Goal: Information Seeking & Learning: Learn about a topic

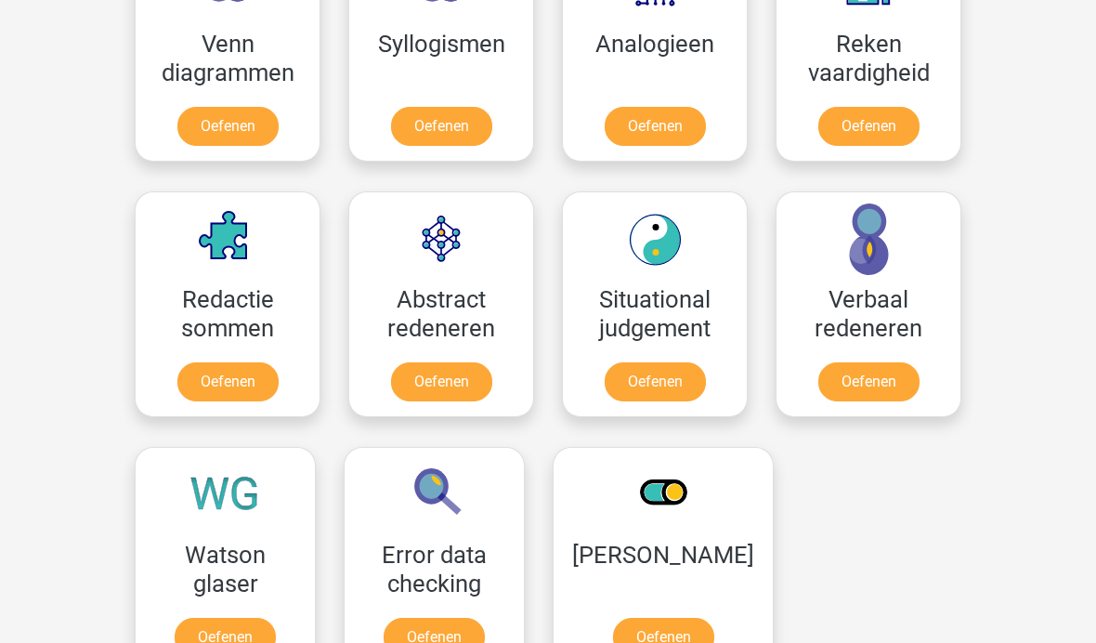
scroll to position [1203, 0]
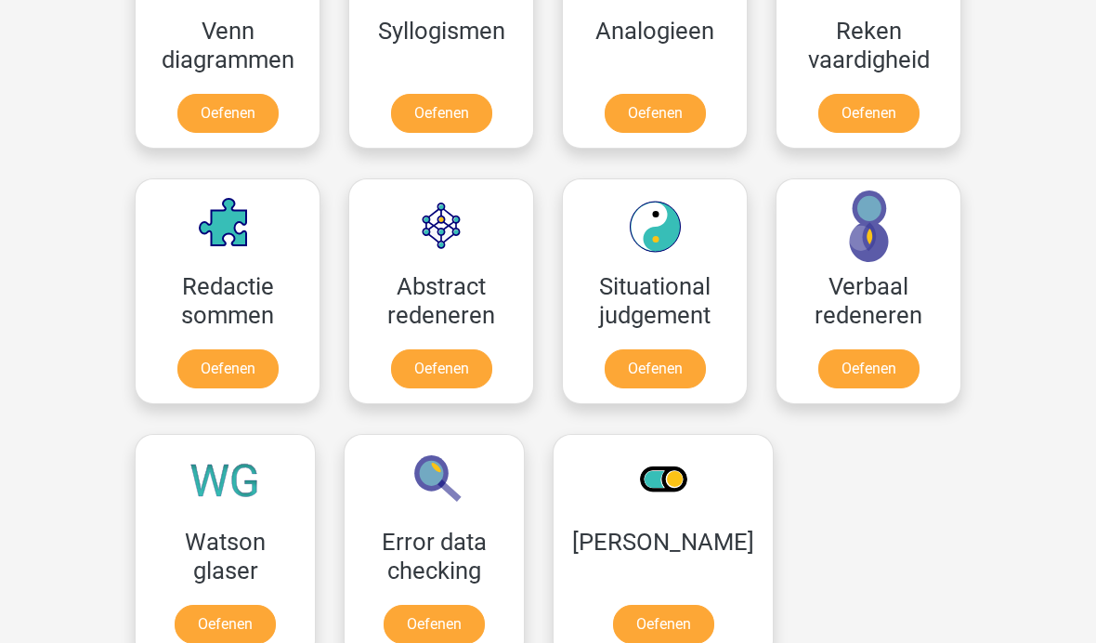
click at [459, 371] on link "Oefenen" at bounding box center [441, 368] width 101 height 39
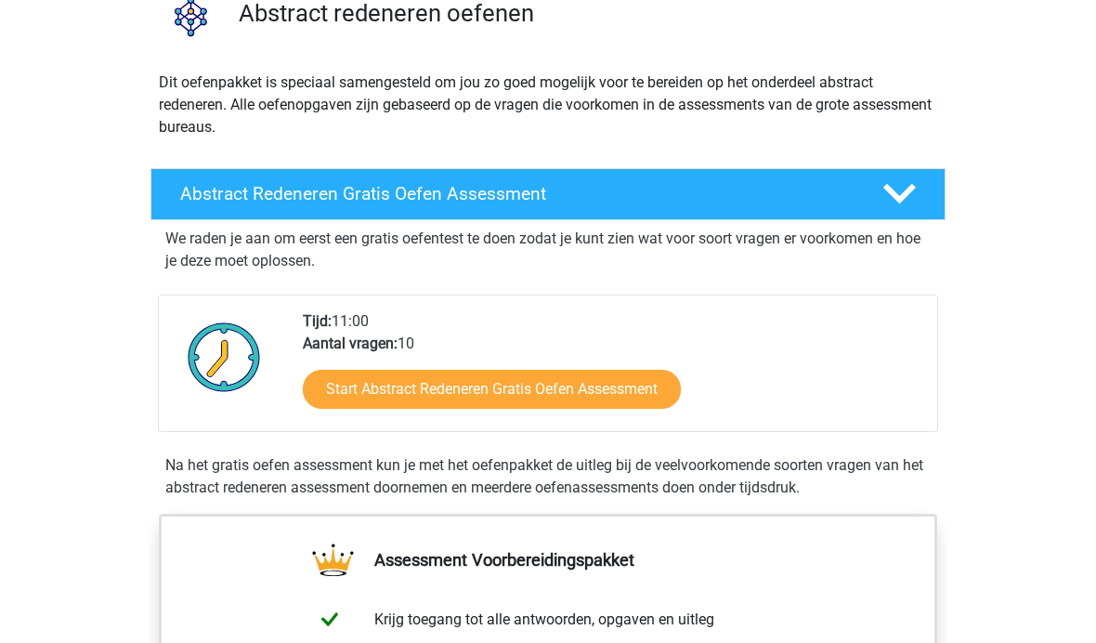
scroll to position [161, 0]
click at [637, 387] on link "Start Abstract Redeneren Gratis Oefen Assessment" at bounding box center [492, 389] width 378 height 39
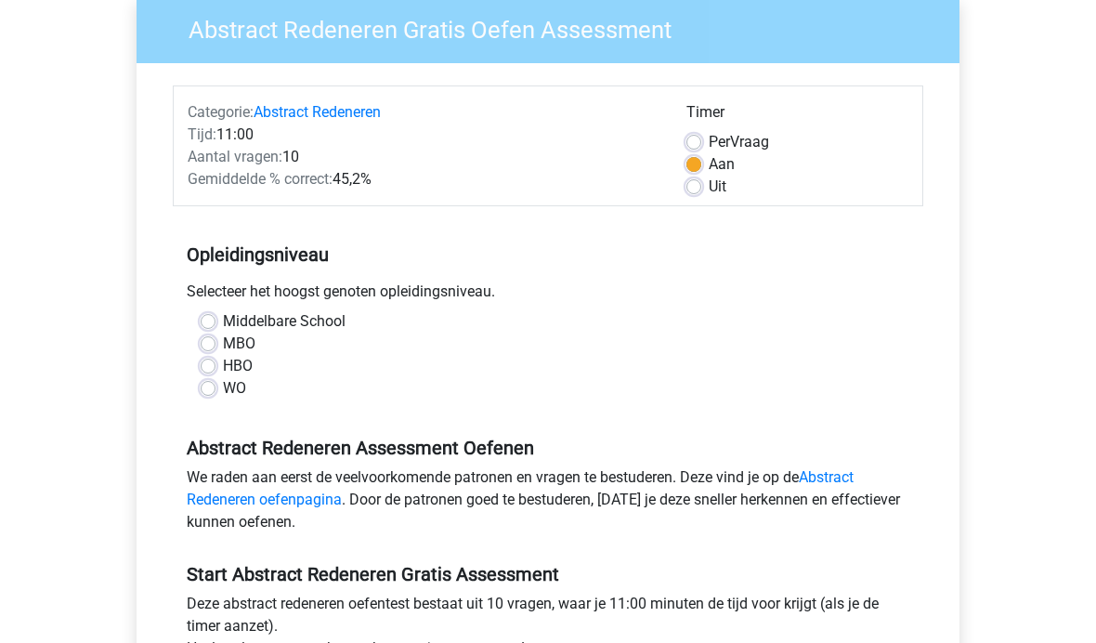
scroll to position [165, 0]
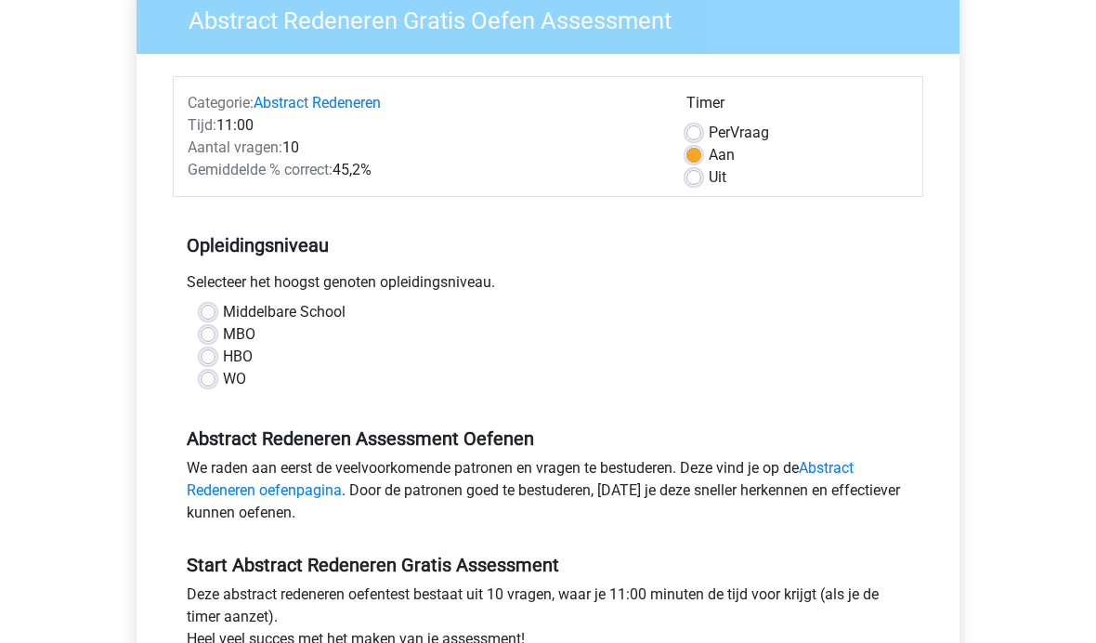
click at [223, 315] on label "Middelbare School" at bounding box center [284, 312] width 123 height 22
click at [214, 315] on input "Middelbare School" at bounding box center [208, 310] width 15 height 19
radio input "true"
click at [223, 327] on label "MBO" at bounding box center [239, 334] width 32 height 22
click at [213, 327] on input "MBO" at bounding box center [208, 332] width 15 height 19
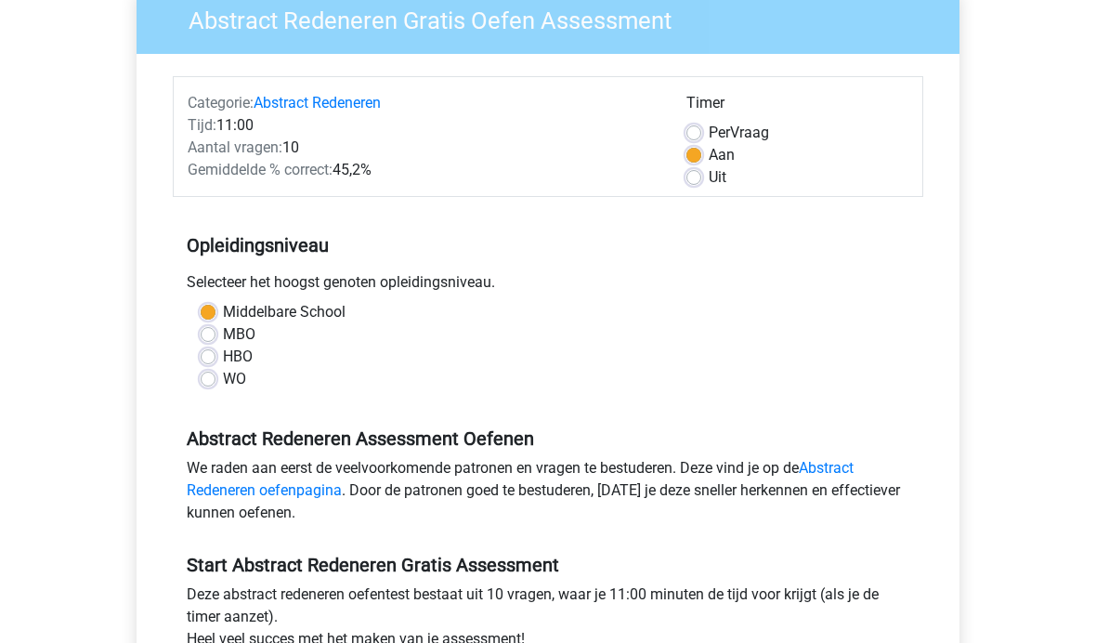
radio input "true"
click at [223, 306] on label "Middelbare School" at bounding box center [284, 312] width 123 height 22
click at [206, 306] on input "Middelbare School" at bounding box center [208, 310] width 15 height 19
radio input "true"
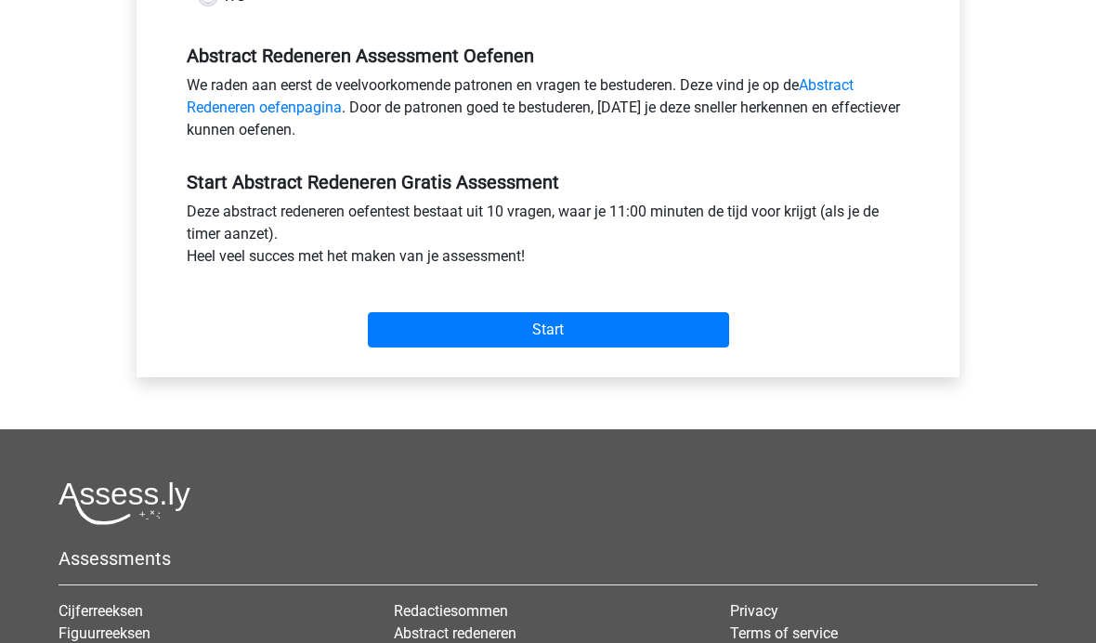
scroll to position [548, 0]
click at [558, 322] on input "Start" at bounding box center [548, 329] width 361 height 35
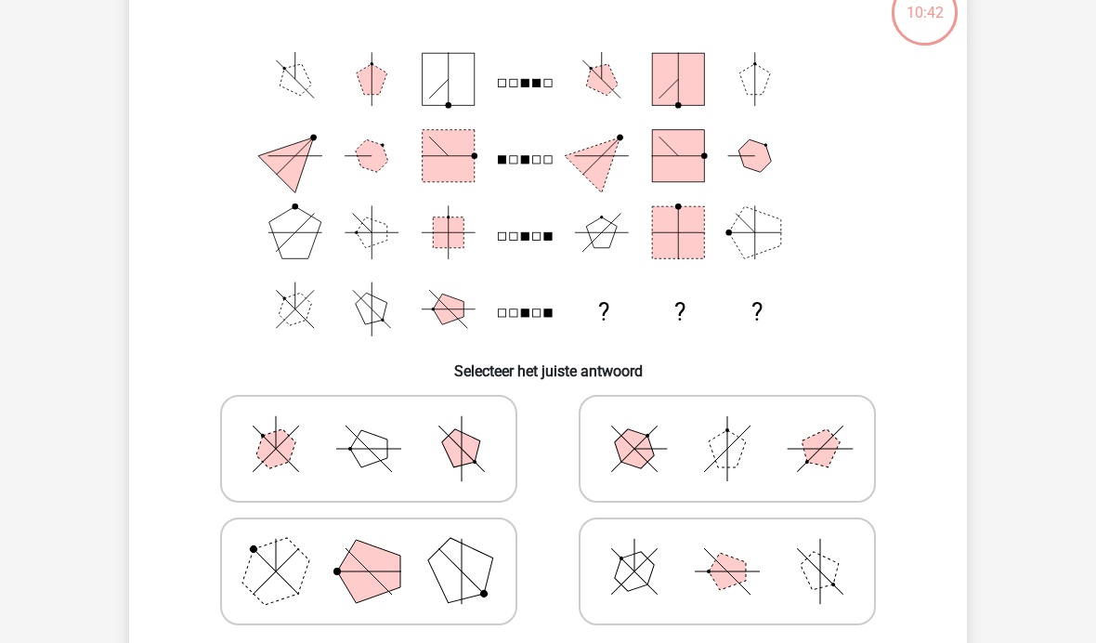
scroll to position [131, 0]
click at [461, 460] on polygon at bounding box center [461, 448] width 53 height 53
click at [381, 424] on input "radio" at bounding box center [375, 418] width 12 height 12
radio input "true"
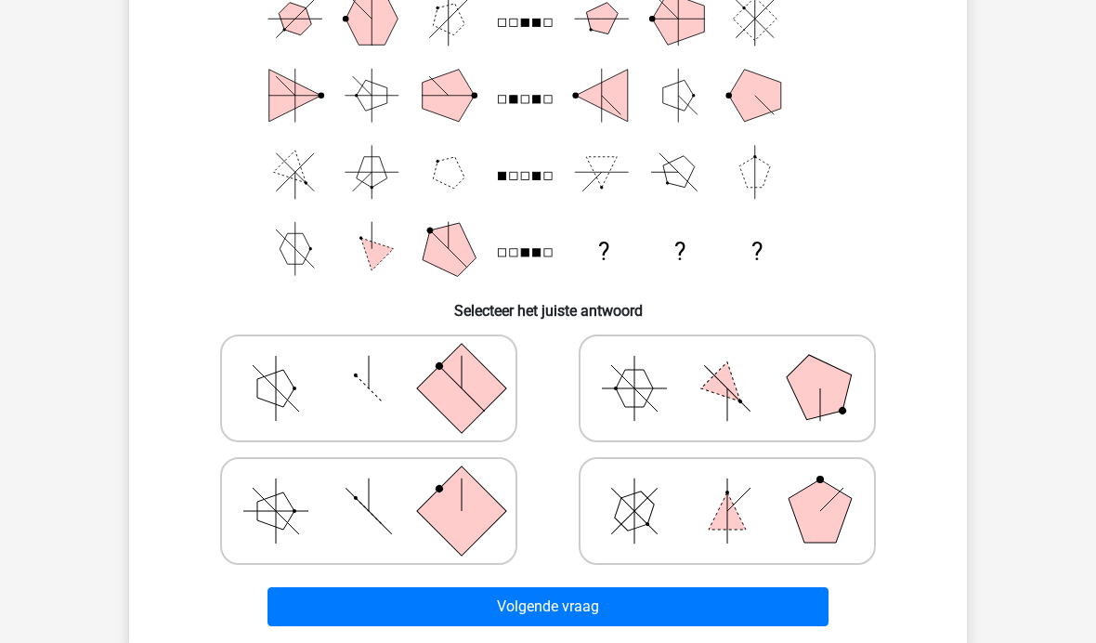
scroll to position [191, 0]
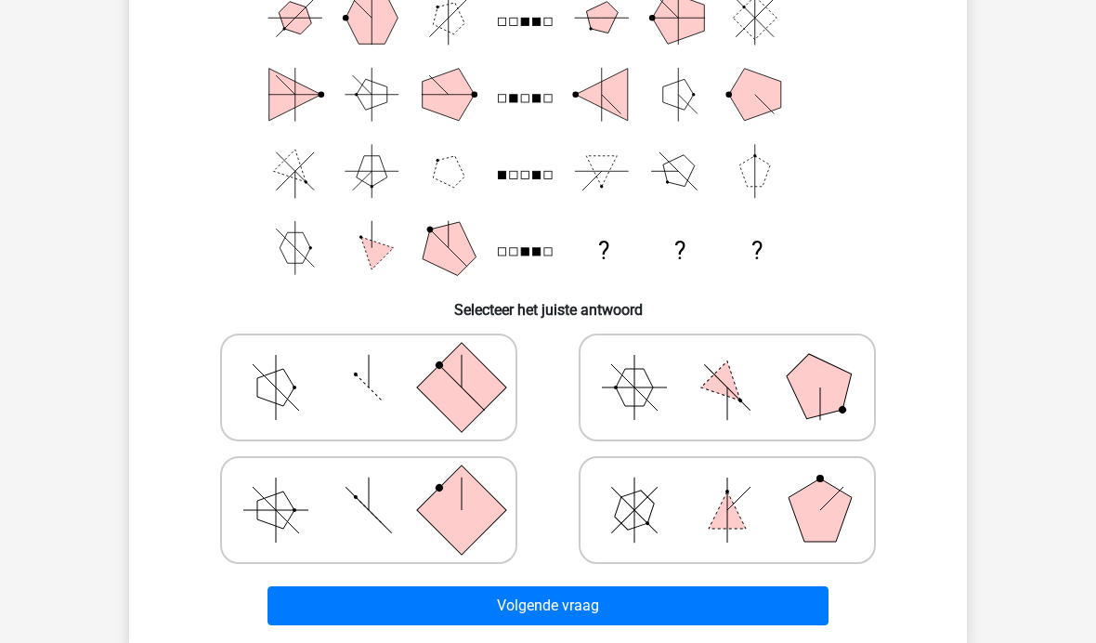
click at [832, 504] on polygon at bounding box center [819, 509] width 63 height 63
click at [739, 487] on input "radio" at bounding box center [733, 480] width 12 height 12
radio input "true"
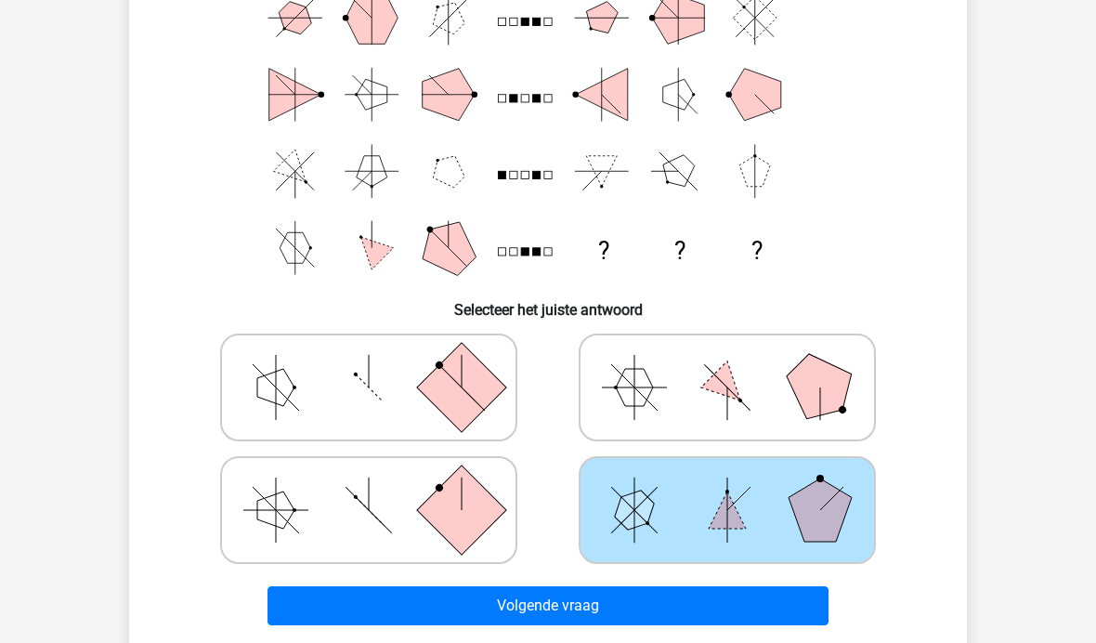
click at [636, 606] on button "Volgende vraag" at bounding box center [548, 605] width 562 height 39
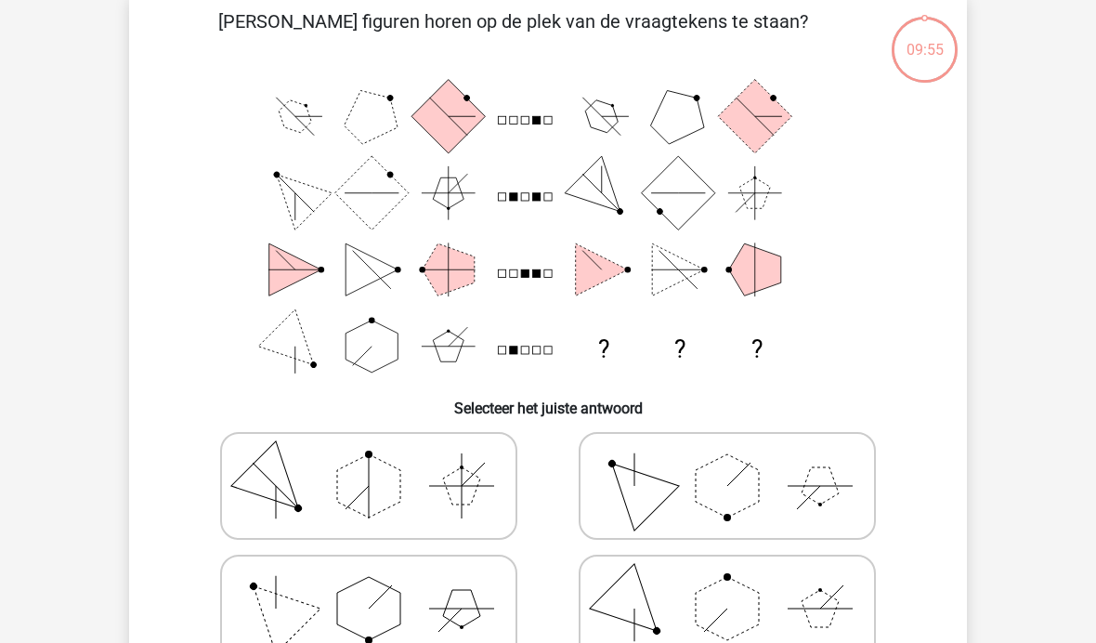
scroll to position [85, 0]
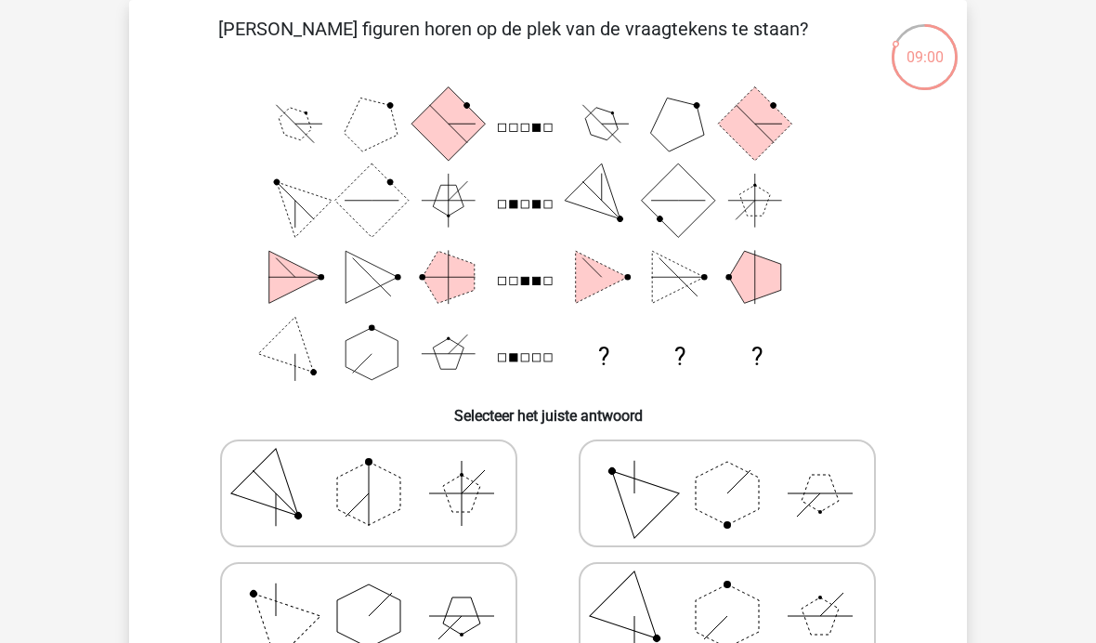
click at [640, 496] on polygon at bounding box center [634, 492] width 89 height 89
click at [727, 470] on input "radio" at bounding box center [733, 464] width 12 height 12
radio input "true"
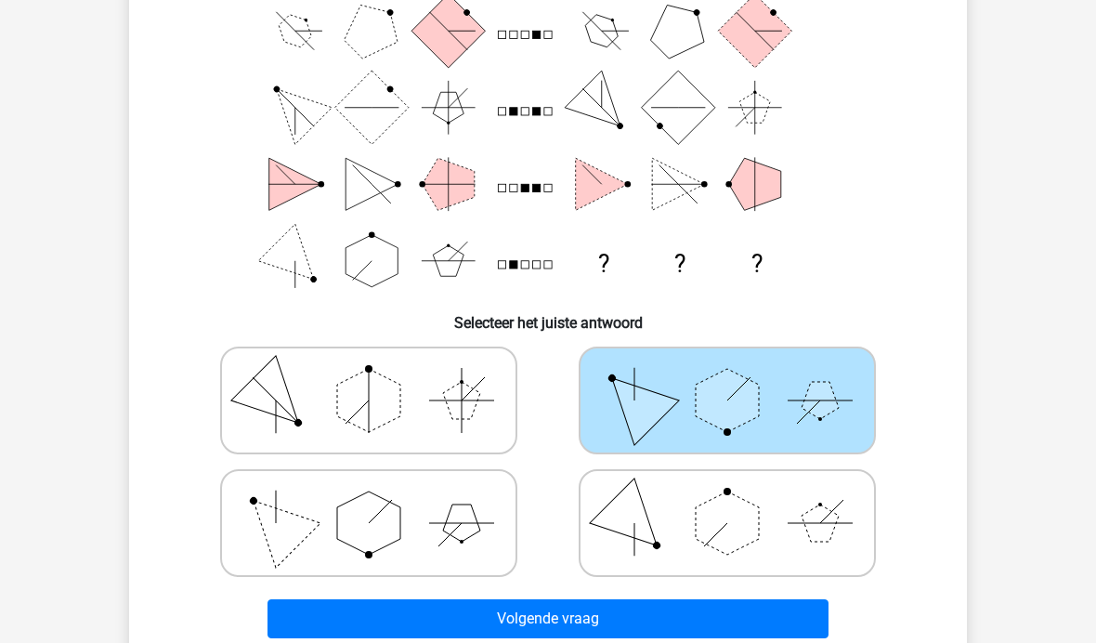
scroll to position [206, 0]
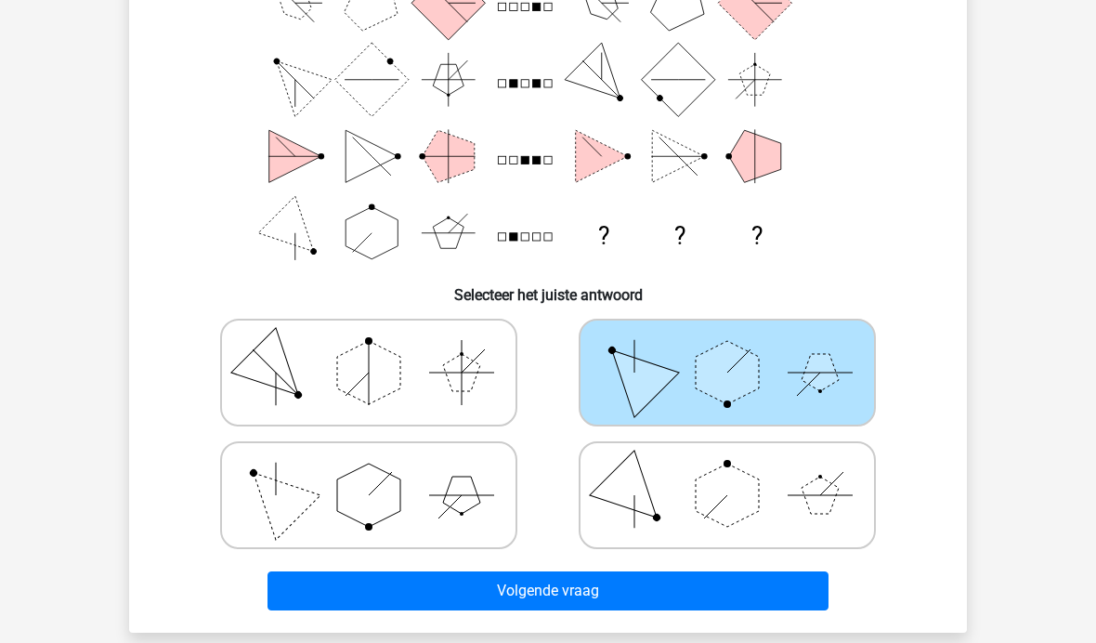
click at [568, 599] on button "Volgende vraag" at bounding box center [548, 590] width 562 height 39
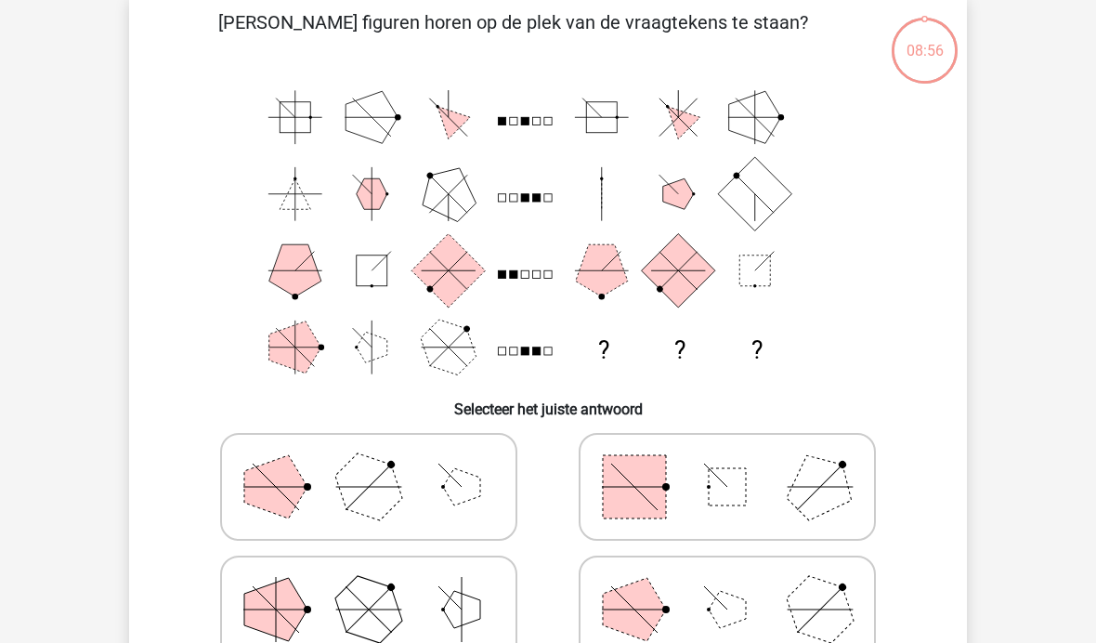
scroll to position [85, 0]
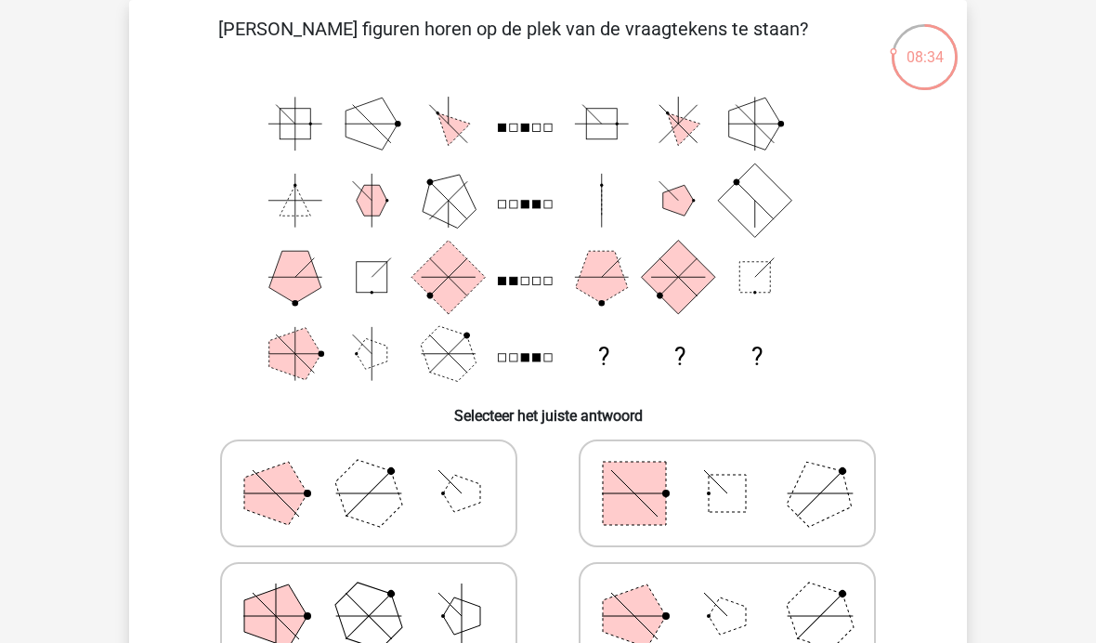
click at [633, 615] on line at bounding box center [622, 603] width 23 height 23
click at [727, 592] on input "radio" at bounding box center [733, 586] width 12 height 12
radio input "true"
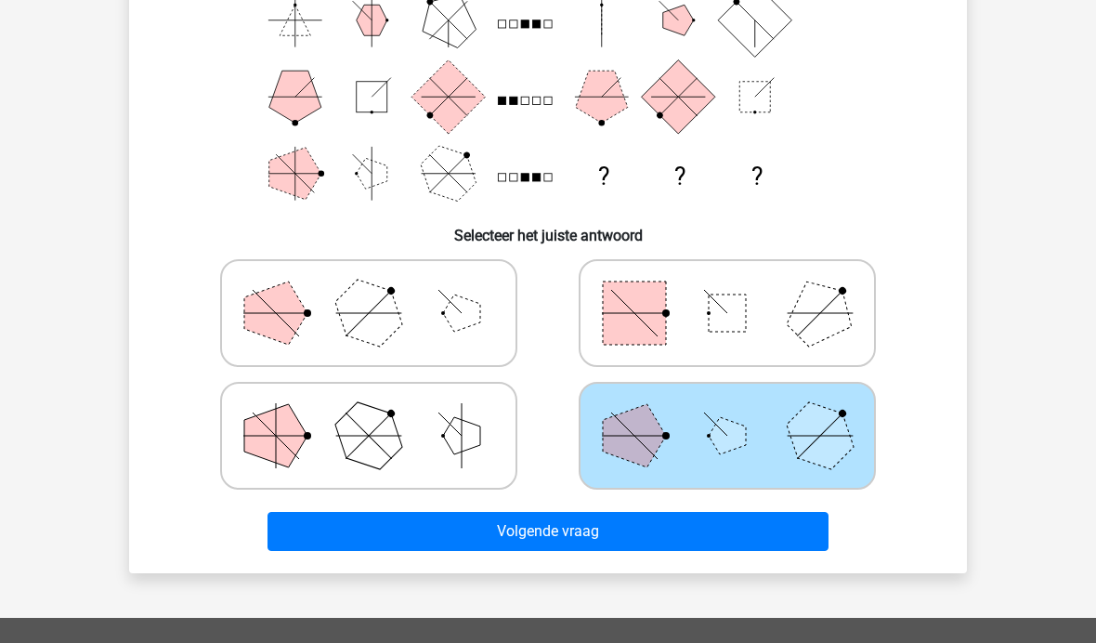
click at [586, 536] on button "Volgende vraag" at bounding box center [548, 531] width 562 height 39
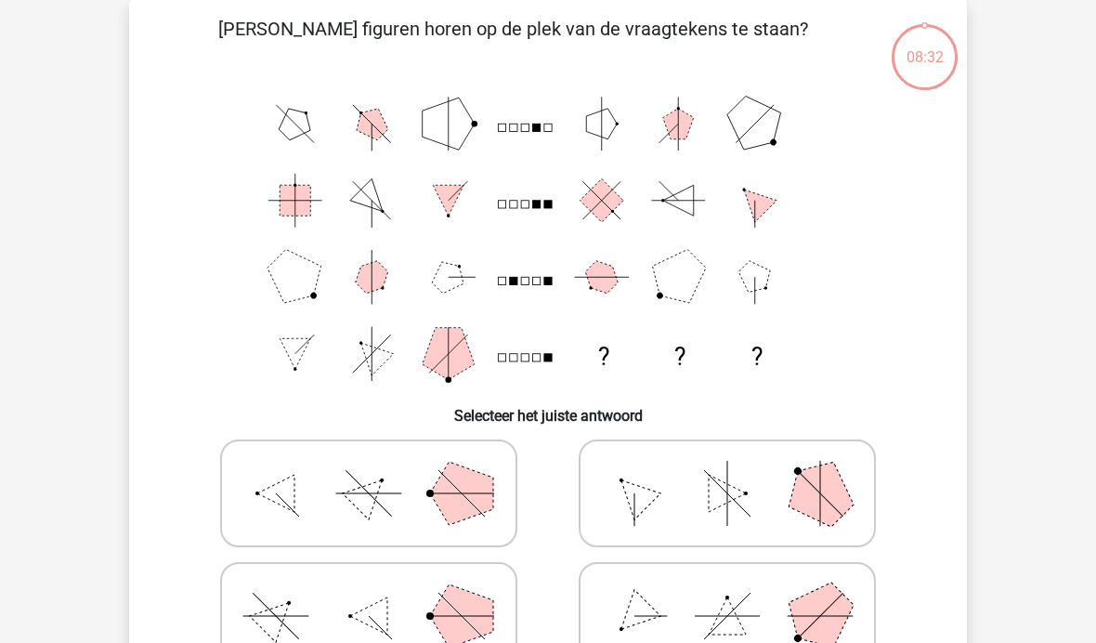
click at [786, 504] on icon at bounding box center [727, 493] width 279 height 93
click at [739, 470] on input "radio" at bounding box center [733, 464] width 12 height 12
radio input "true"
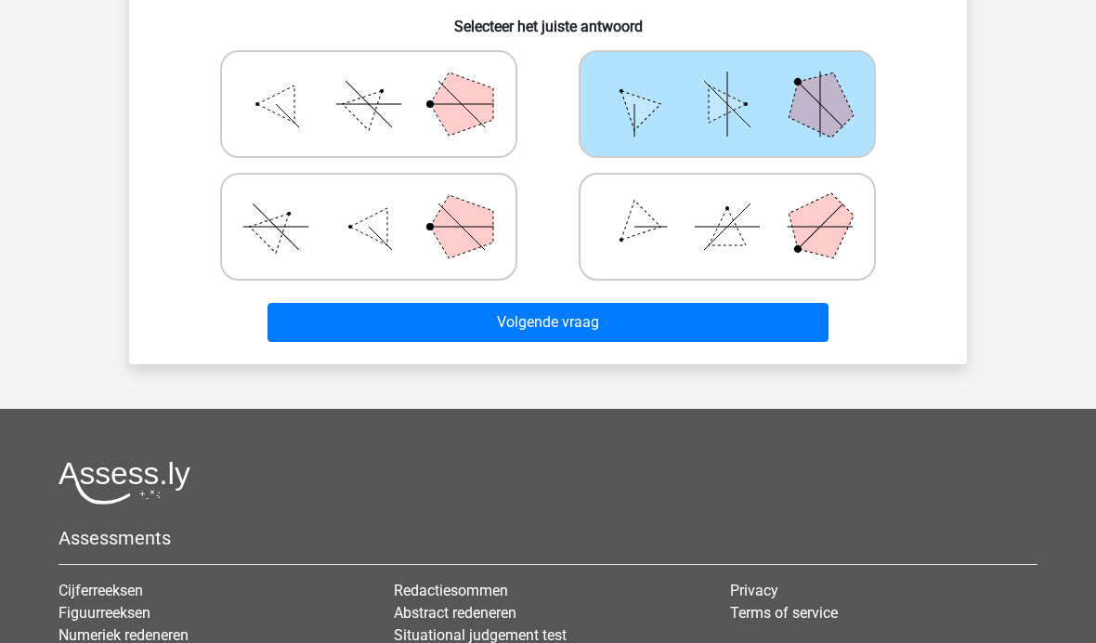
click at [578, 325] on button "Volgende vraag" at bounding box center [548, 322] width 562 height 39
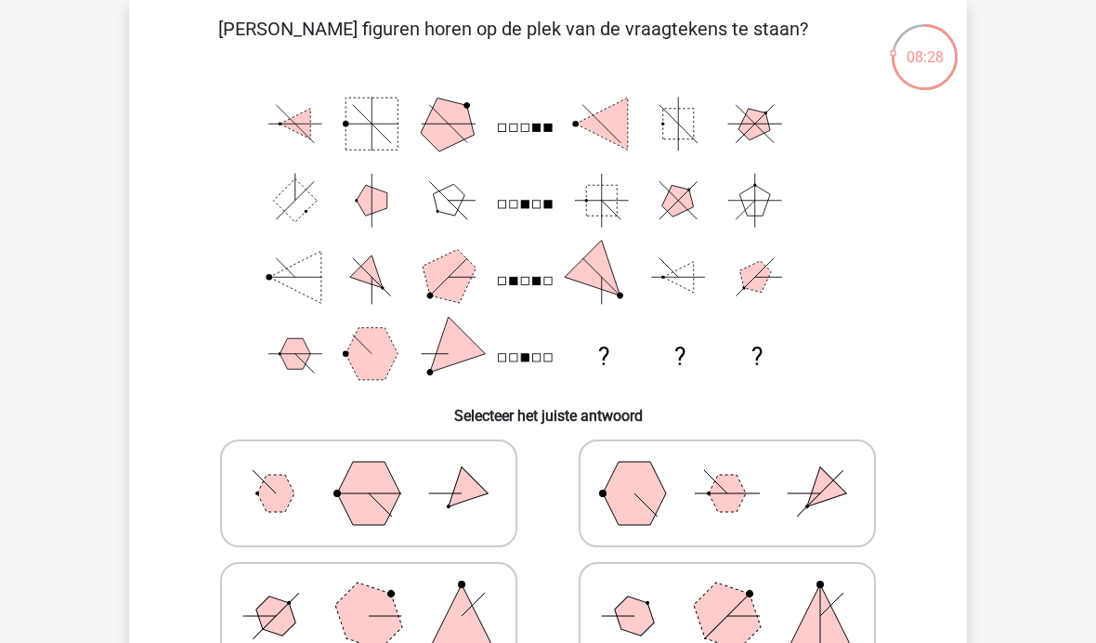
click at [455, 498] on polygon at bounding box center [461, 493] width 53 height 53
click at [381, 470] on input "radio" at bounding box center [375, 464] width 12 height 12
radio input "true"
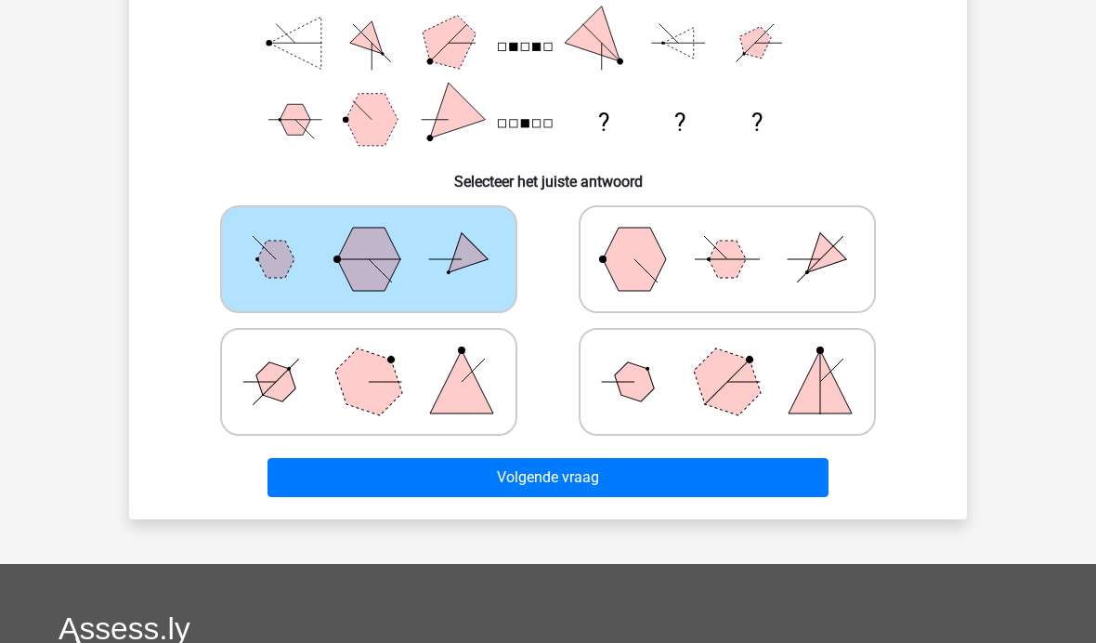
click at [574, 482] on button "Volgende vraag" at bounding box center [548, 477] width 562 height 39
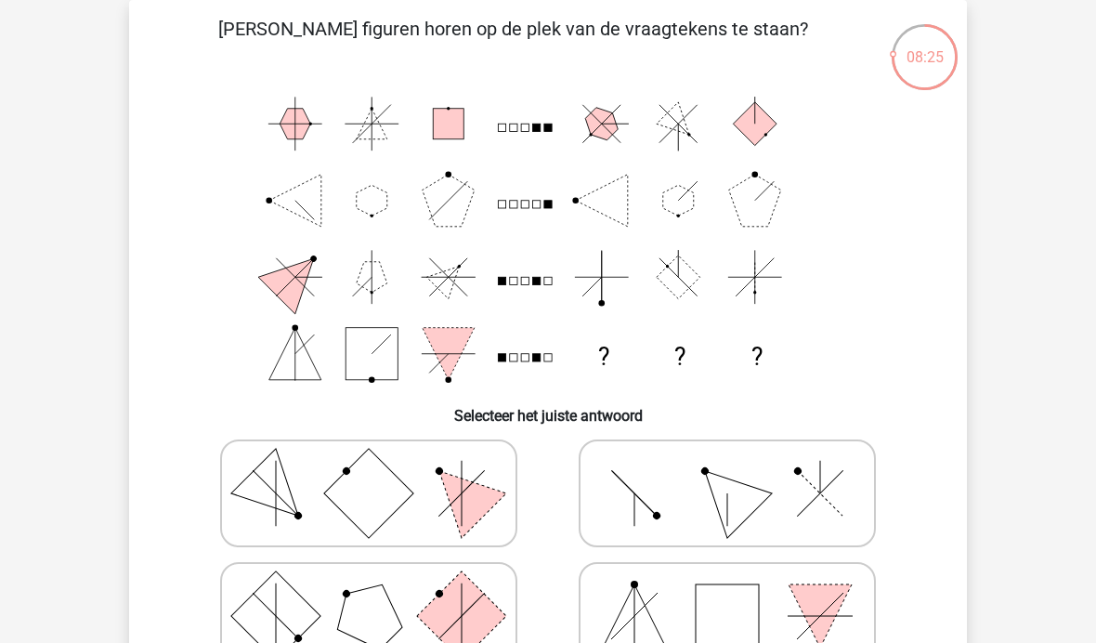
click at [461, 605] on line at bounding box center [461, 599] width 32 height 32
click at [381, 592] on input "radio" at bounding box center [375, 586] width 12 height 12
radio input "true"
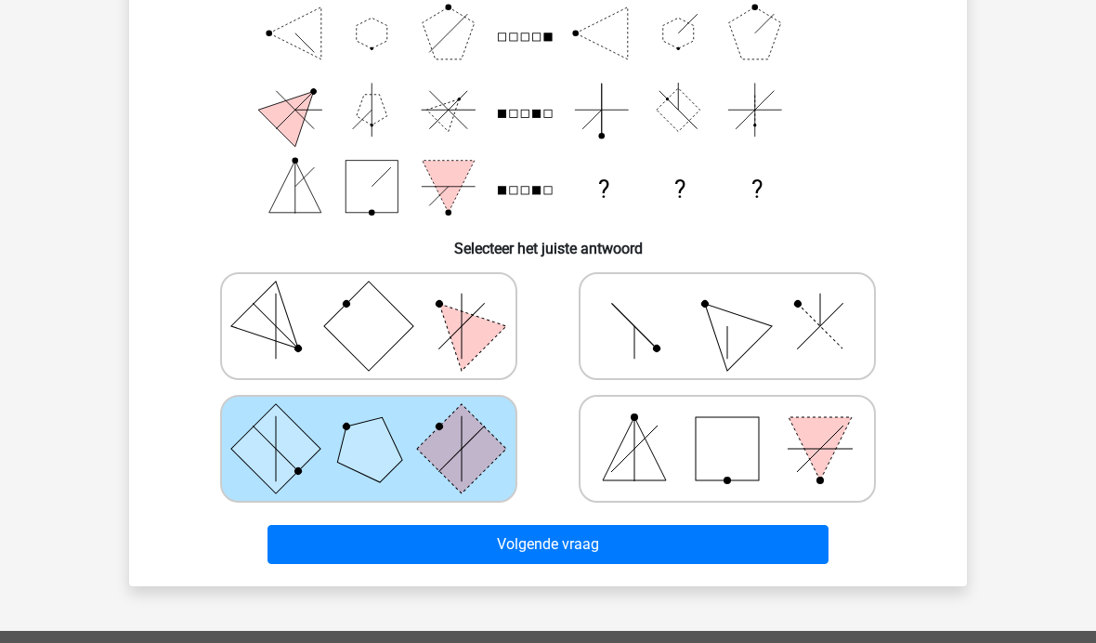
click at [598, 552] on button "Volgende vraag" at bounding box center [548, 544] width 562 height 39
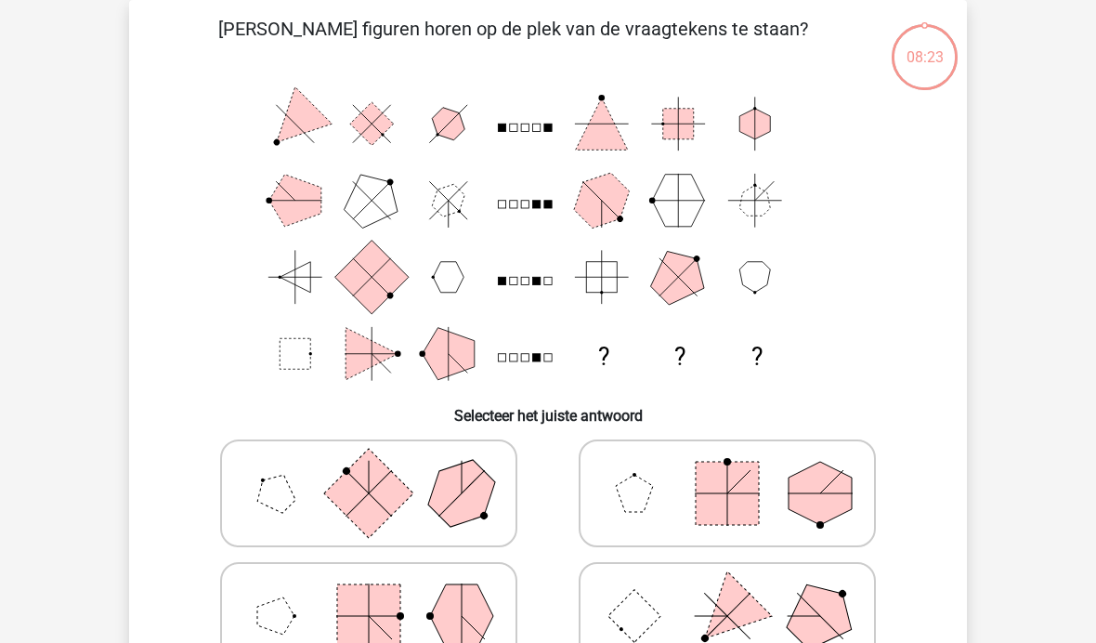
click at [752, 514] on rect at bounding box center [726, 492] width 63 height 63
click at [739, 470] on input "radio" at bounding box center [733, 464] width 12 height 12
radio input "true"
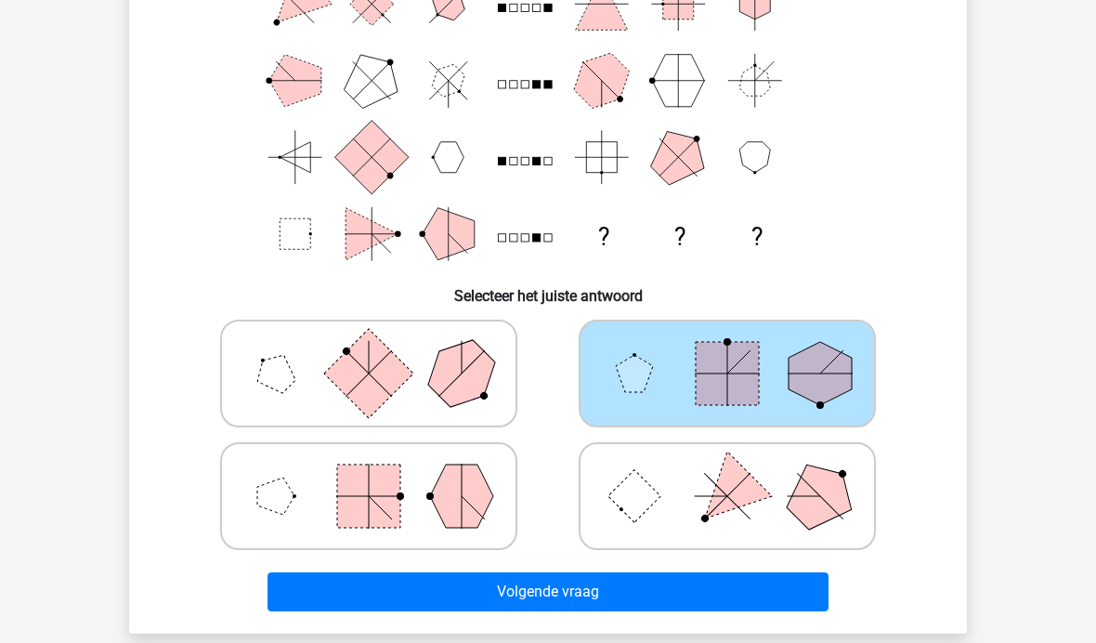
scroll to position [304, 0]
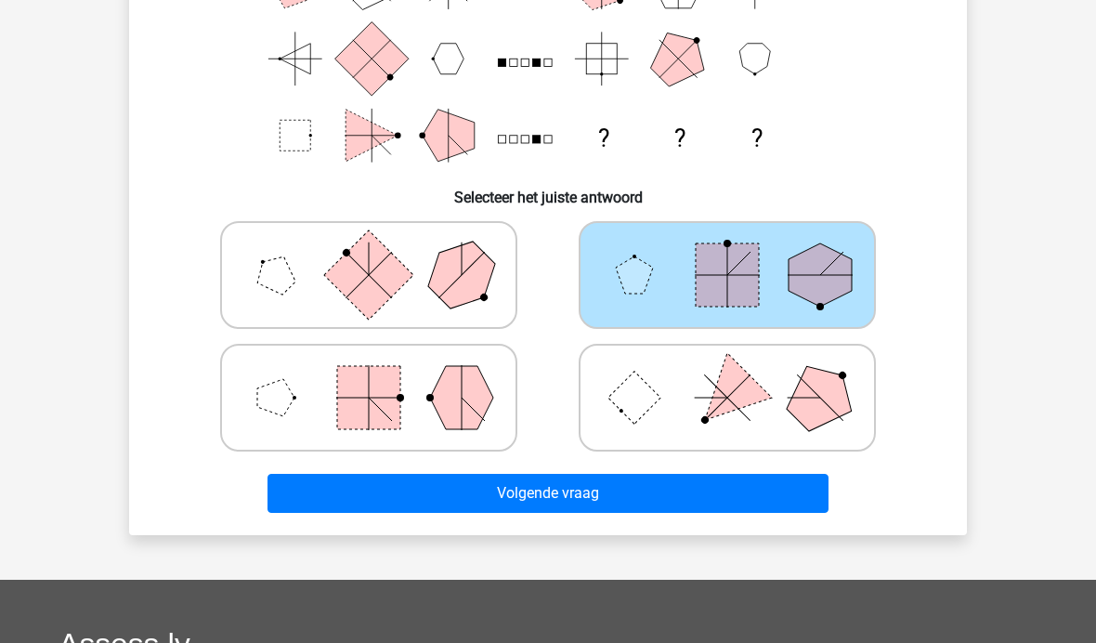
click at [575, 494] on button "Volgende vraag" at bounding box center [548, 493] width 562 height 39
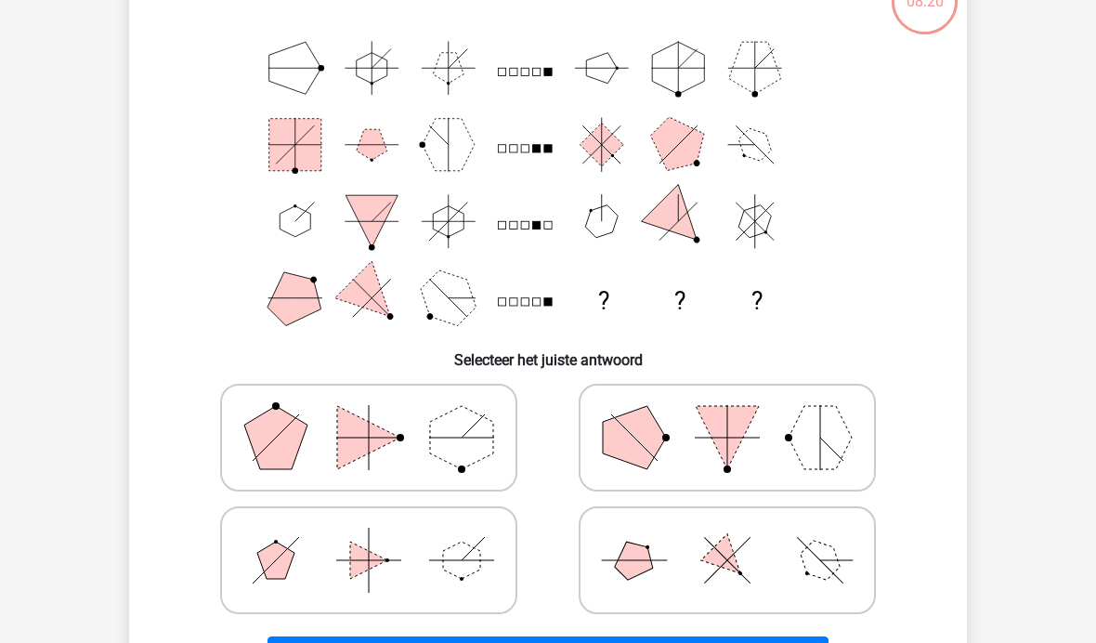
scroll to position [85, 0]
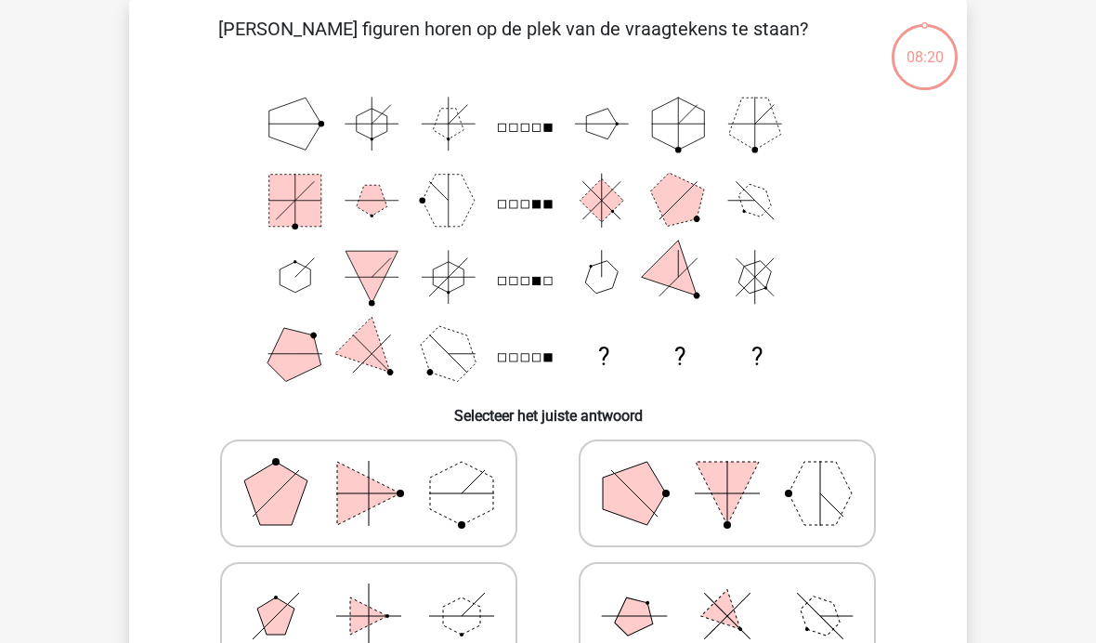
click at [689, 628] on icon at bounding box center [727, 615] width 279 height 93
click at [727, 592] on input "radio" at bounding box center [733, 586] width 12 height 12
radio input "true"
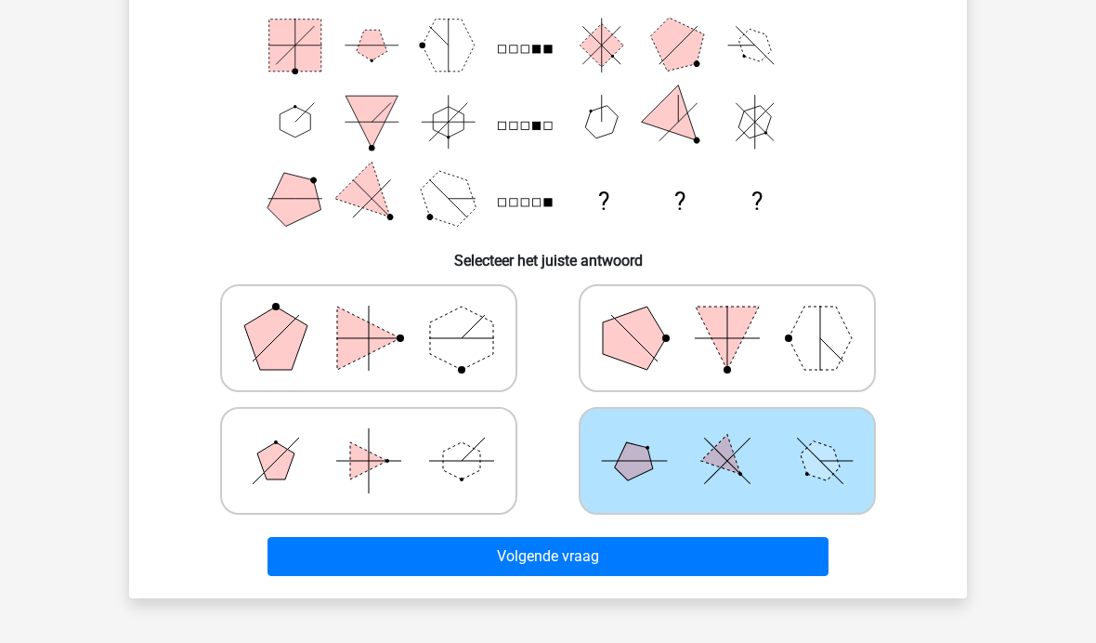
click at [578, 570] on button "Volgende vraag" at bounding box center [548, 556] width 562 height 39
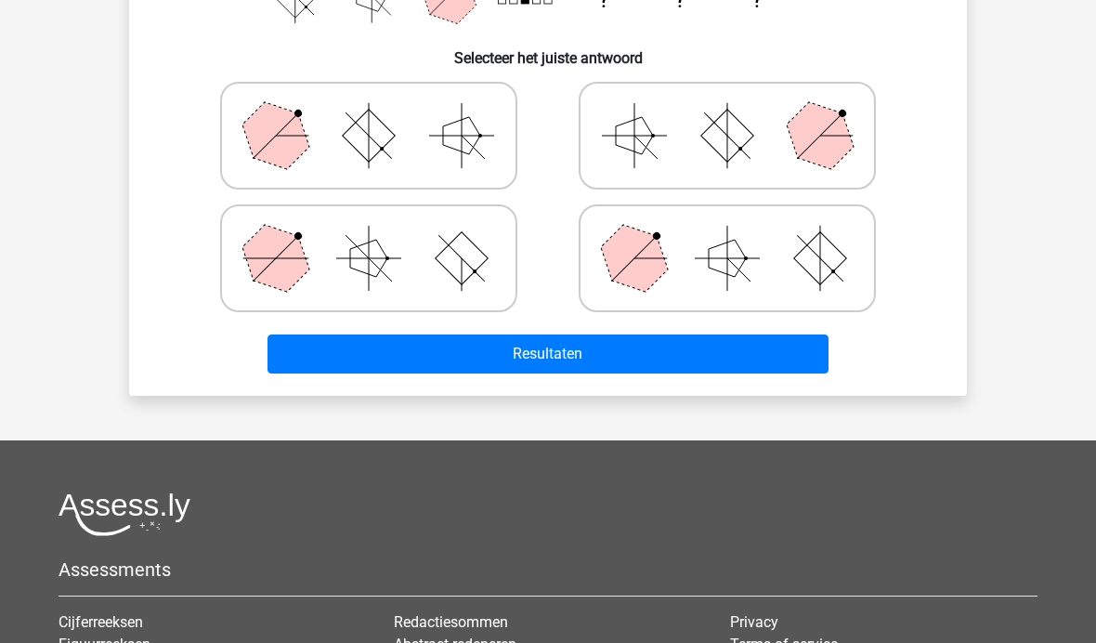
scroll to position [446, 0]
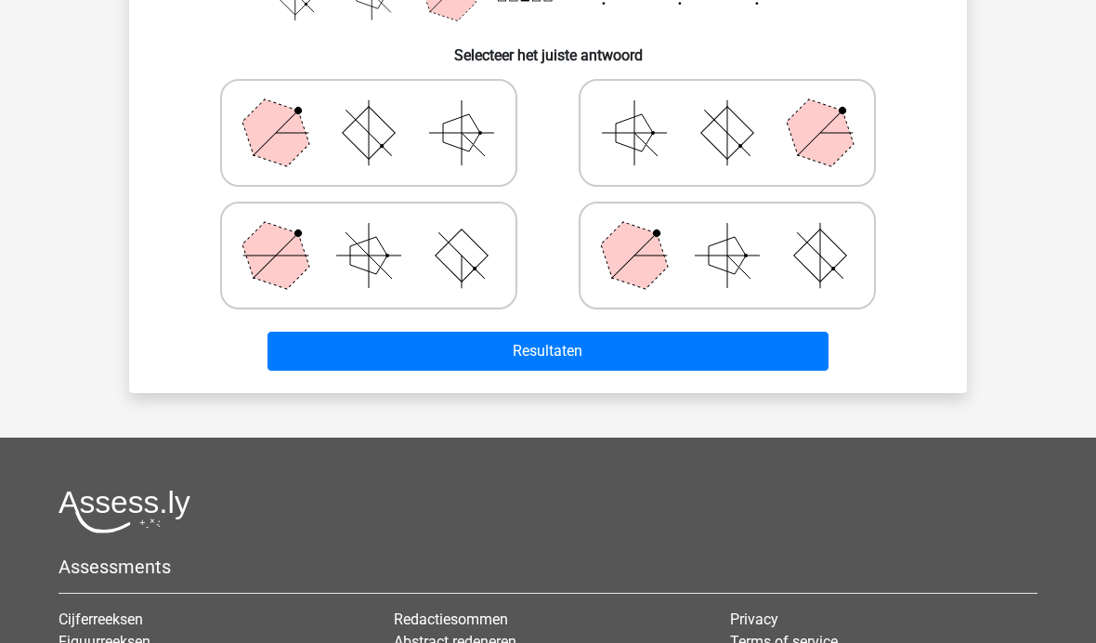
click at [570, 354] on button "Resultaten" at bounding box center [548, 350] width 562 height 39
click at [438, 134] on icon at bounding box center [368, 132] width 279 height 93
click at [381, 110] on input "radio" at bounding box center [375, 103] width 12 height 12
radio input "true"
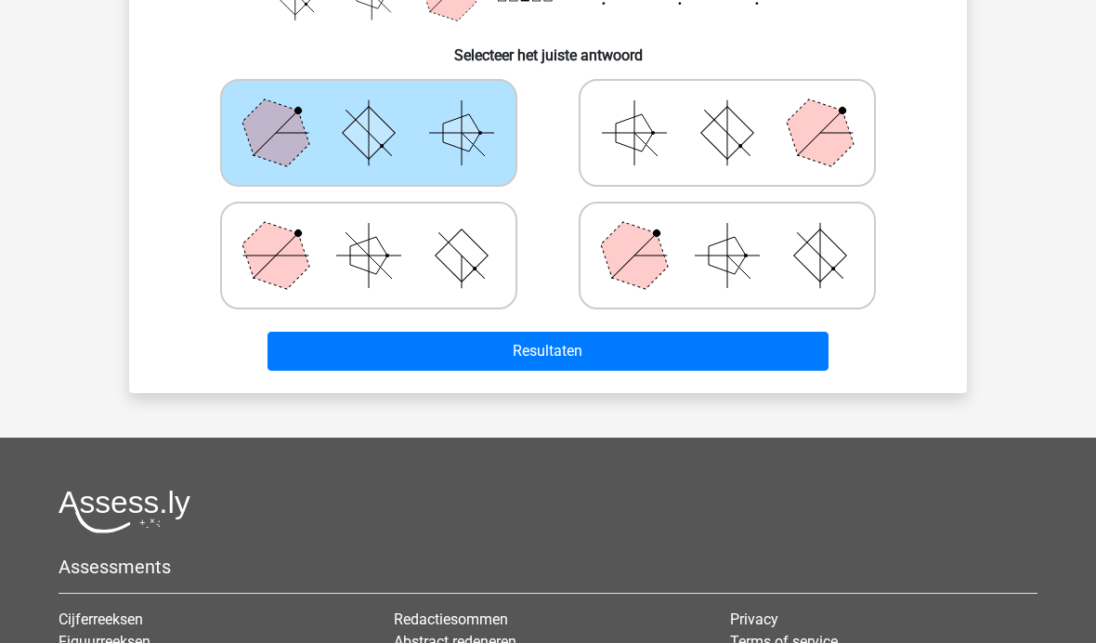
click at [595, 350] on button "Resultaten" at bounding box center [548, 350] width 562 height 39
click at [422, 120] on icon at bounding box center [368, 132] width 279 height 93
click at [381, 110] on input "radio" at bounding box center [375, 103] width 12 height 12
click at [541, 350] on button "Resultaten" at bounding box center [548, 350] width 562 height 39
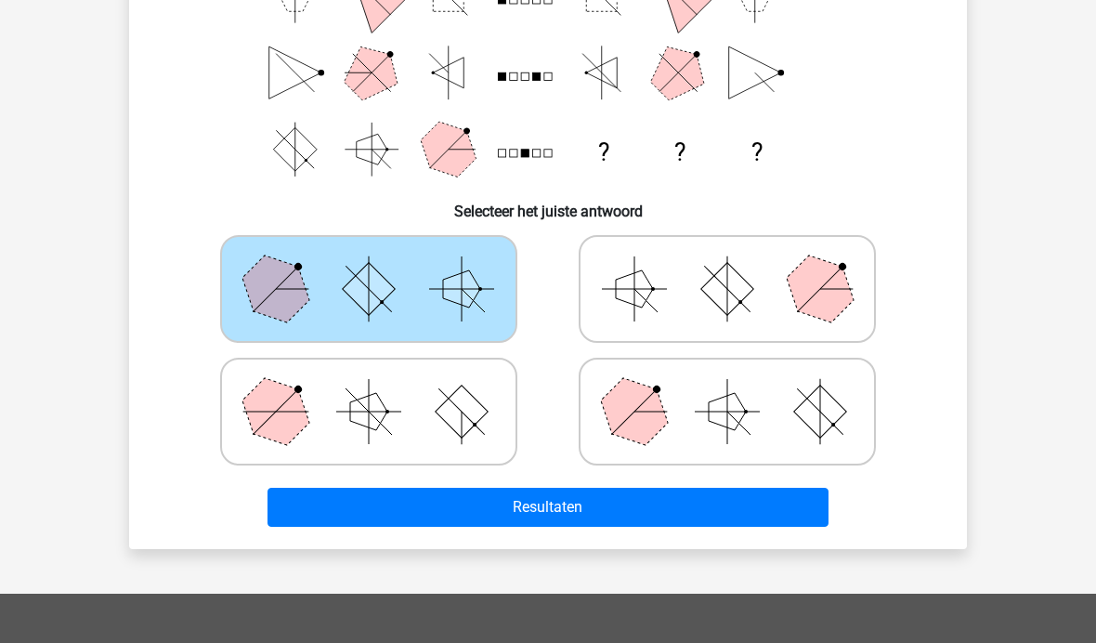
scroll to position [284, 0]
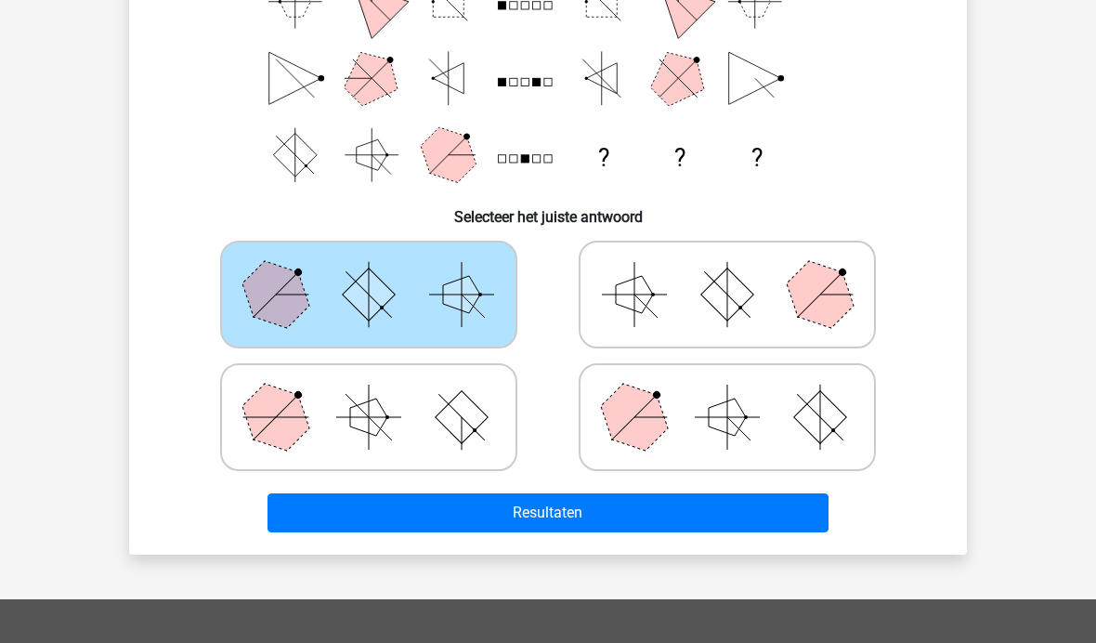
click at [704, 295] on rect at bounding box center [727, 294] width 53 height 53
click at [727, 271] on input "radio" at bounding box center [733, 265] width 12 height 12
radio input "true"
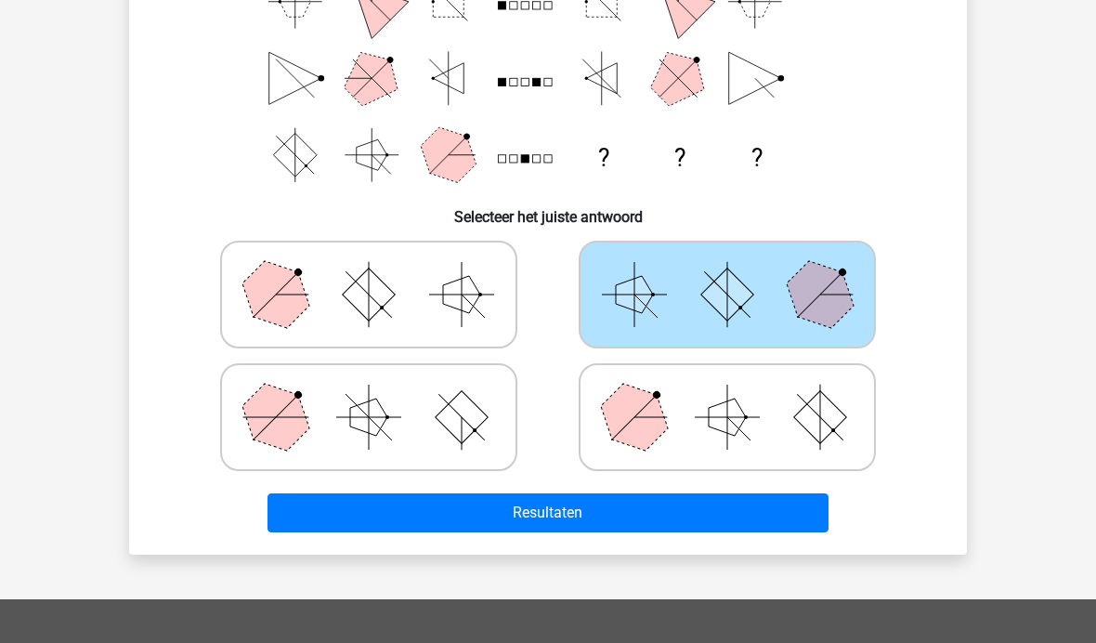
click at [574, 512] on button "Resultaten" at bounding box center [548, 512] width 562 height 39
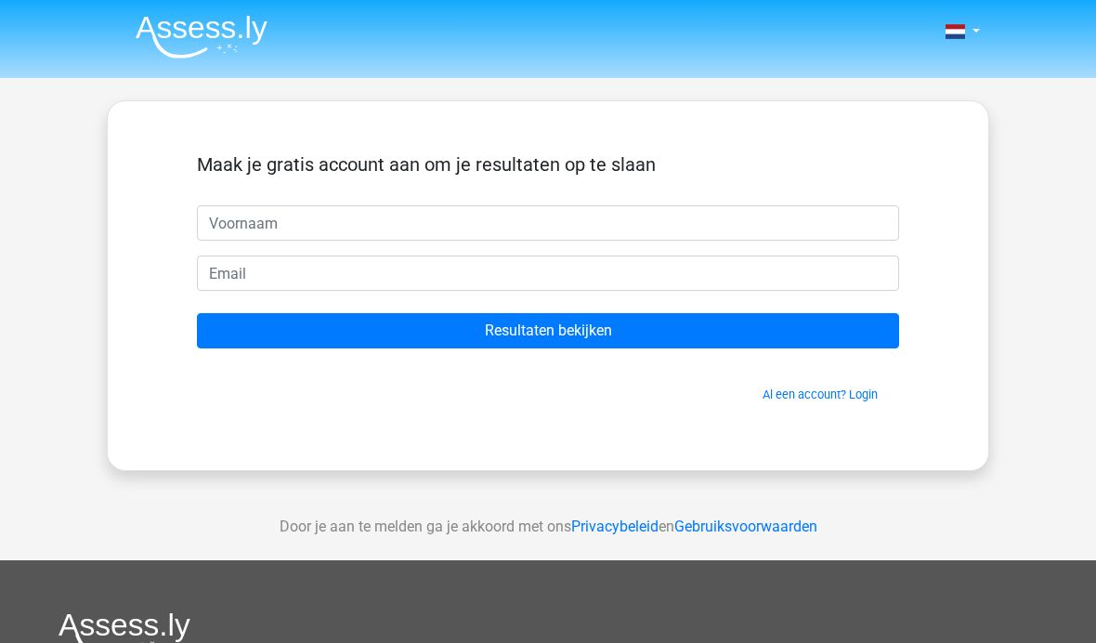
click at [682, 228] on input "text" at bounding box center [548, 222] width 702 height 35
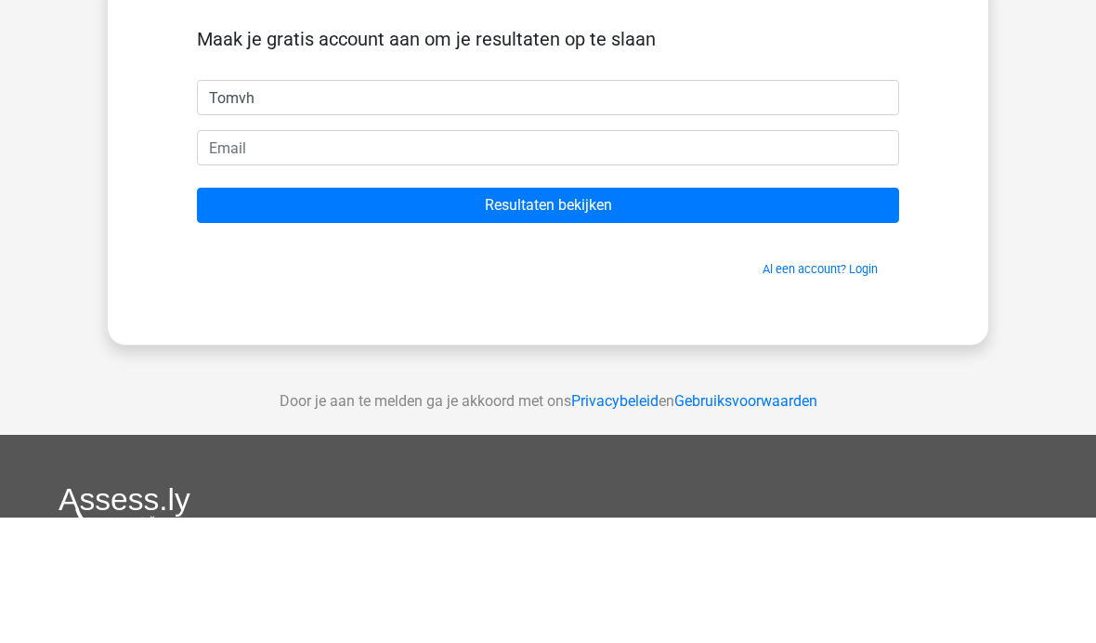
type input "Tomvh"
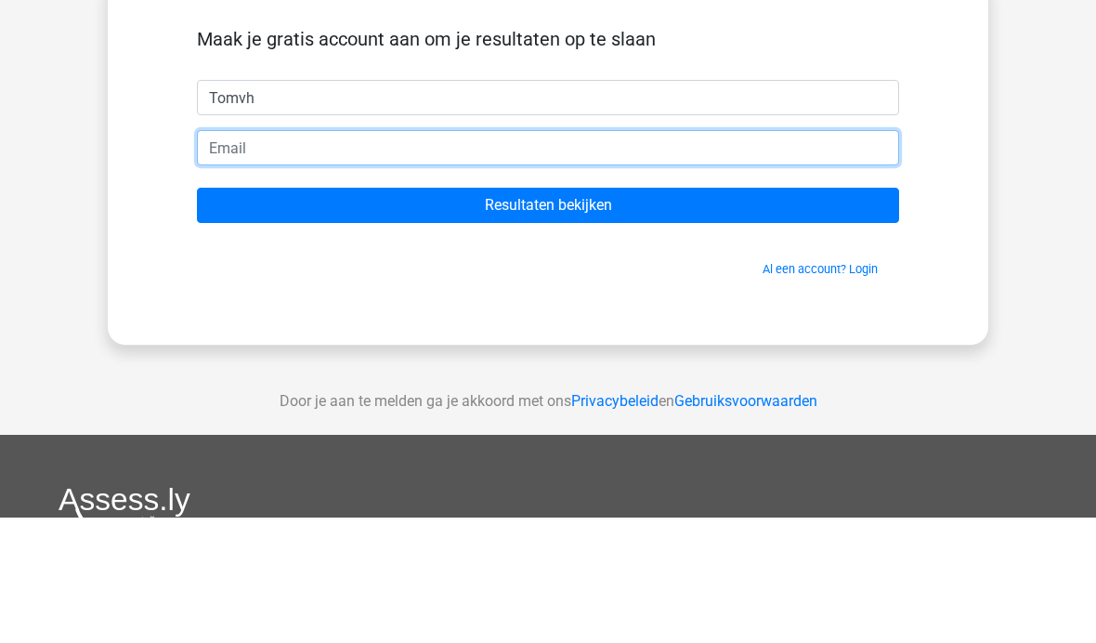
click at [542, 255] on input "email" at bounding box center [548, 272] width 702 height 35
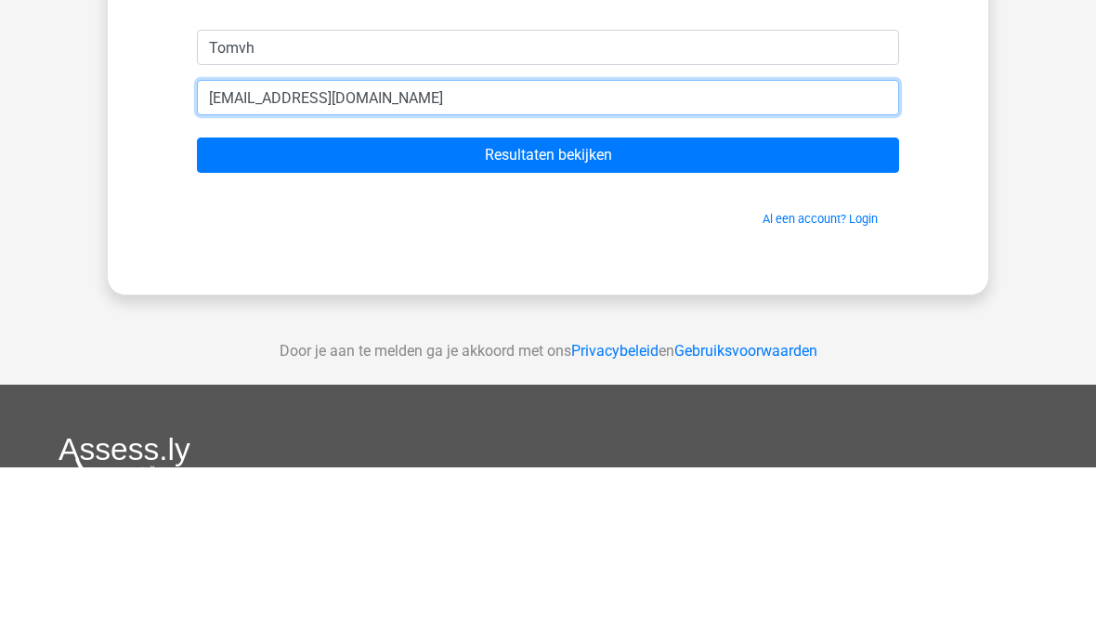
type input "[EMAIL_ADDRESS][DOMAIN_NAME]"
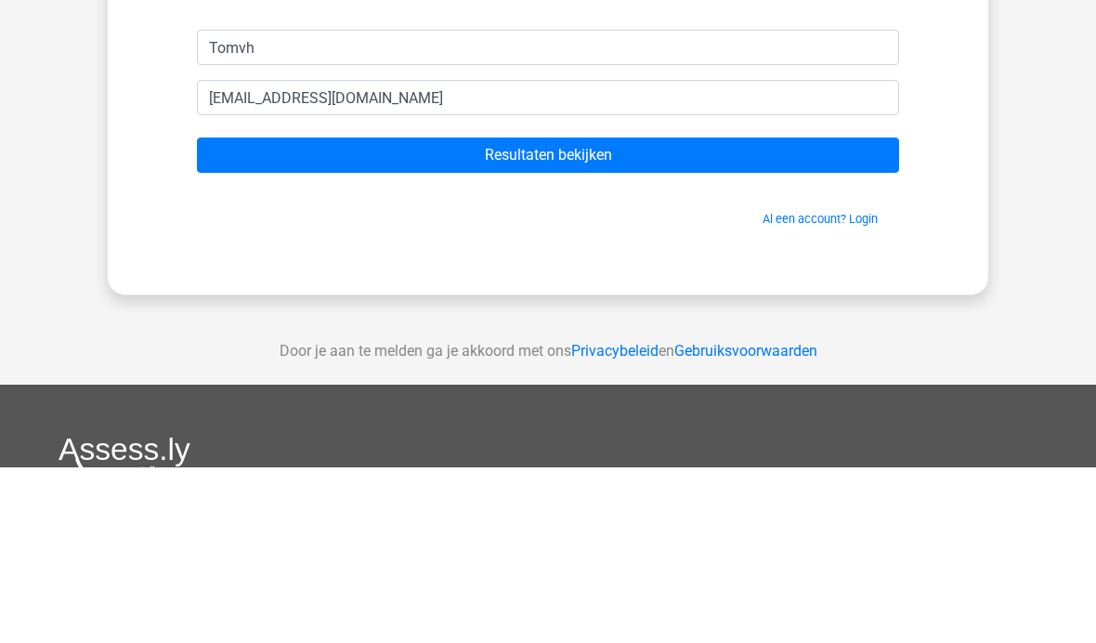
click at [594, 313] on input "Resultaten bekijken" at bounding box center [548, 330] width 702 height 35
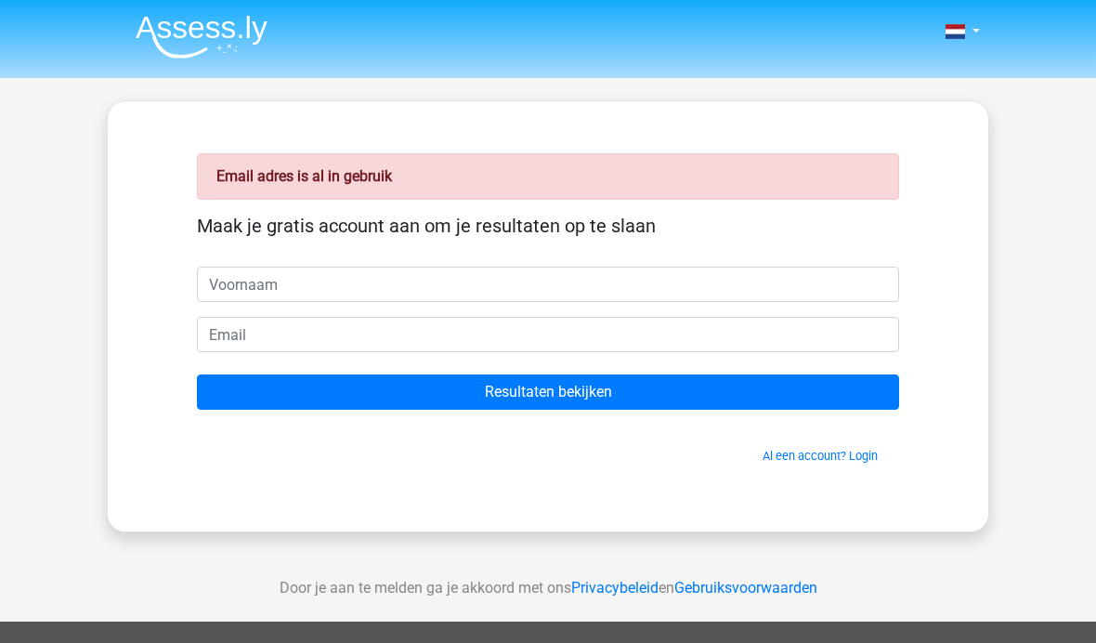
click at [834, 457] on link "Al een account? Login" at bounding box center [819, 455] width 115 height 14
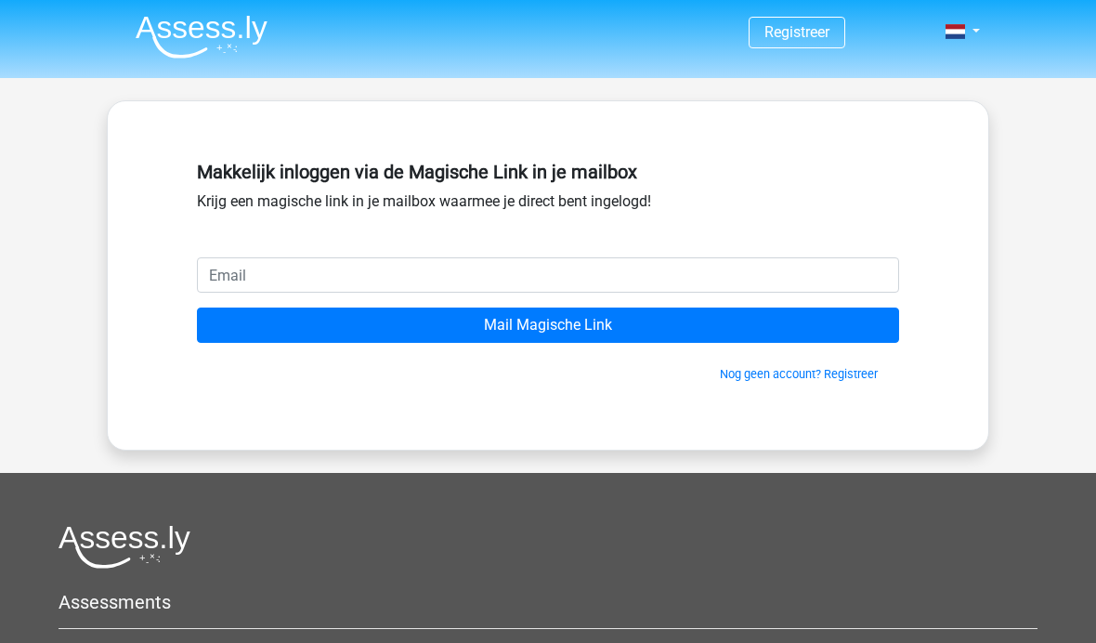
click at [605, 277] on input "email" at bounding box center [548, 274] width 702 height 35
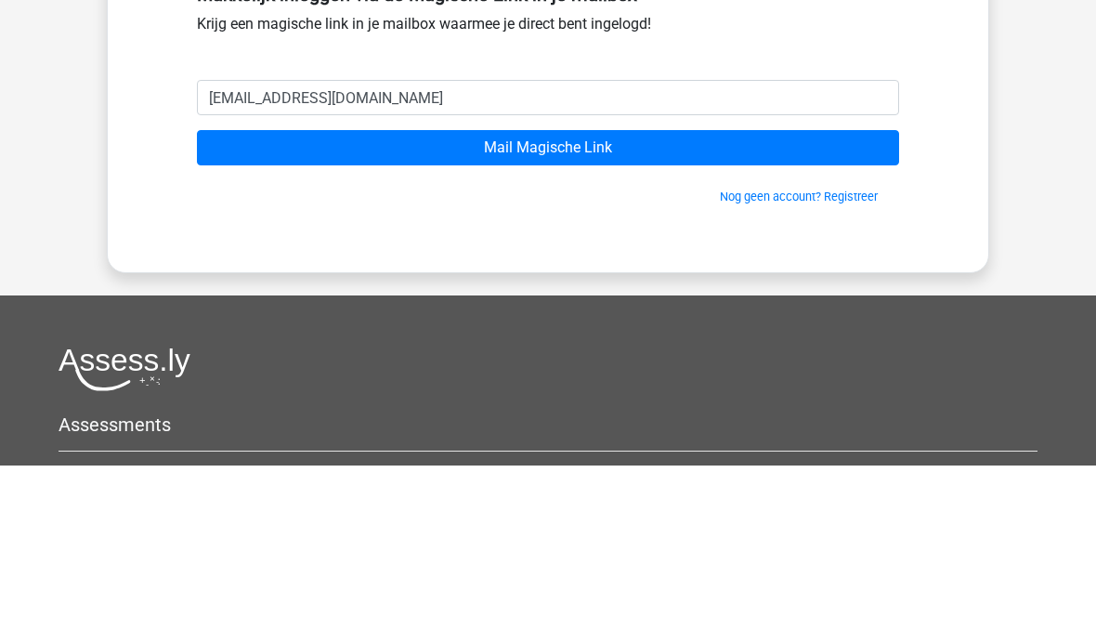
type input "[EMAIL_ADDRESS][DOMAIN_NAME]"
click at [599, 307] on input "Mail Magische Link" at bounding box center [548, 324] width 702 height 35
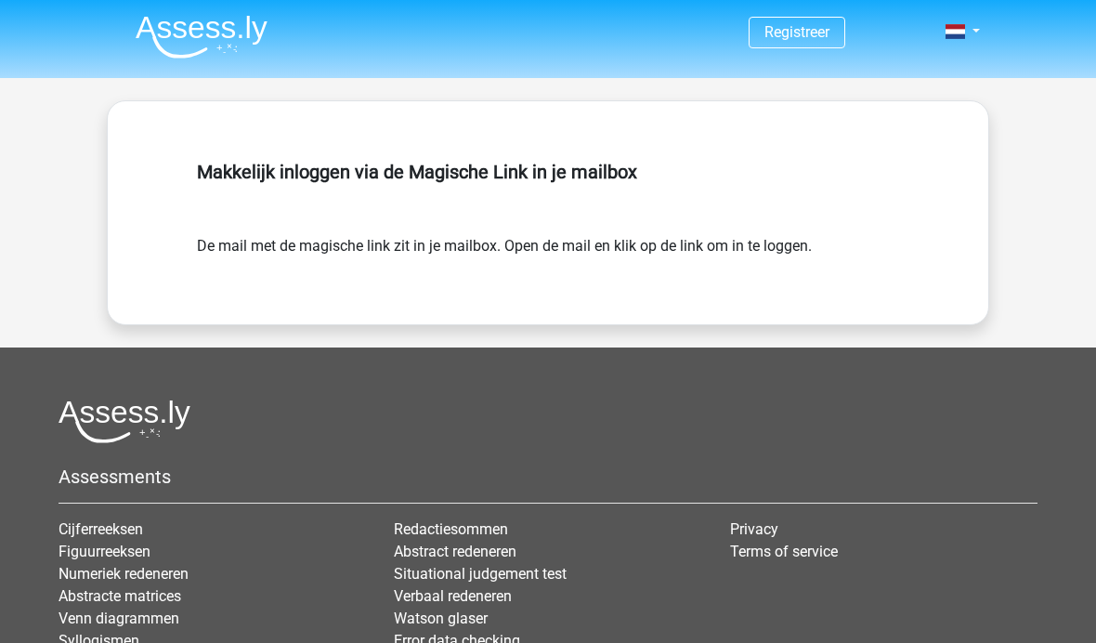
click at [233, 26] on img at bounding box center [202, 37] width 132 height 44
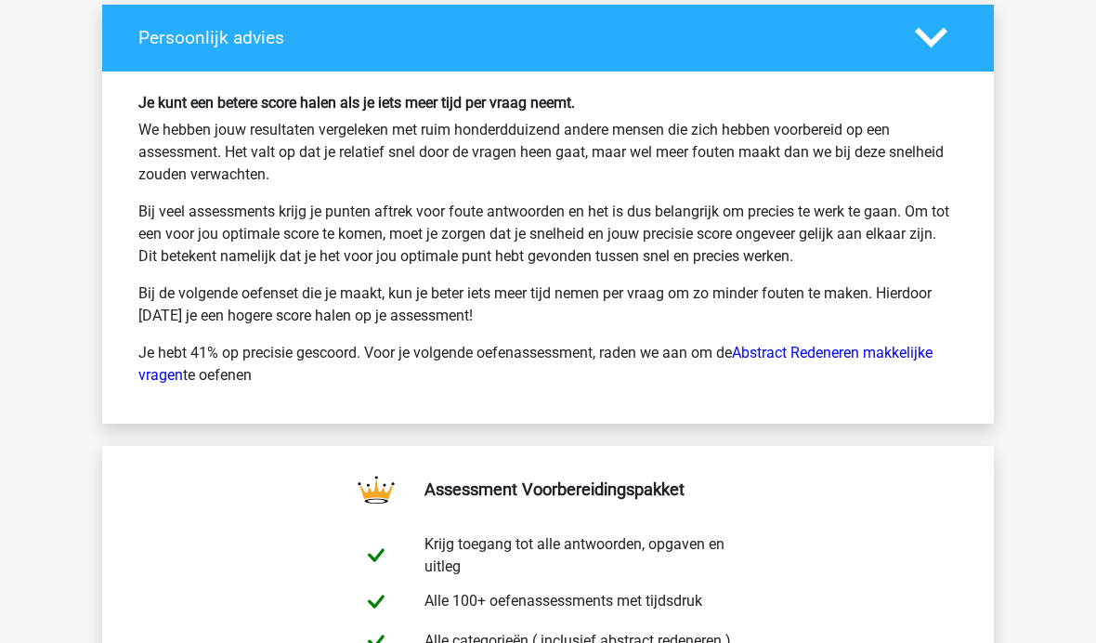
scroll to position [3116, 0]
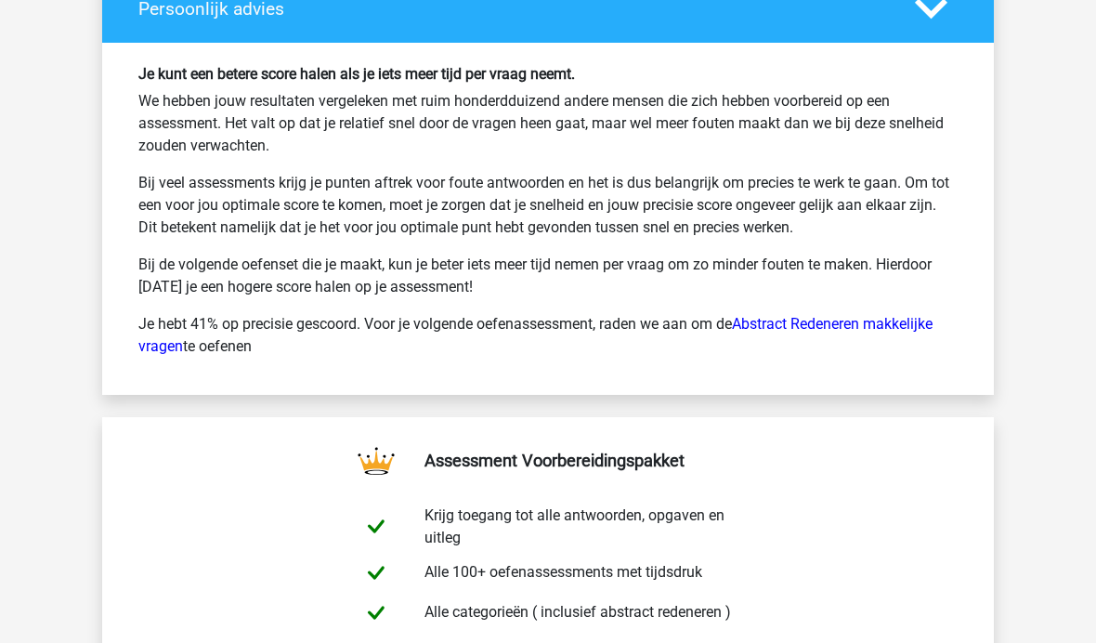
click at [899, 330] on link "Abstract Redeneren makkelijke vragen" at bounding box center [535, 335] width 794 height 40
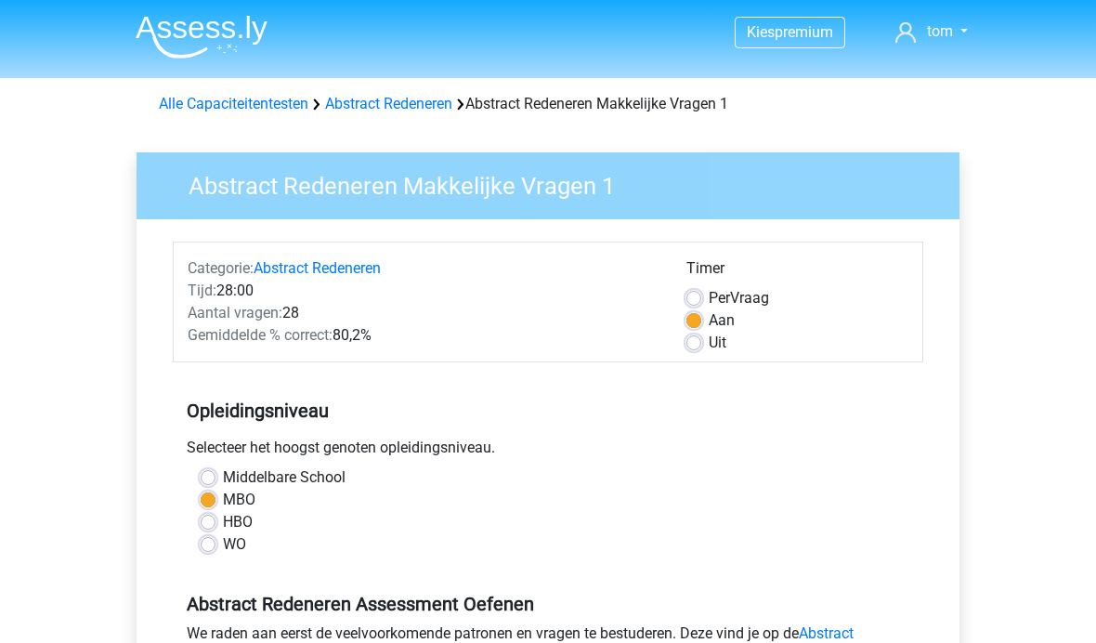
click at [223, 471] on label "Middelbare School" at bounding box center [284, 477] width 123 height 22
click at [209, 471] on input "Middelbare School" at bounding box center [208, 475] width 15 height 19
radio input "true"
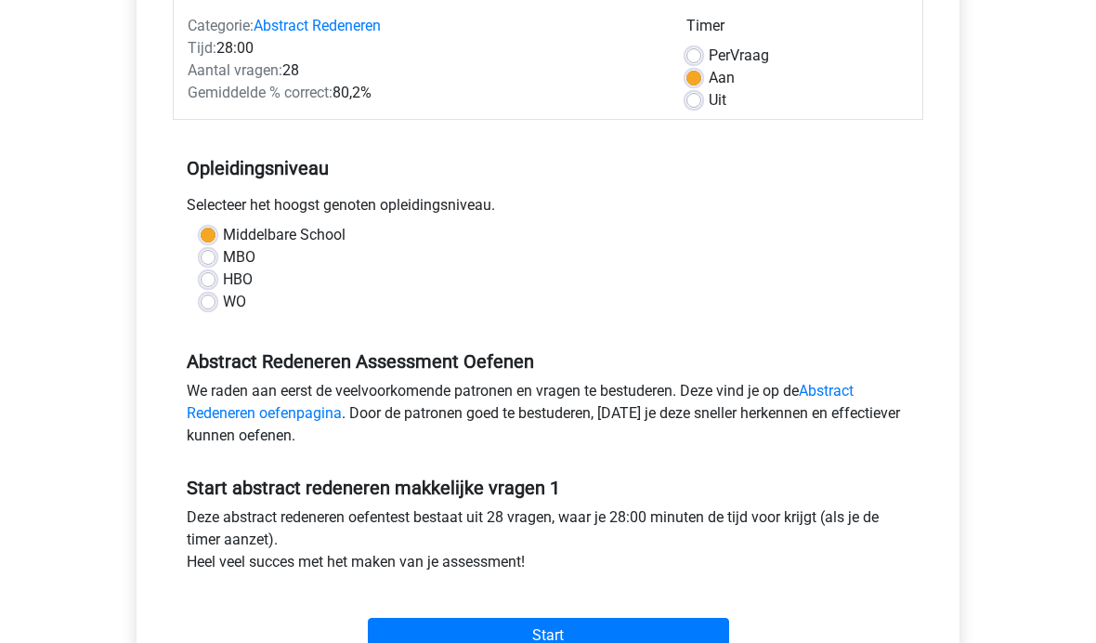
scroll to position [256, 0]
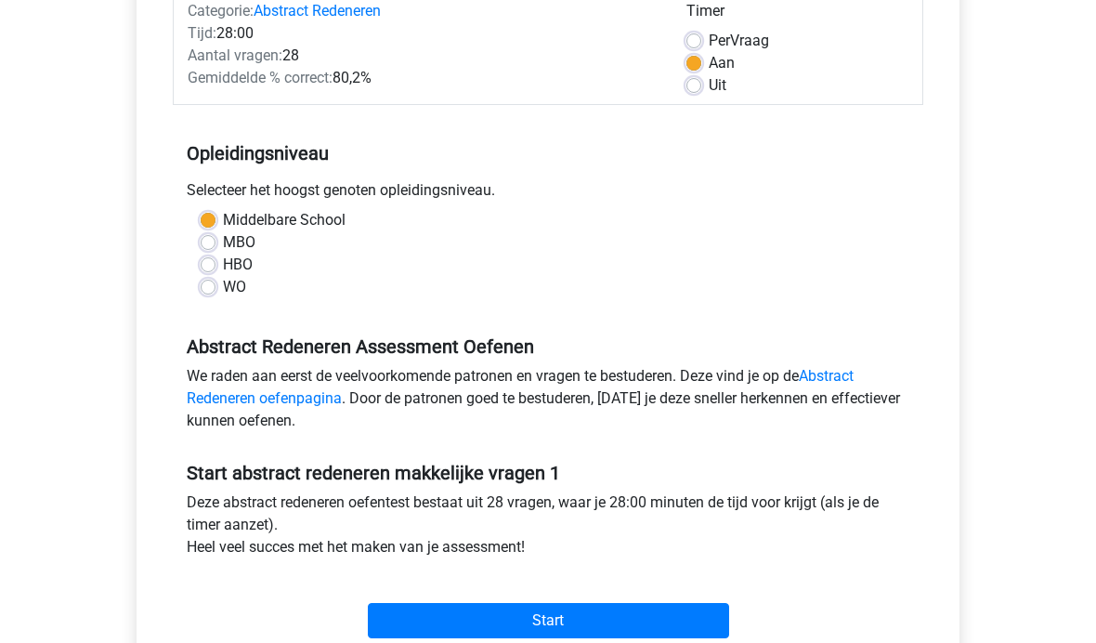
click at [571, 611] on input "Start" at bounding box center [548, 621] width 361 height 35
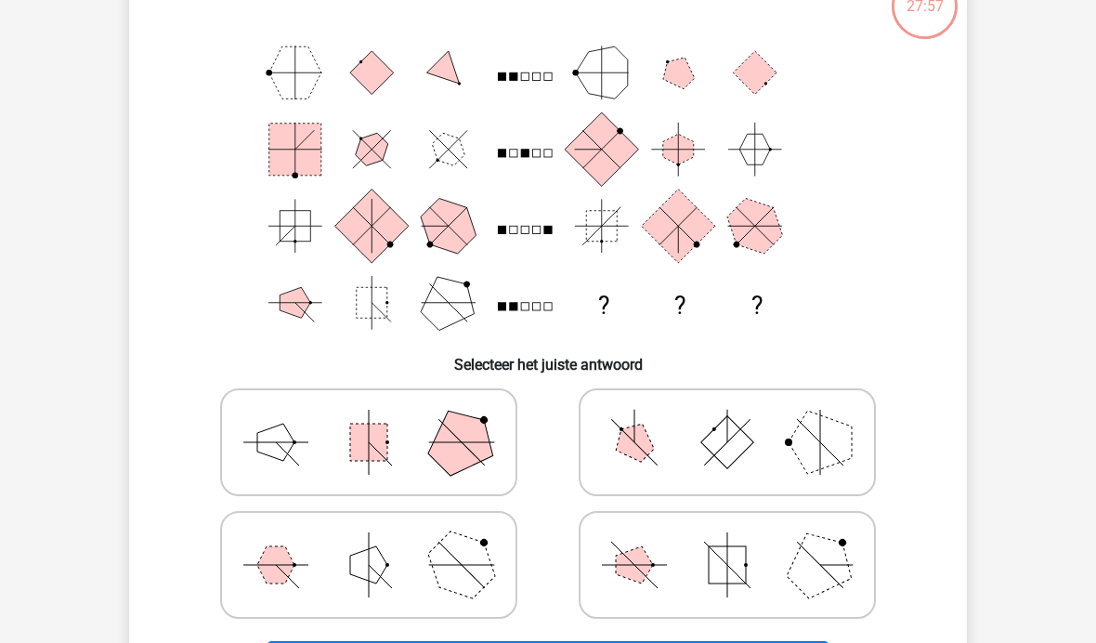
scroll to position [136, 0]
click at [439, 567] on polygon at bounding box center [461, 564] width 89 height 89
click at [381, 541] on input "radio" at bounding box center [375, 535] width 12 height 12
radio input "true"
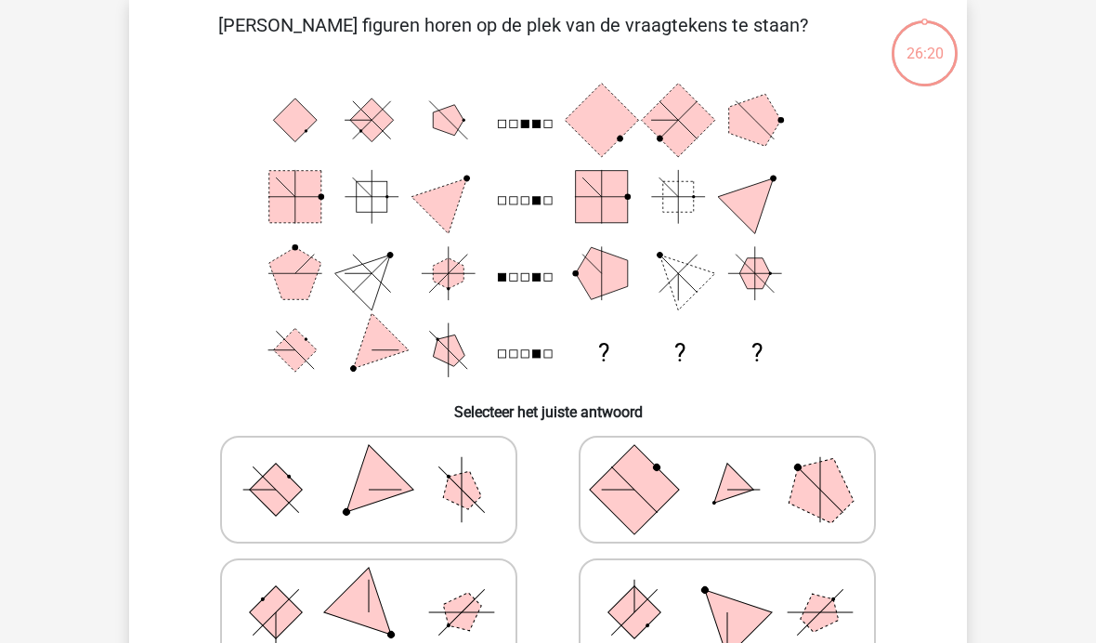
scroll to position [85, 0]
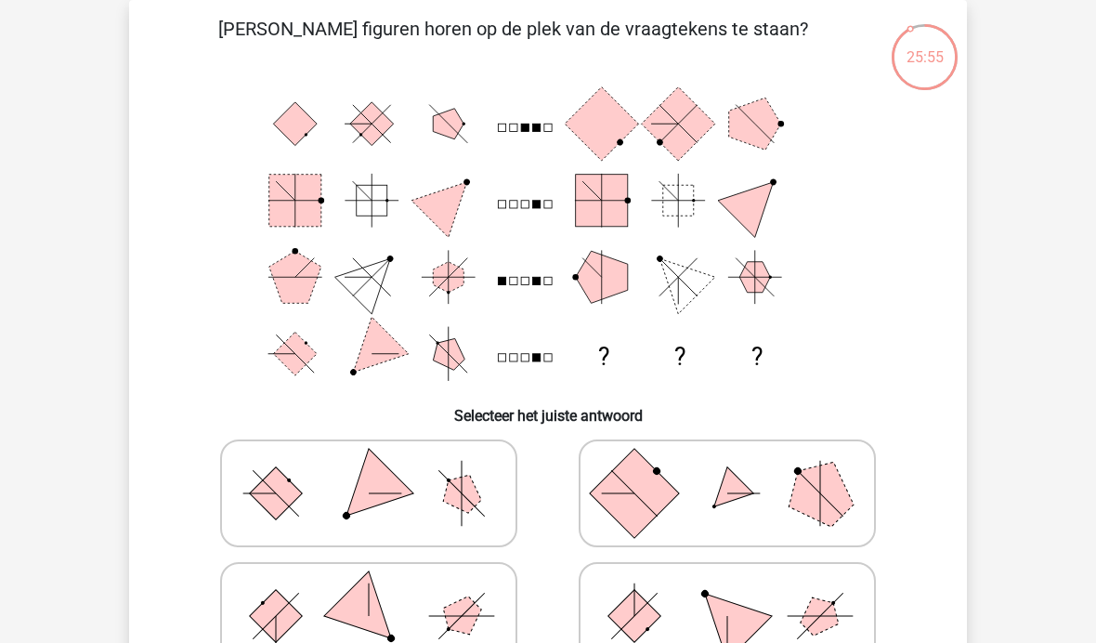
click at [802, 500] on polygon at bounding box center [819, 492] width 89 height 89
click at [739, 470] on input "radio" at bounding box center [733, 464] width 12 height 12
radio input "true"
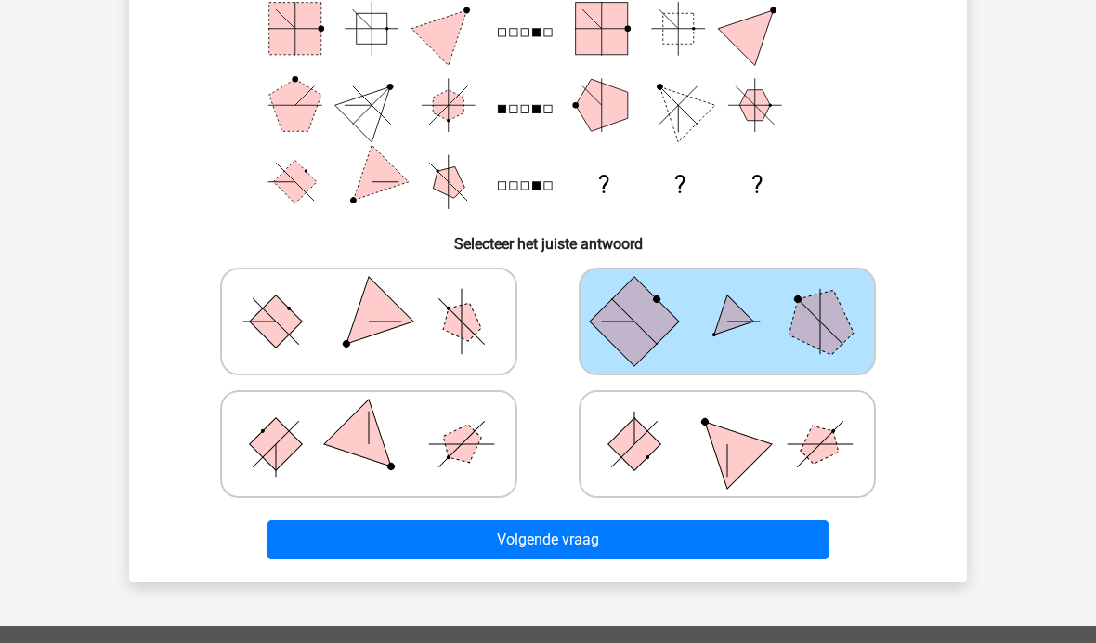
click at [542, 537] on button "Volgende vraag" at bounding box center [548, 539] width 562 height 39
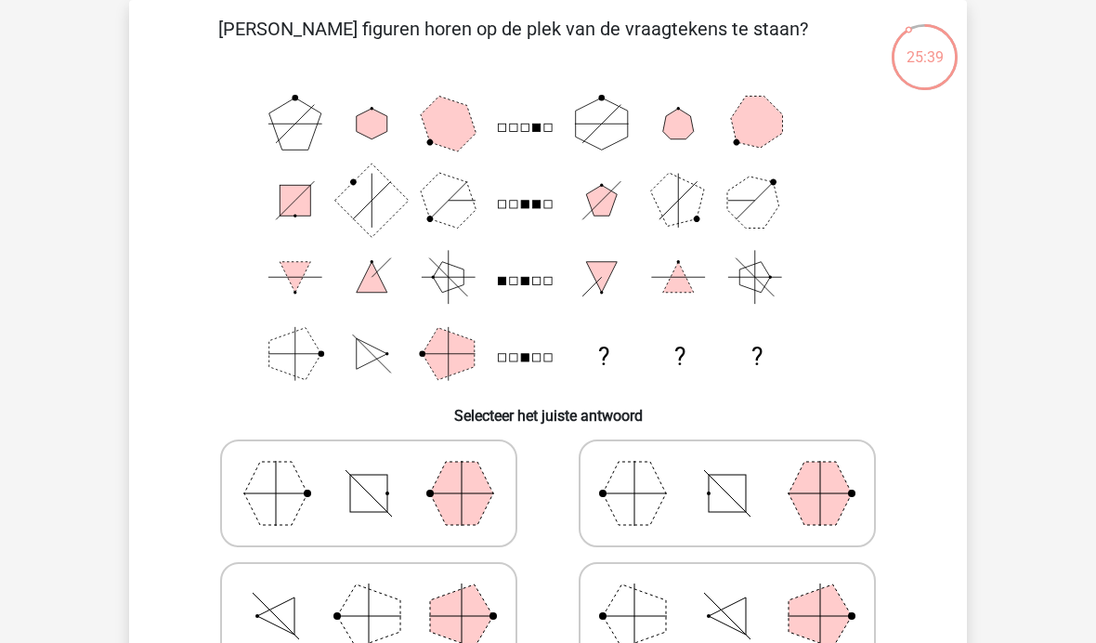
click at [424, 496] on icon at bounding box center [368, 493] width 279 height 93
click at [381, 470] on input "radio" at bounding box center [375, 464] width 12 height 12
radio input "true"
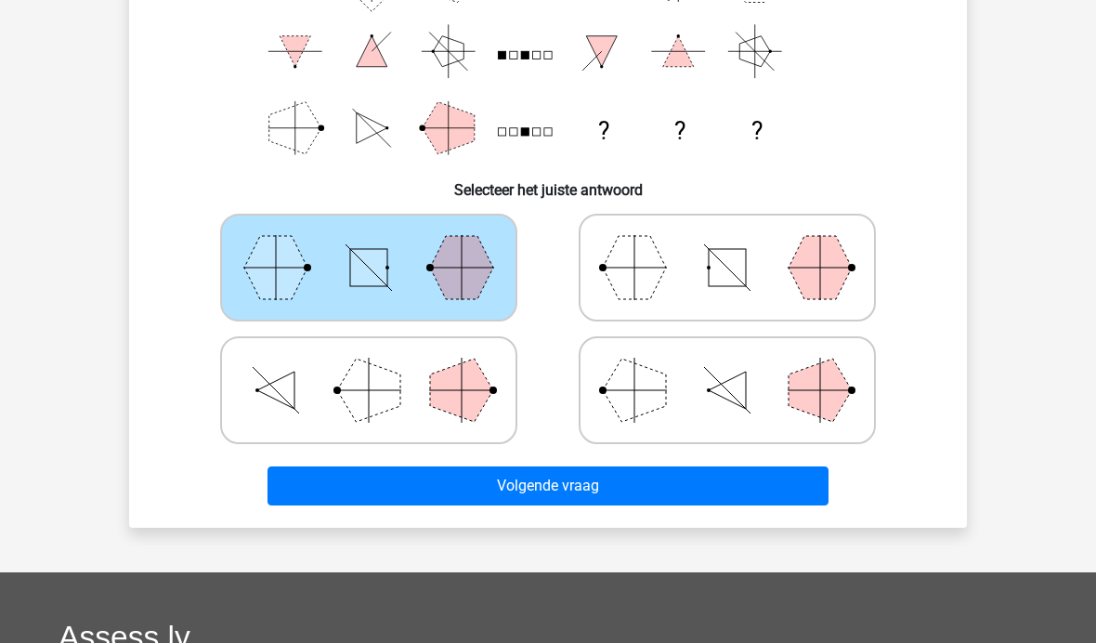
click at [554, 483] on button "Volgende vraag" at bounding box center [548, 485] width 562 height 39
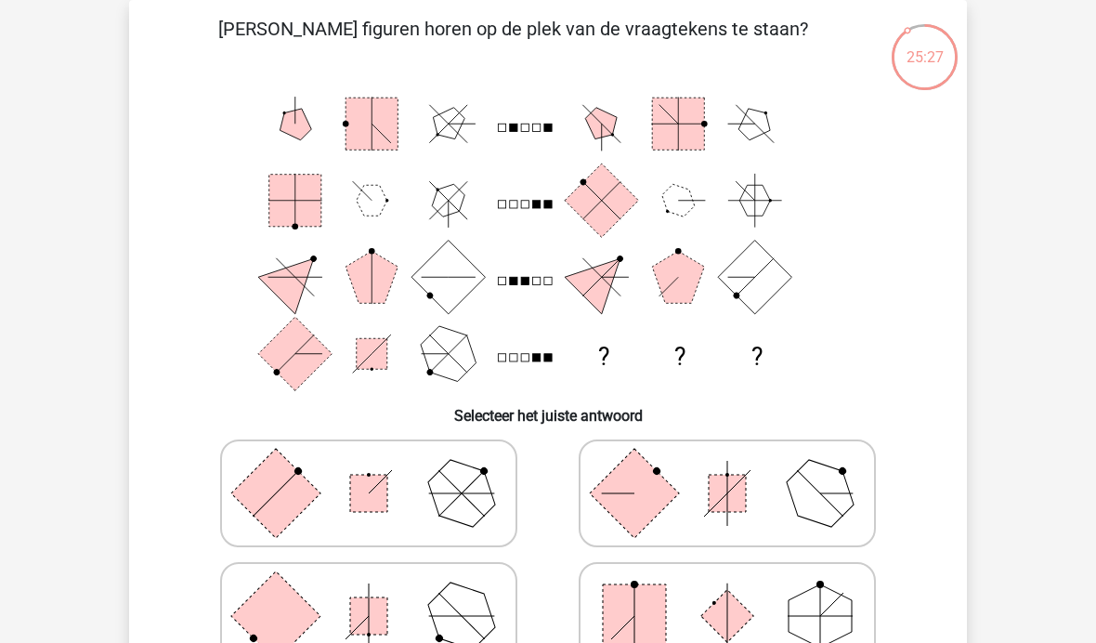
click at [449, 616] on line at bounding box center [445, 616] width 32 height 32
click at [381, 592] on input "radio" at bounding box center [375, 586] width 12 height 12
radio input "true"
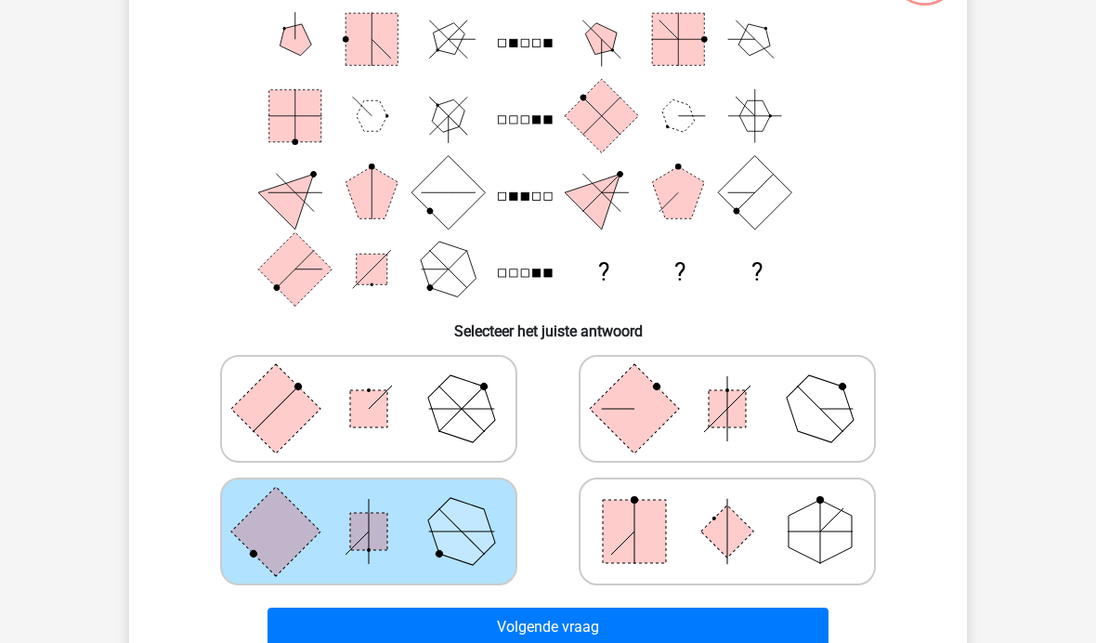
scroll to position [214, 0]
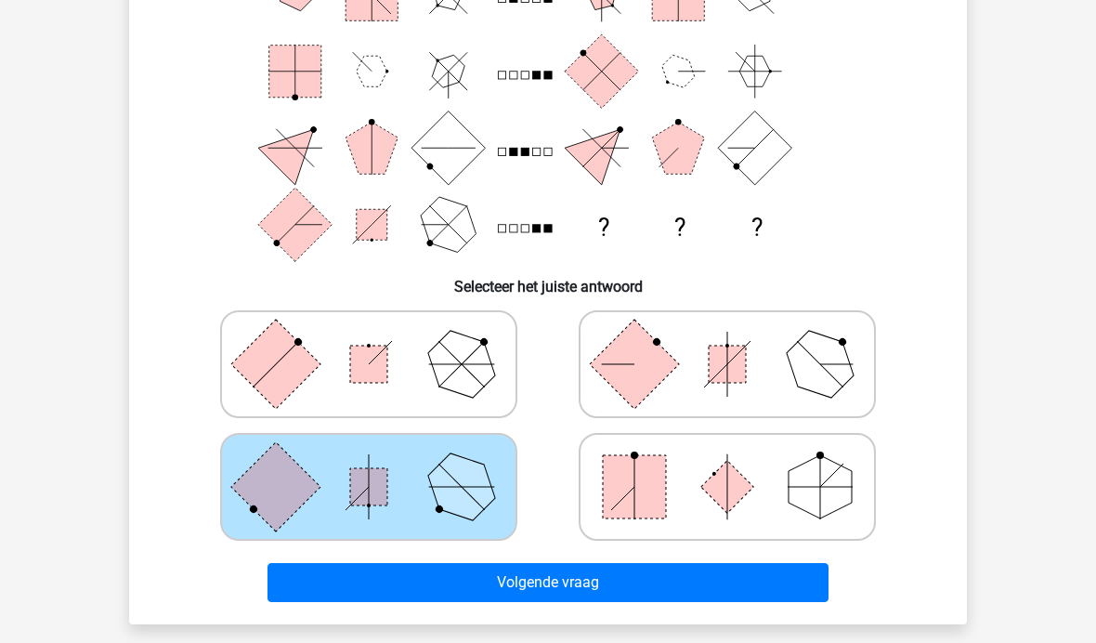
click at [585, 585] on button "Volgende vraag" at bounding box center [548, 582] width 562 height 39
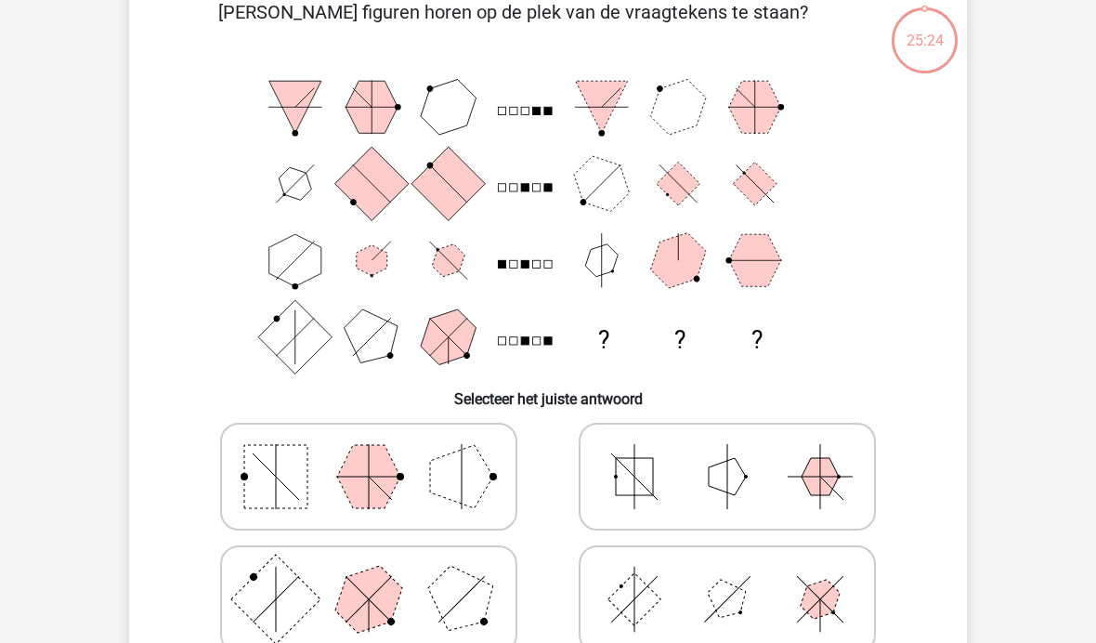
scroll to position [85, 0]
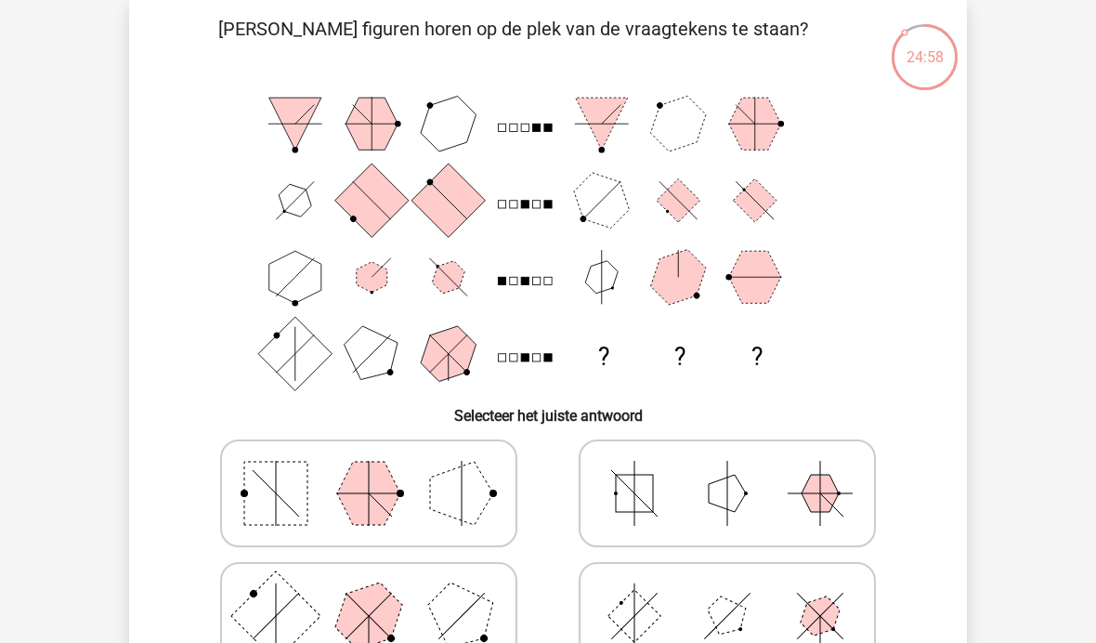
click at [397, 615] on polygon at bounding box center [368, 615] width 89 height 89
click at [381, 592] on input "radio" at bounding box center [375, 586] width 12 height 12
radio input "true"
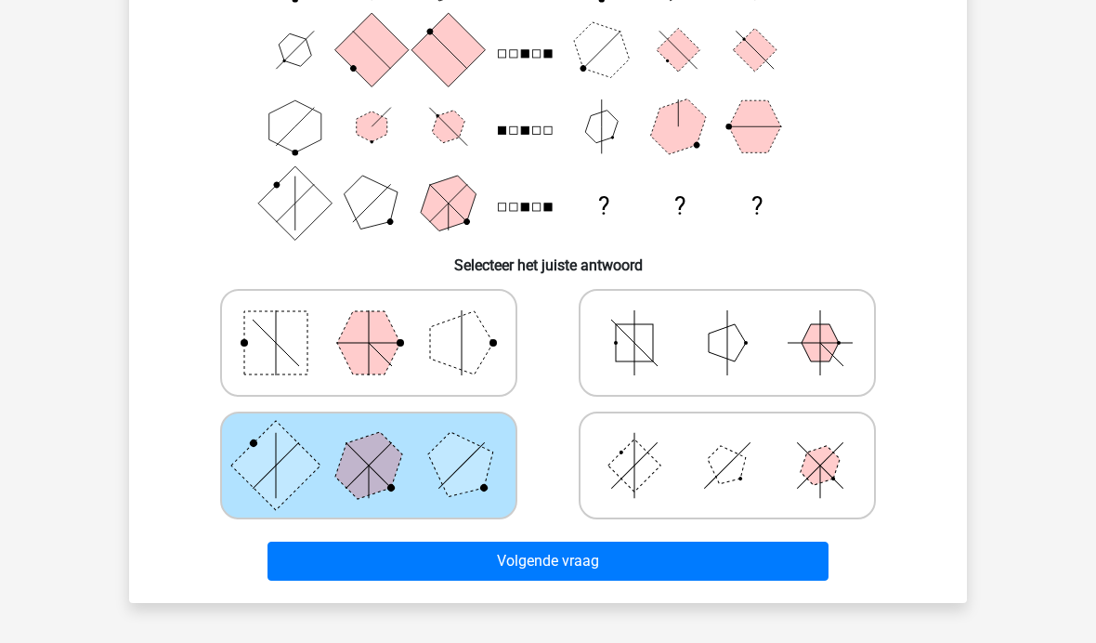
scroll to position [312, 0]
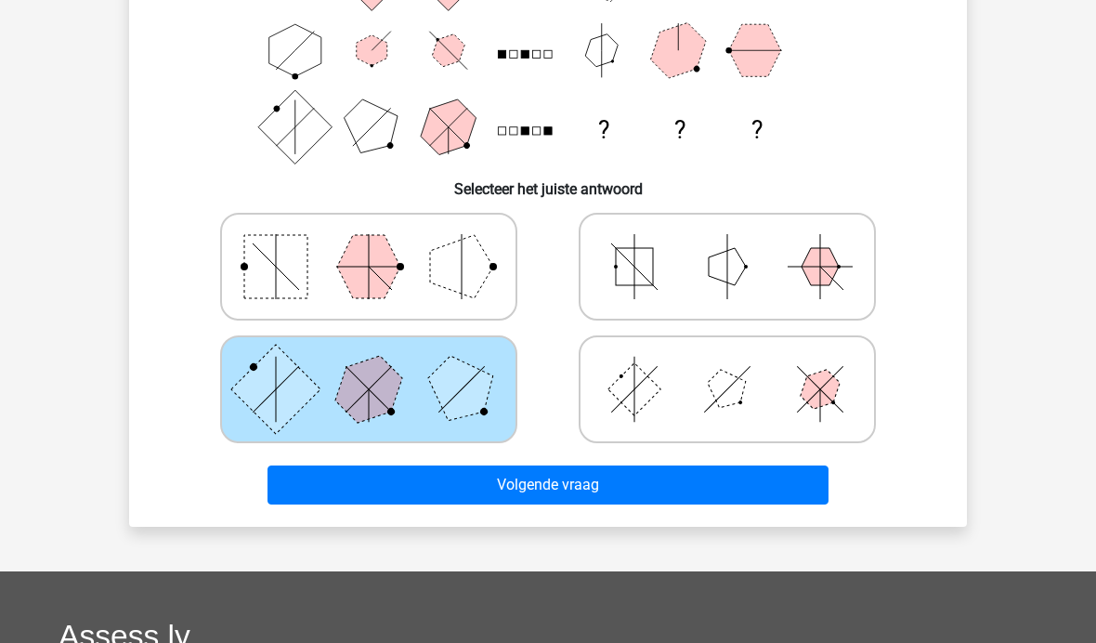
click at [567, 487] on button "Volgende vraag" at bounding box center [548, 484] width 562 height 39
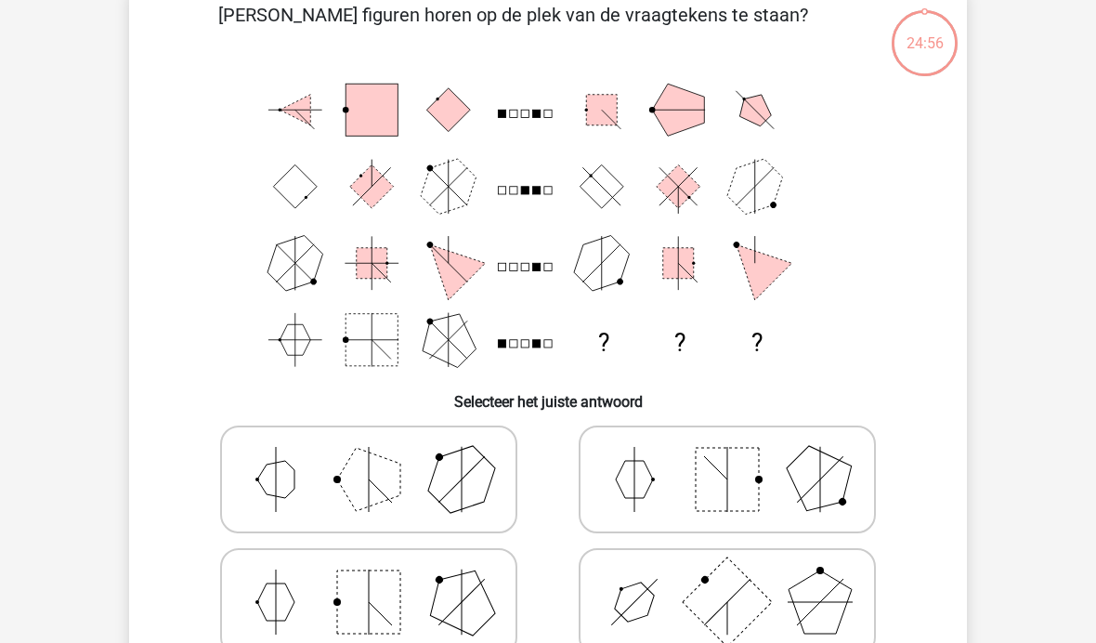
scroll to position [85, 0]
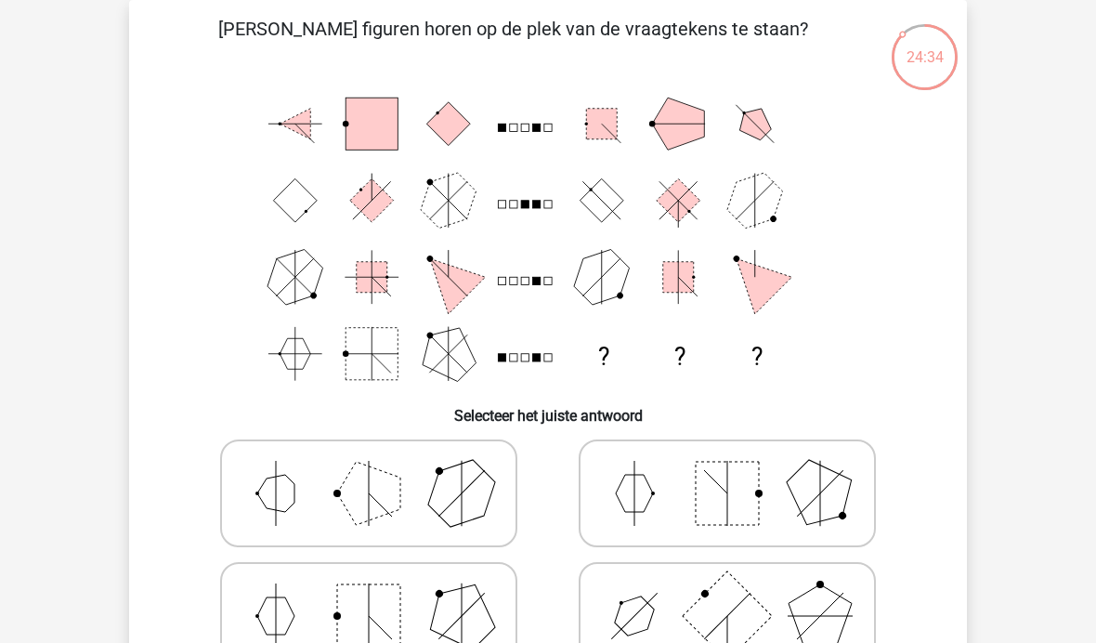
click at [385, 624] on rect at bounding box center [368, 615] width 63 height 63
click at [381, 592] on input "radio" at bounding box center [375, 586] width 12 height 12
radio input "true"
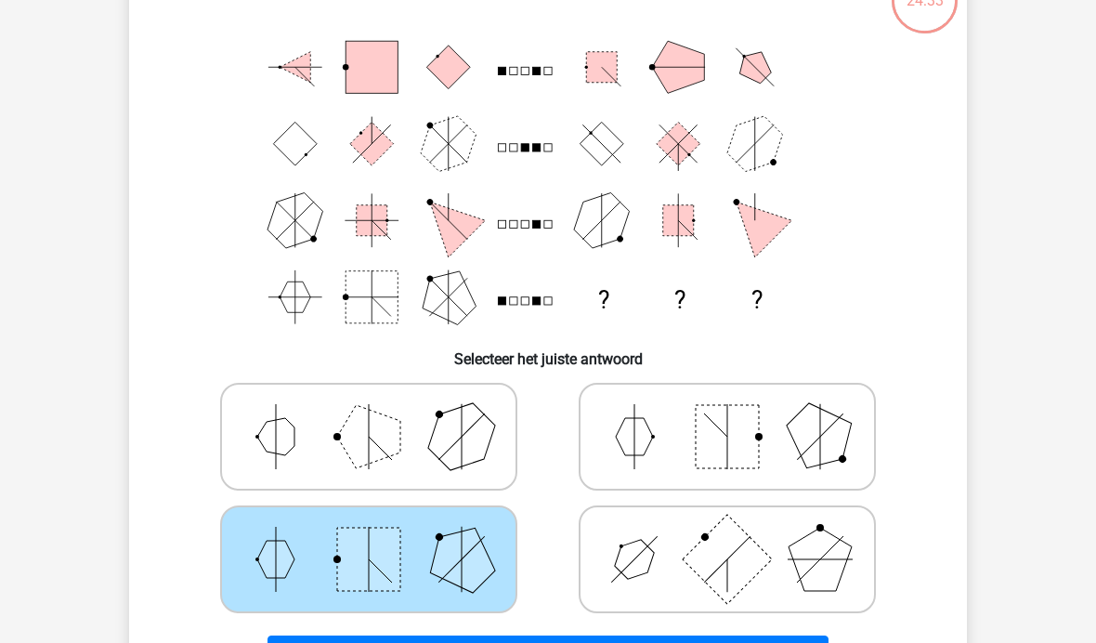
scroll to position [259, 0]
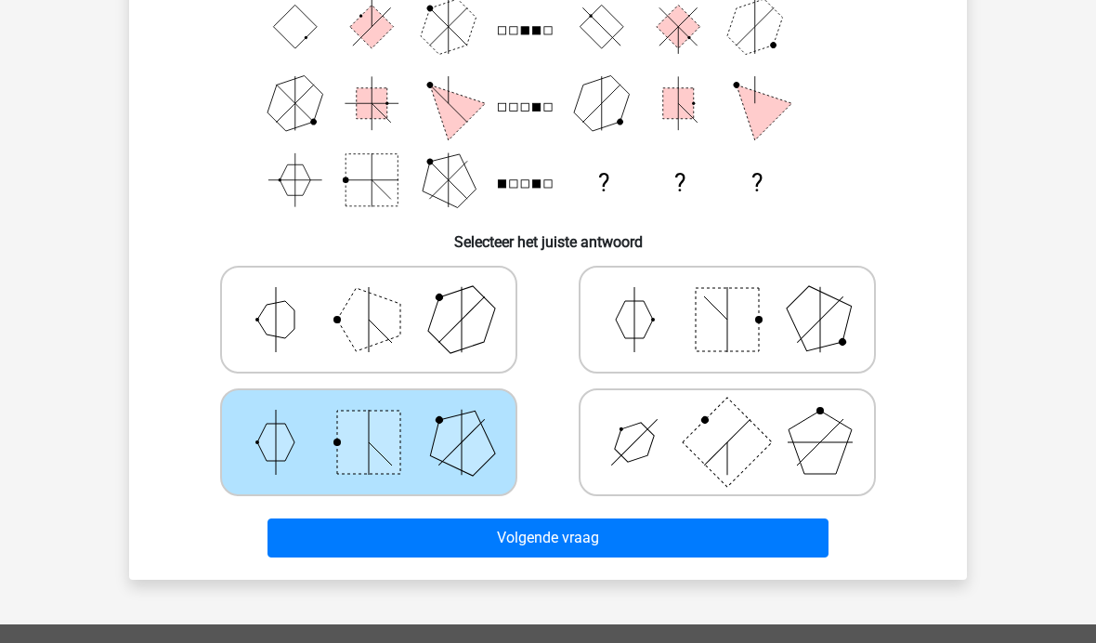
click at [577, 532] on button "Volgende vraag" at bounding box center [548, 537] width 562 height 39
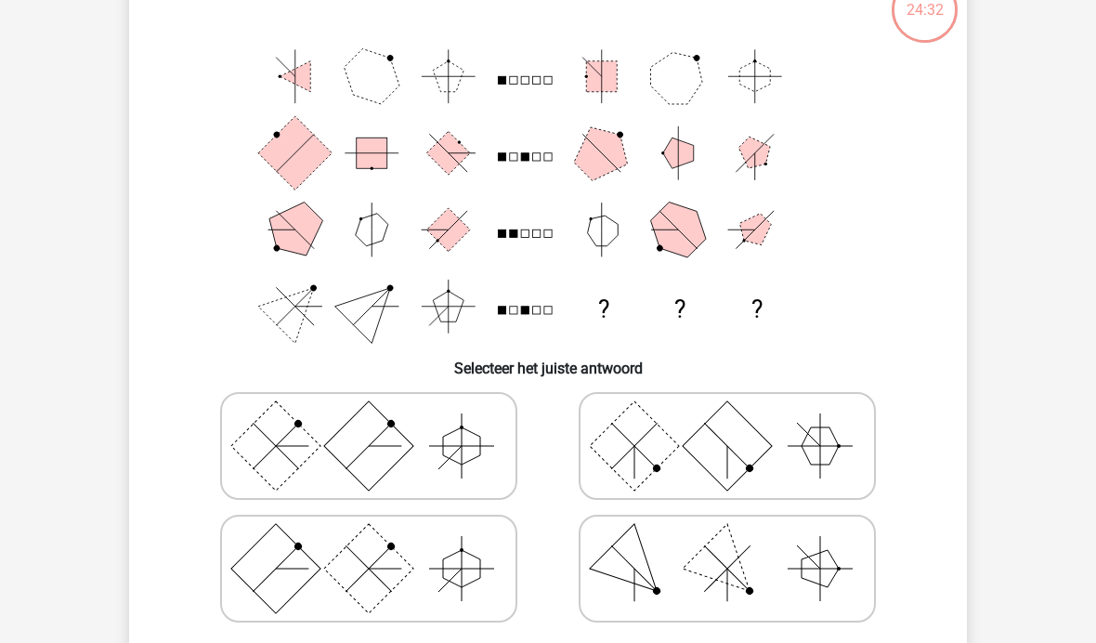
scroll to position [85, 0]
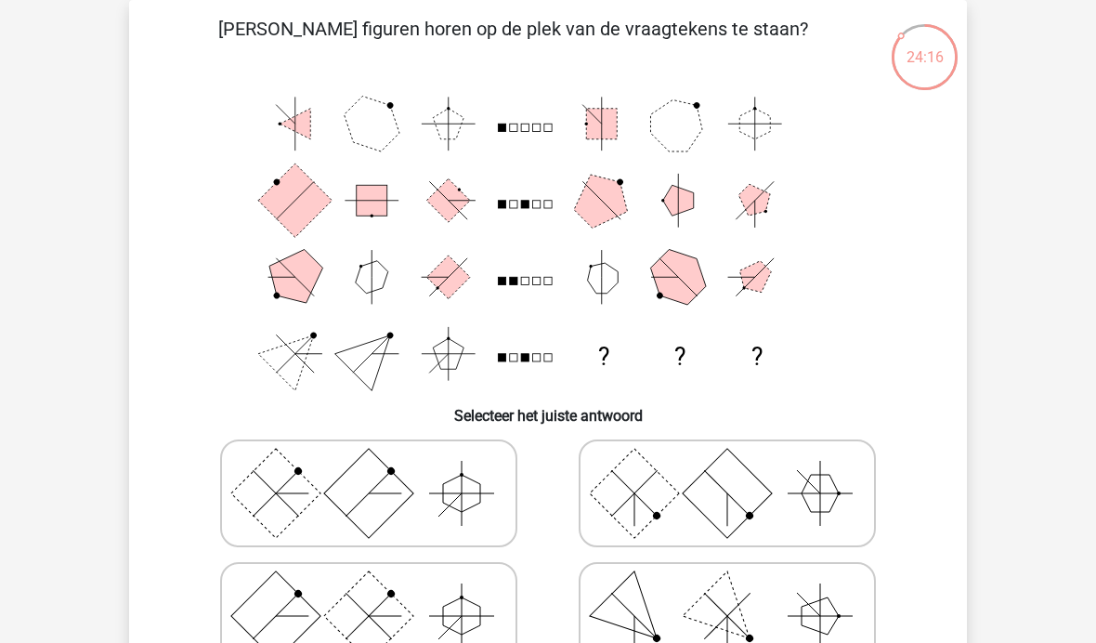
click at [409, 489] on rect at bounding box center [368, 492] width 89 height 89
click at [381, 470] on input "radio" at bounding box center [375, 464] width 12 height 12
radio input "true"
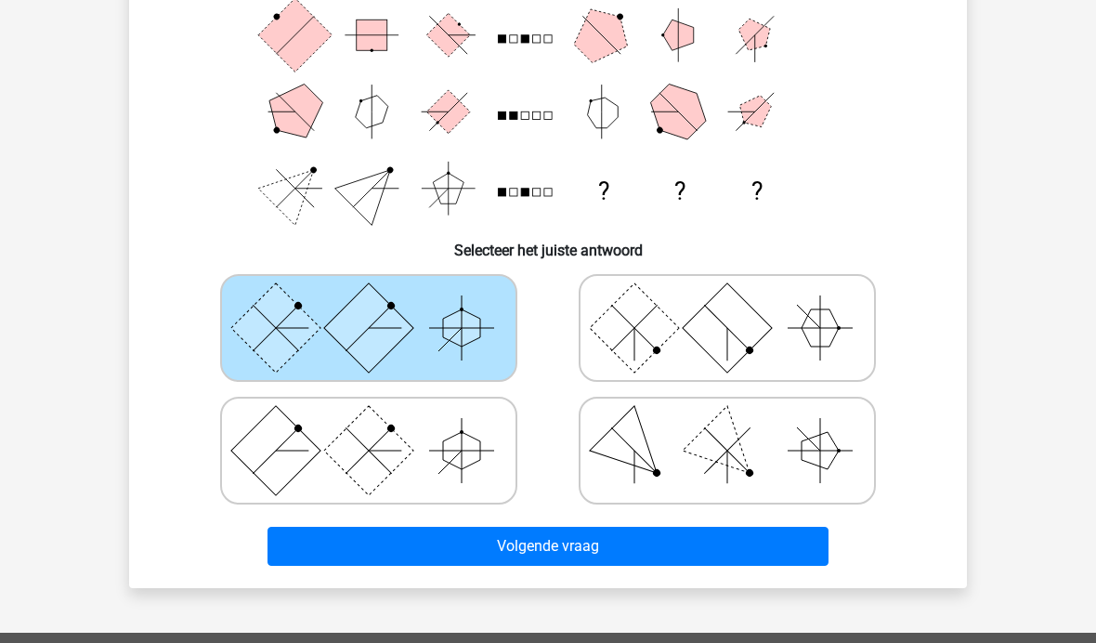
scroll to position [253, 0]
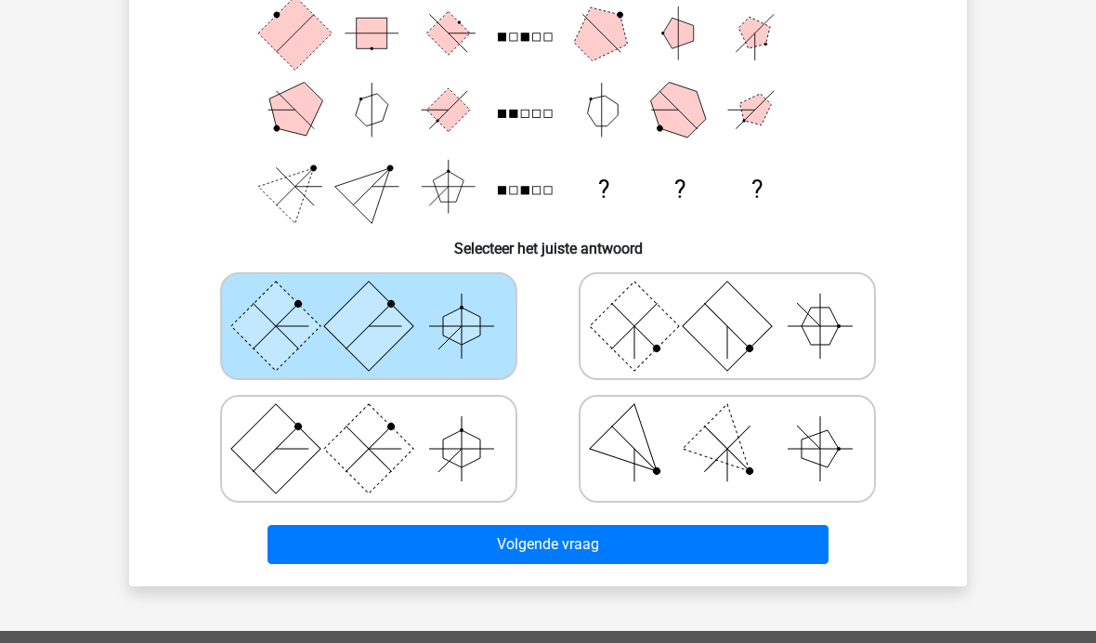
click at [578, 542] on button "Volgende vraag" at bounding box center [548, 544] width 562 height 39
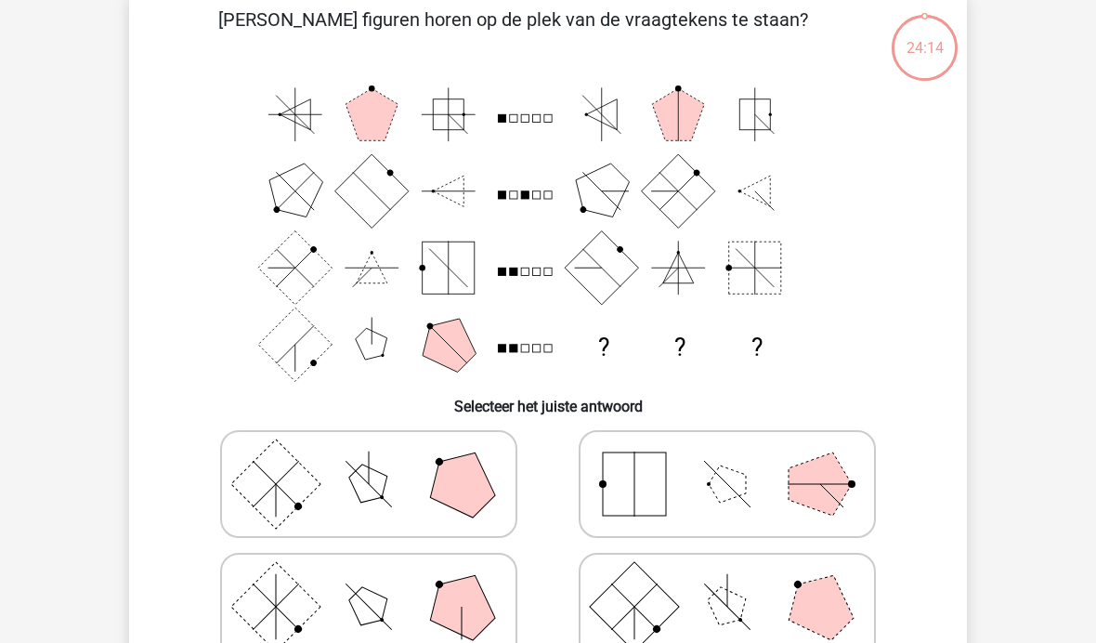
scroll to position [85, 0]
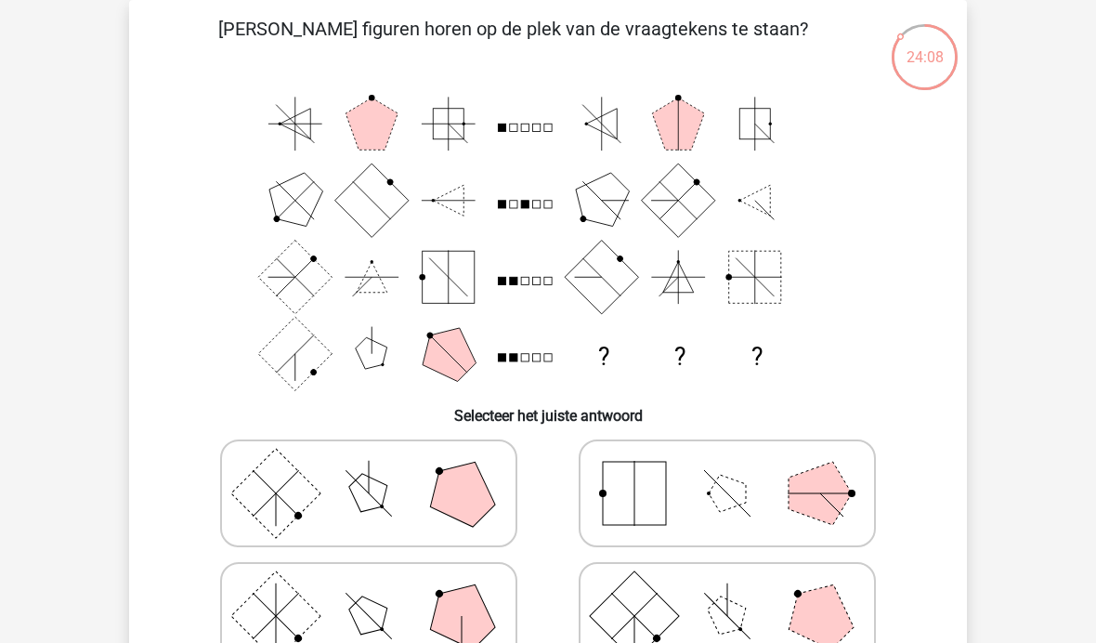
click at [348, 492] on icon at bounding box center [368, 493] width 279 height 93
click at [369, 470] on input "radio" at bounding box center [375, 464] width 12 height 12
radio input "true"
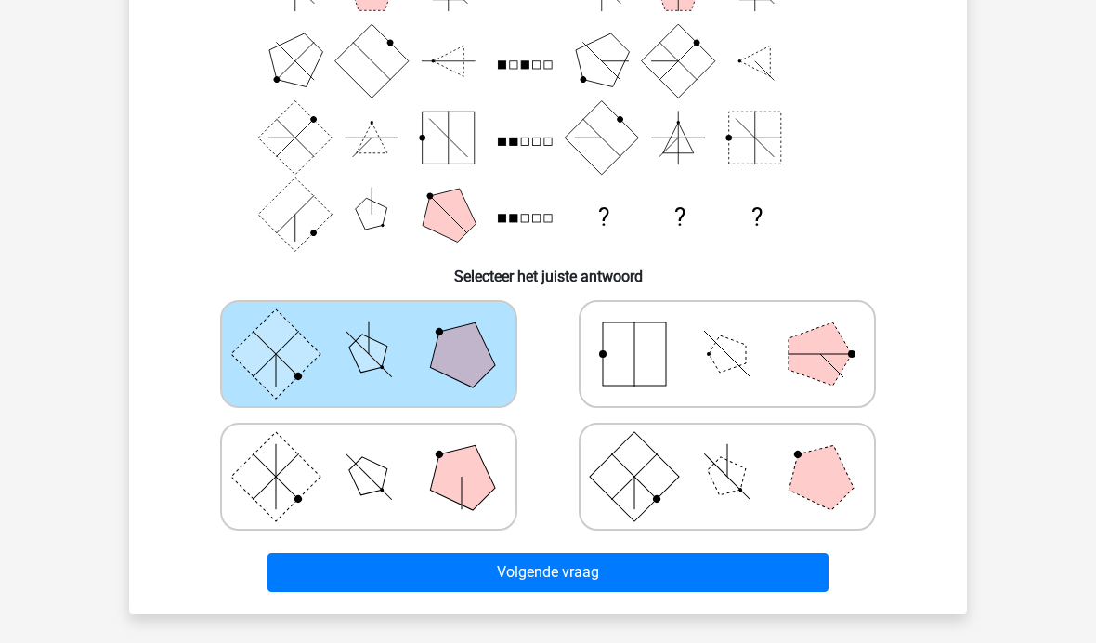
scroll to position [227, 0]
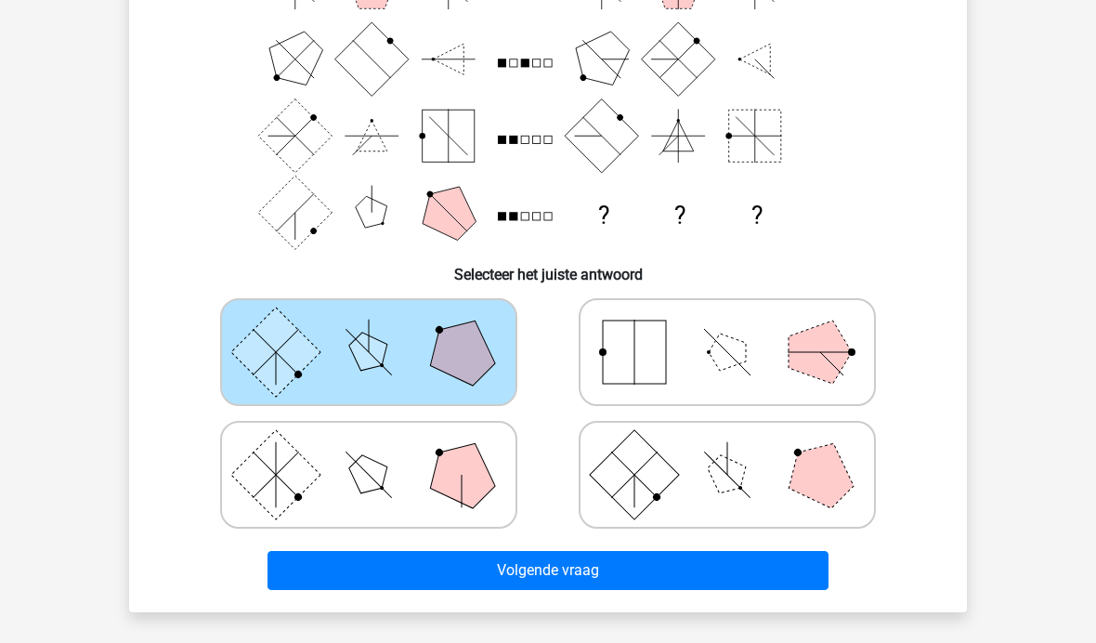
click at [596, 565] on button "Volgende vraag" at bounding box center [548, 570] width 562 height 39
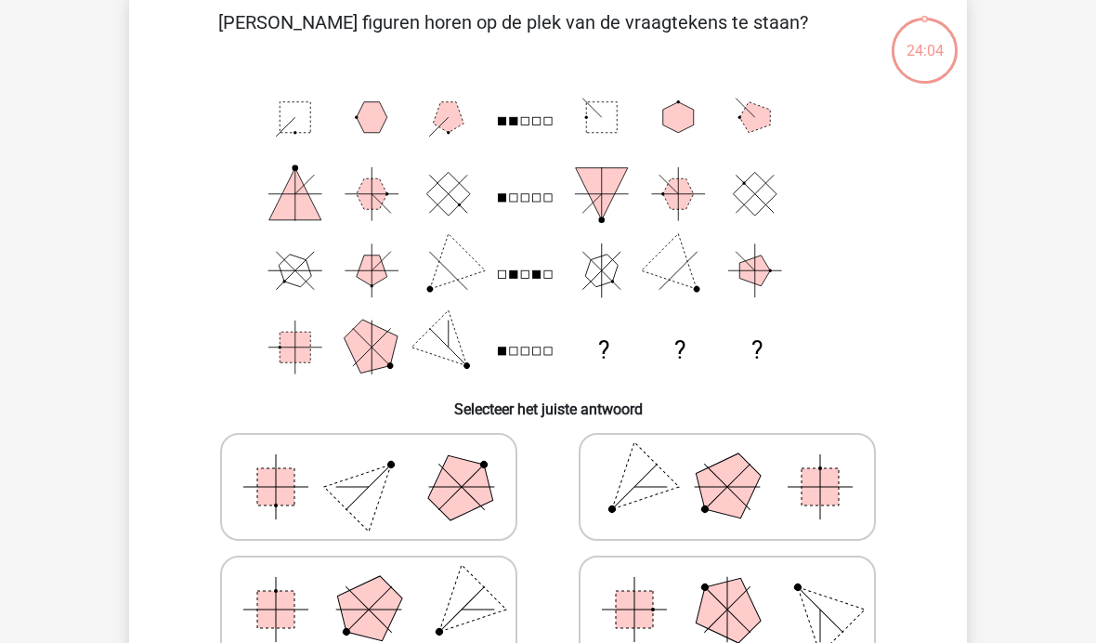
scroll to position [85, 0]
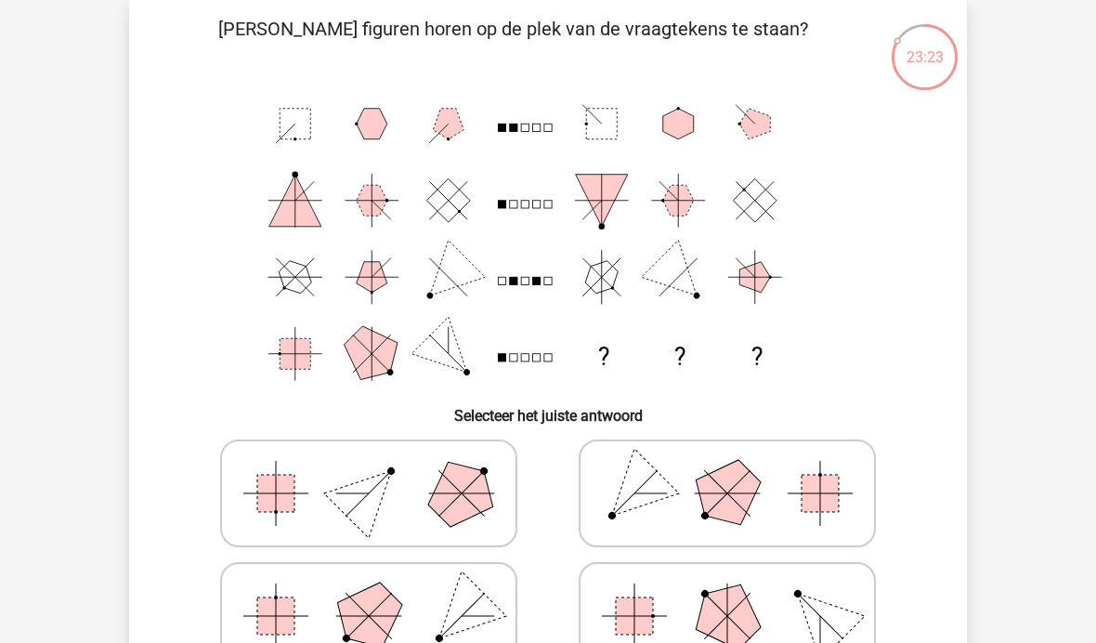
click at [703, 618] on polygon at bounding box center [726, 615] width 89 height 89
click at [727, 592] on input "radio" at bounding box center [733, 586] width 12 height 12
radio input "true"
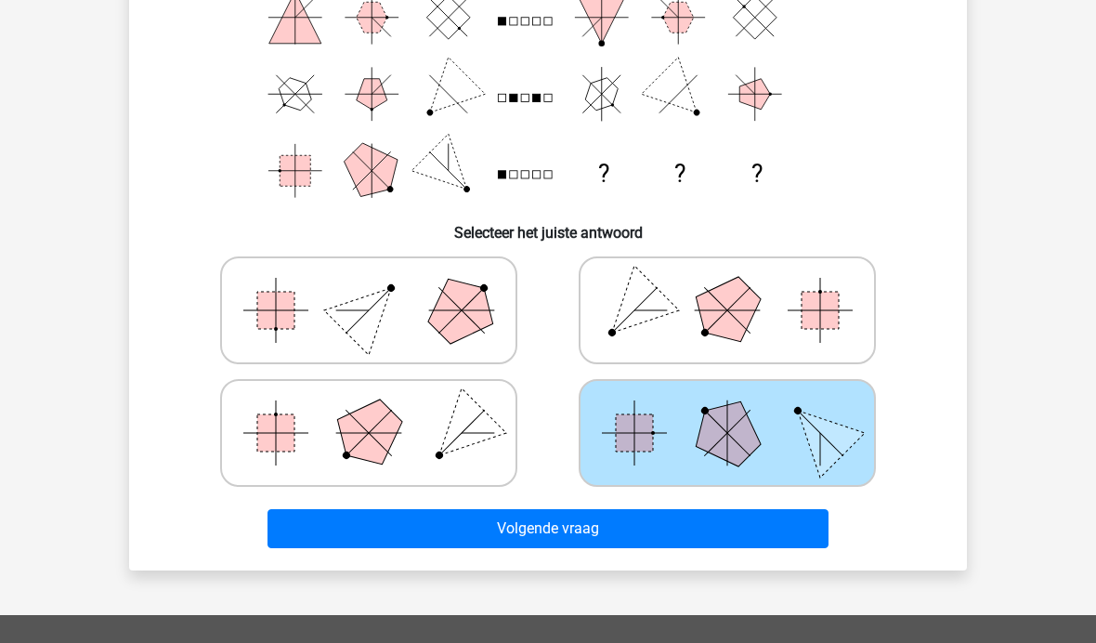
scroll to position [268, 0]
click at [569, 527] on button "Volgende vraag" at bounding box center [548, 528] width 562 height 39
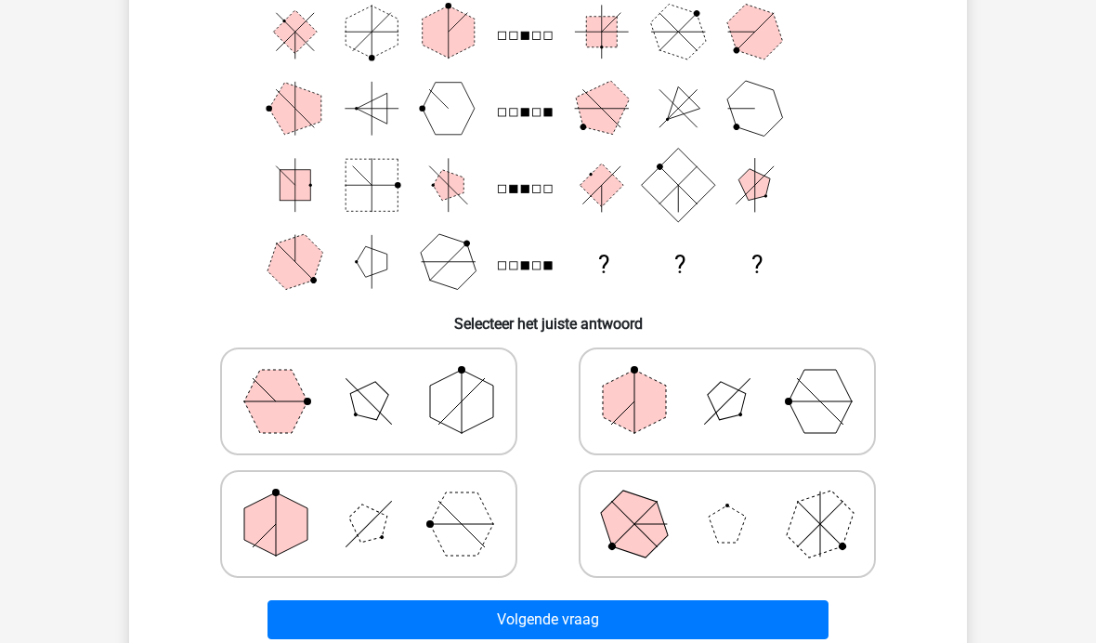
scroll to position [178, 0]
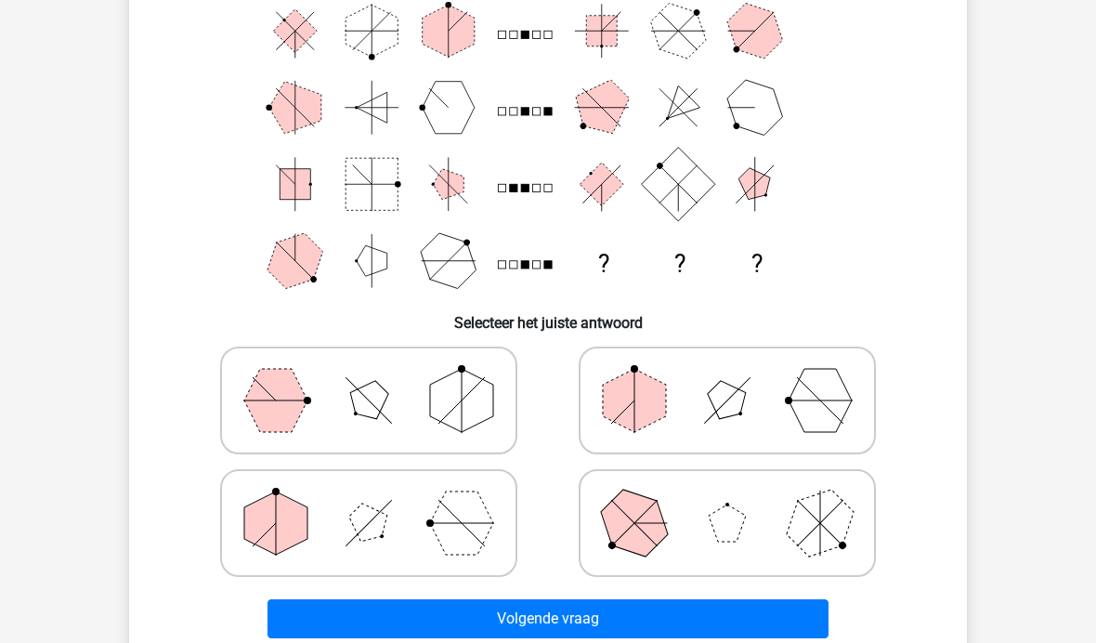
click at [739, 536] on icon at bounding box center [727, 522] width 279 height 93
click at [739, 500] on input "radio" at bounding box center [733, 493] width 12 height 12
radio input "true"
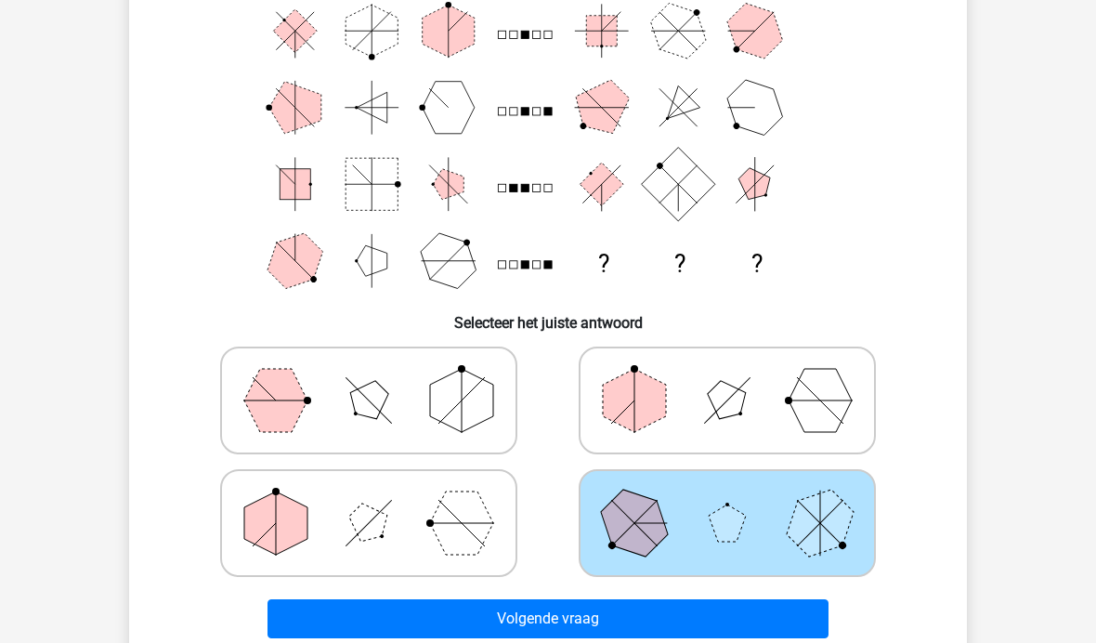
click at [557, 626] on button "Volgende vraag" at bounding box center [548, 618] width 562 height 39
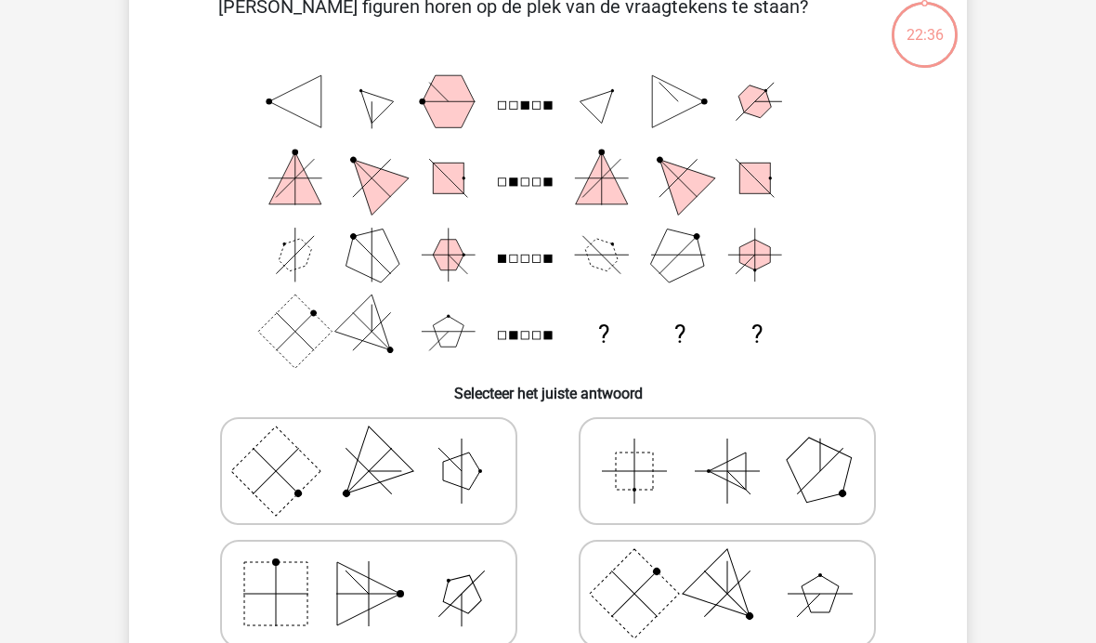
scroll to position [85, 0]
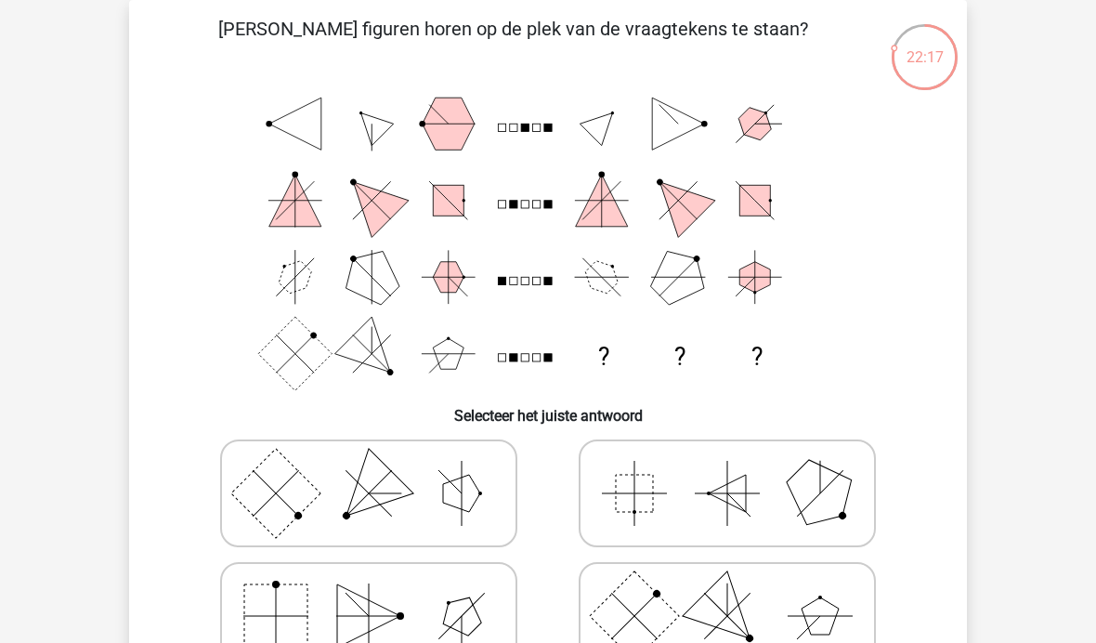
click at [755, 513] on icon at bounding box center [727, 493] width 279 height 93
click at [739, 470] on input "radio" at bounding box center [733, 464] width 12 height 12
radio input "true"
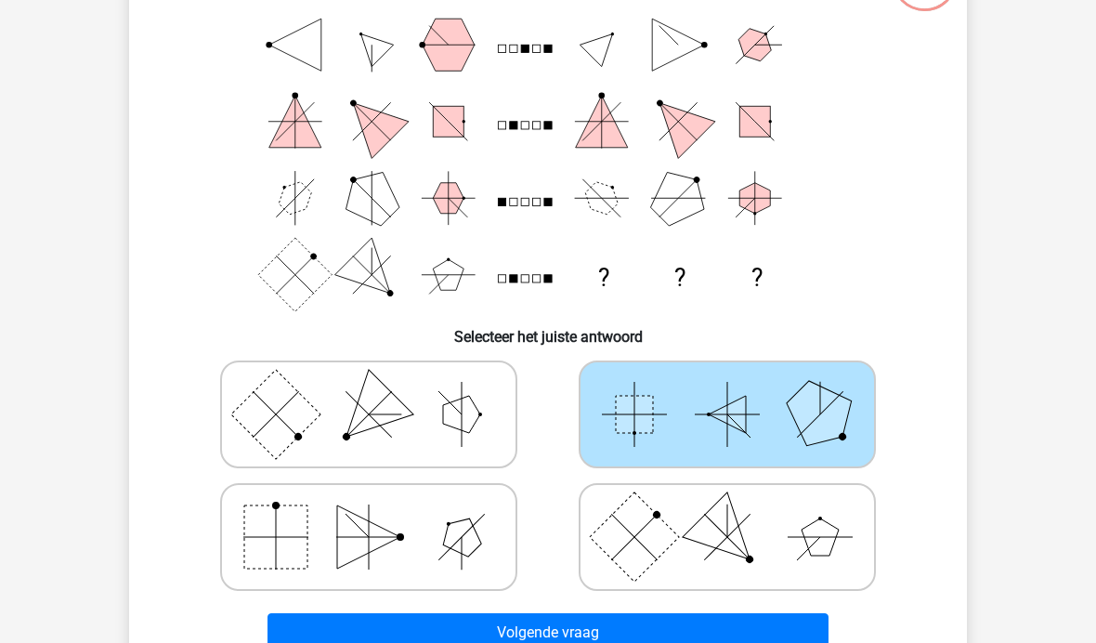
scroll to position [272, 0]
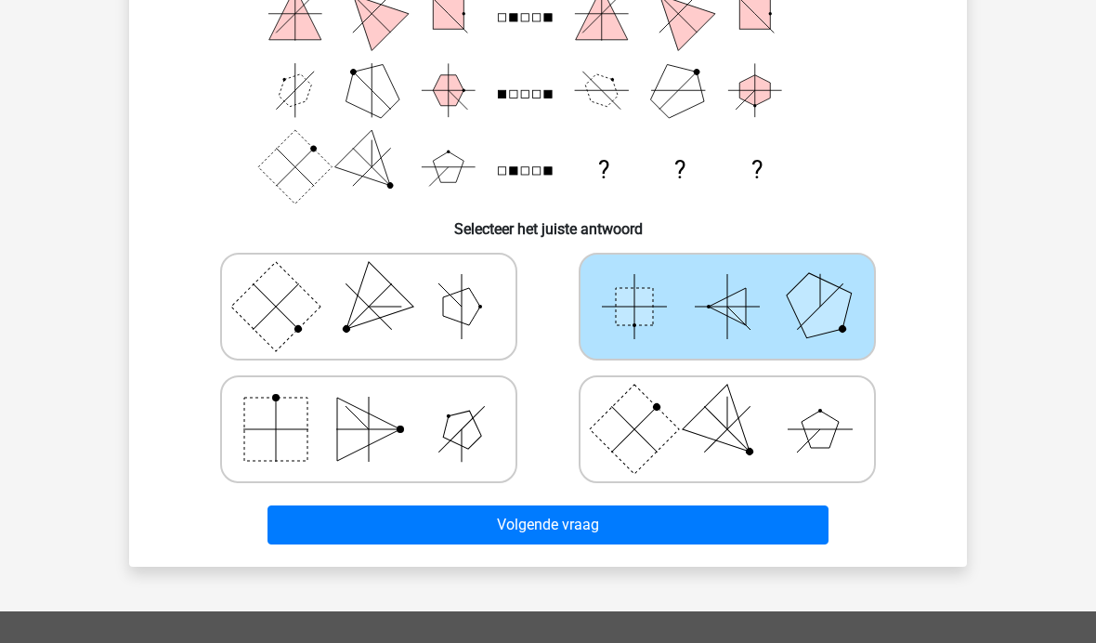
click at [566, 525] on button "Volgende vraag" at bounding box center [548, 524] width 562 height 39
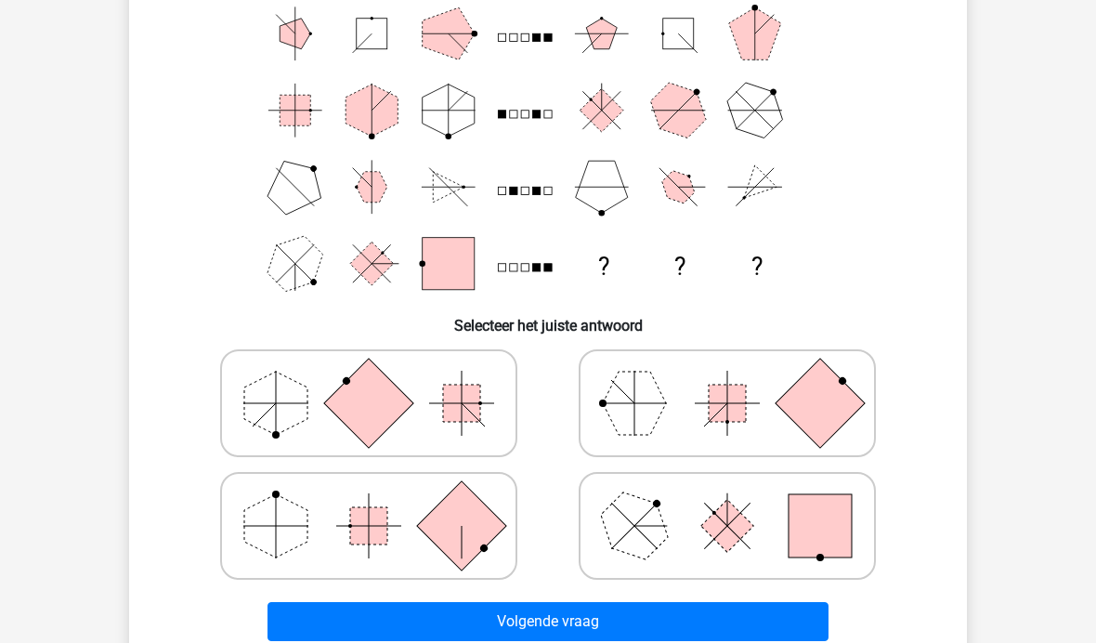
scroll to position [172, 0]
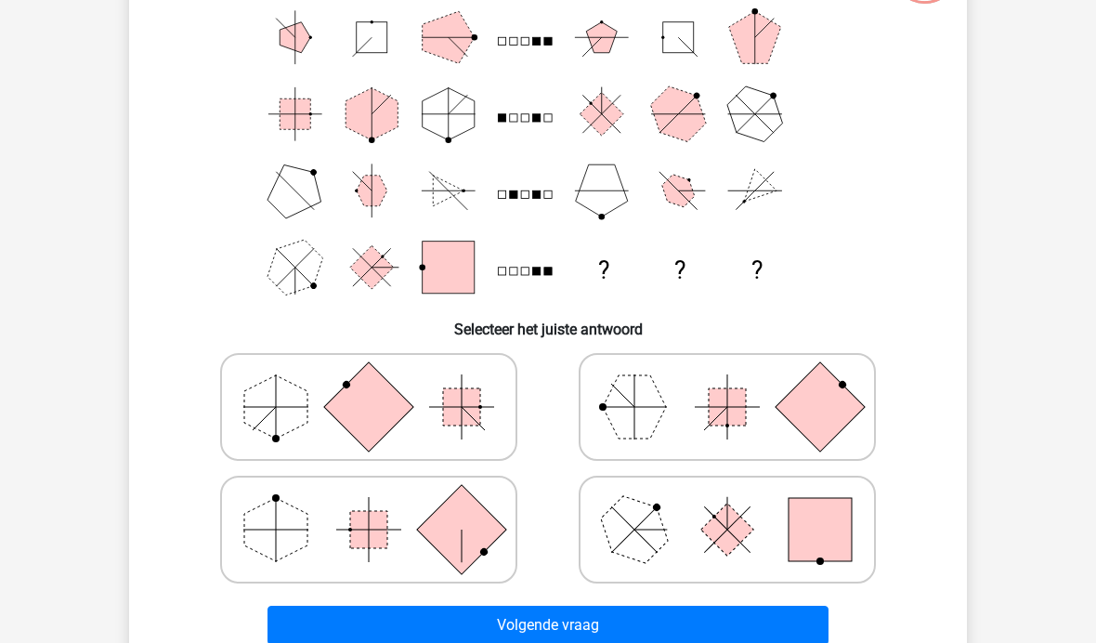
click at [658, 404] on polygon at bounding box center [634, 406] width 63 height 63
click at [727, 383] on input "radio" at bounding box center [733, 377] width 12 height 12
radio input "true"
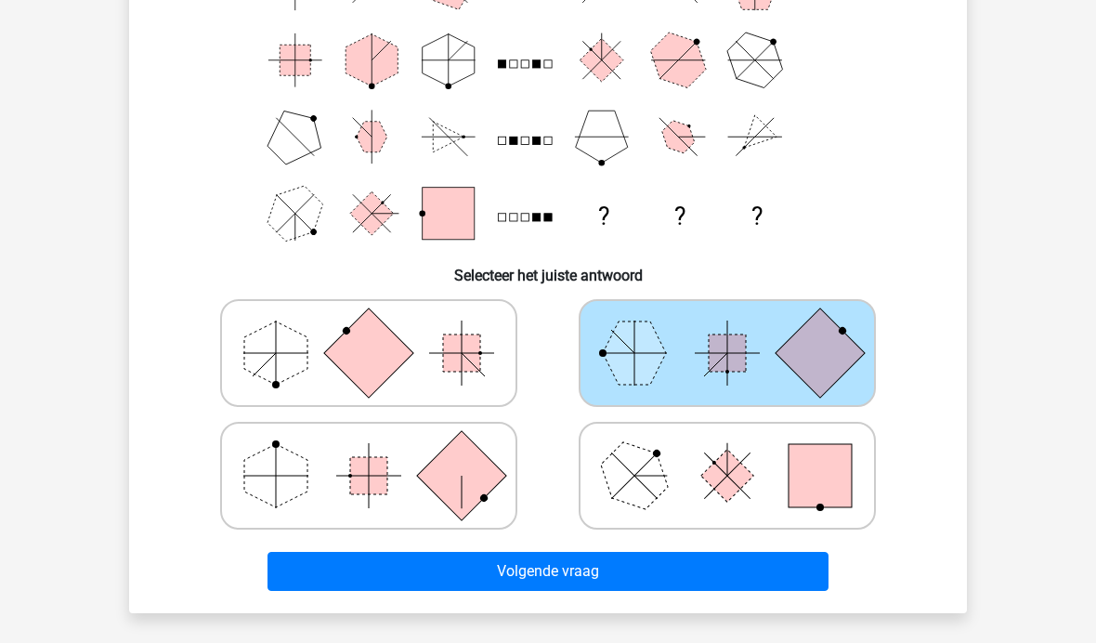
click at [567, 571] on button "Volgende vraag" at bounding box center [548, 571] width 562 height 39
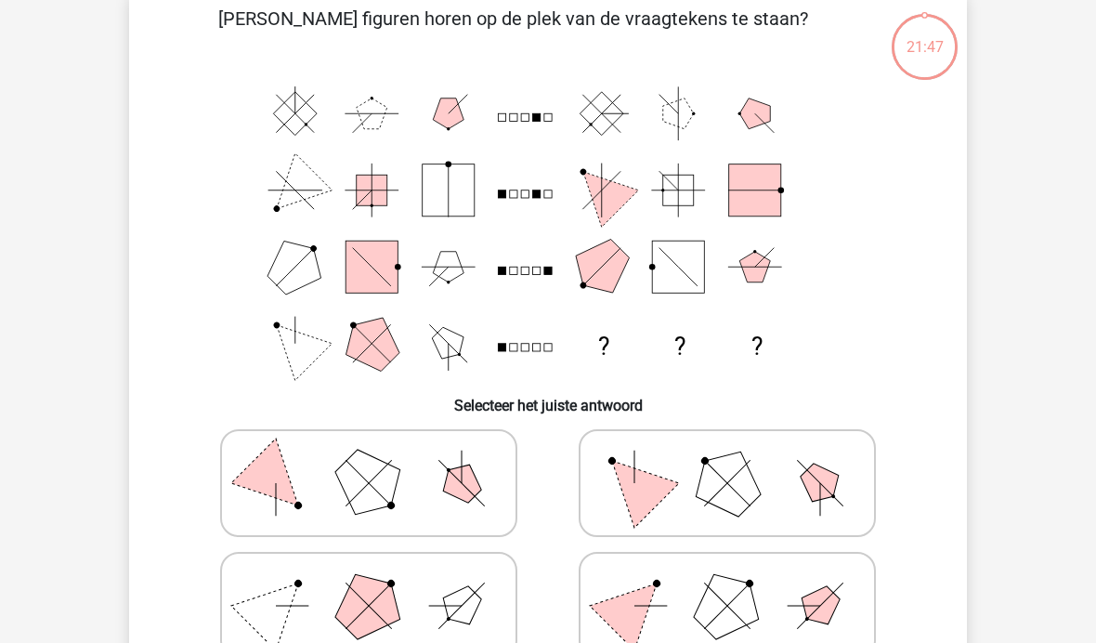
scroll to position [85, 0]
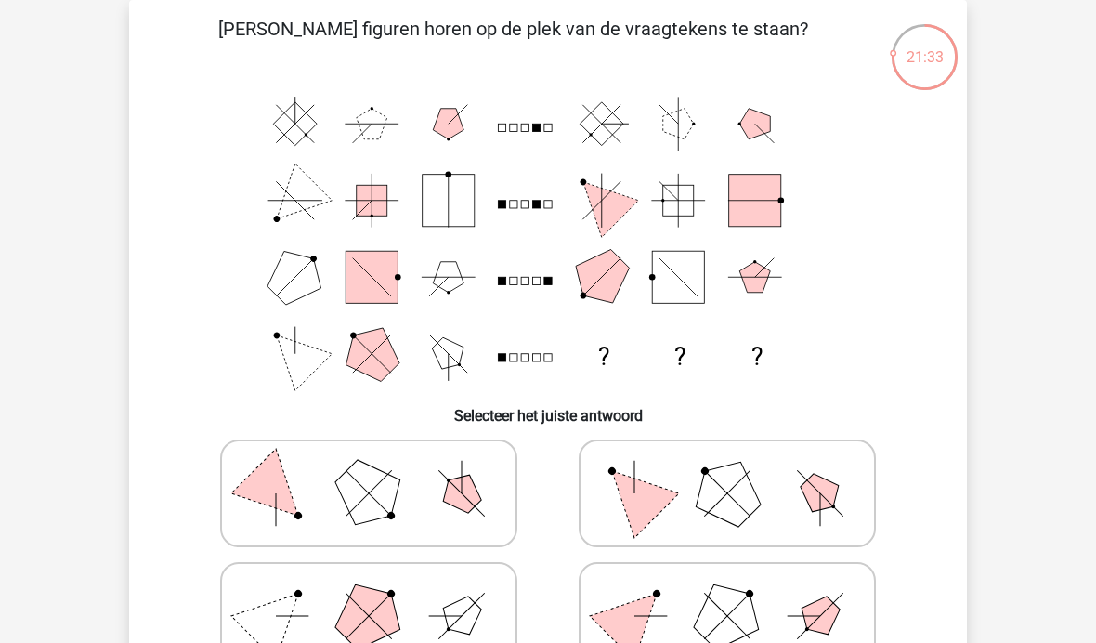
click at [430, 505] on icon at bounding box center [368, 493] width 279 height 93
click at [381, 470] on input "radio" at bounding box center [375, 464] width 12 height 12
radio input "true"
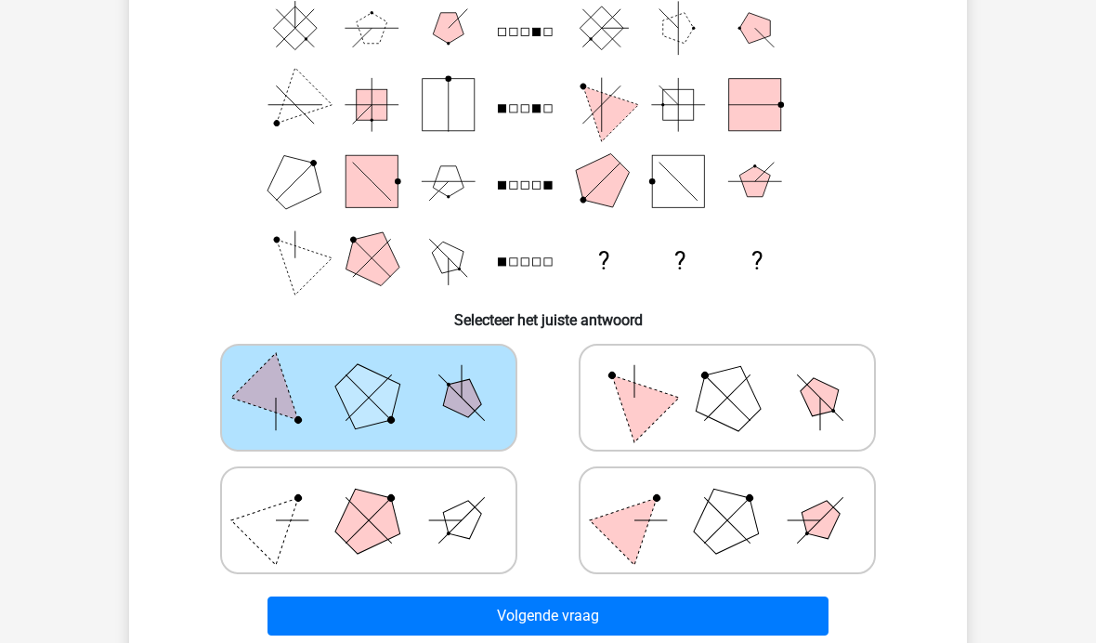
scroll to position [240, 0]
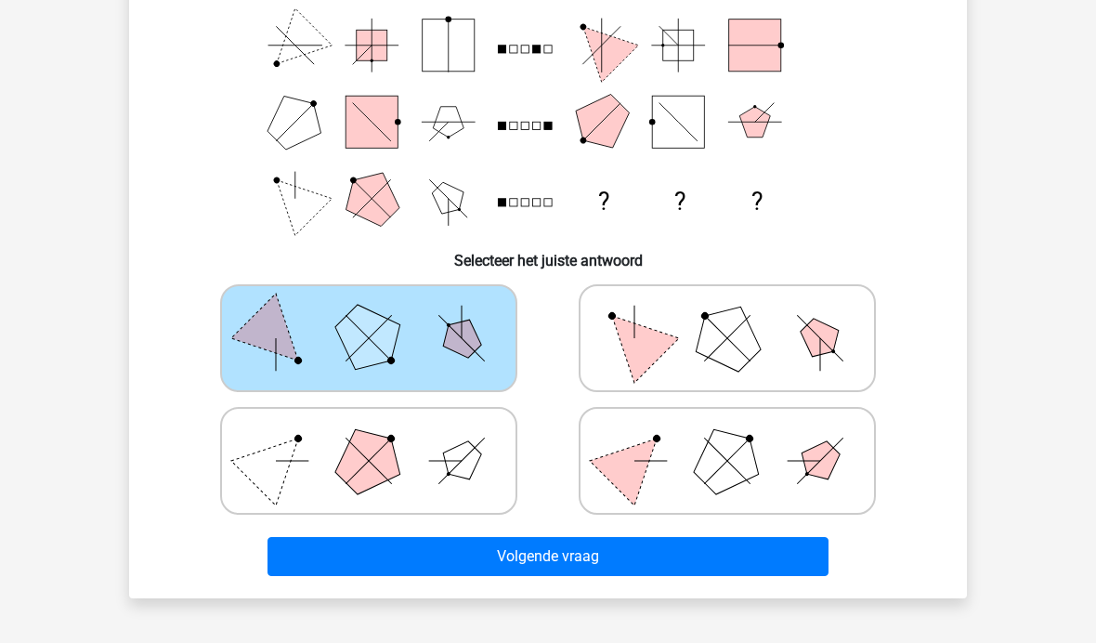
click at [579, 550] on button "Volgende vraag" at bounding box center [548, 556] width 562 height 39
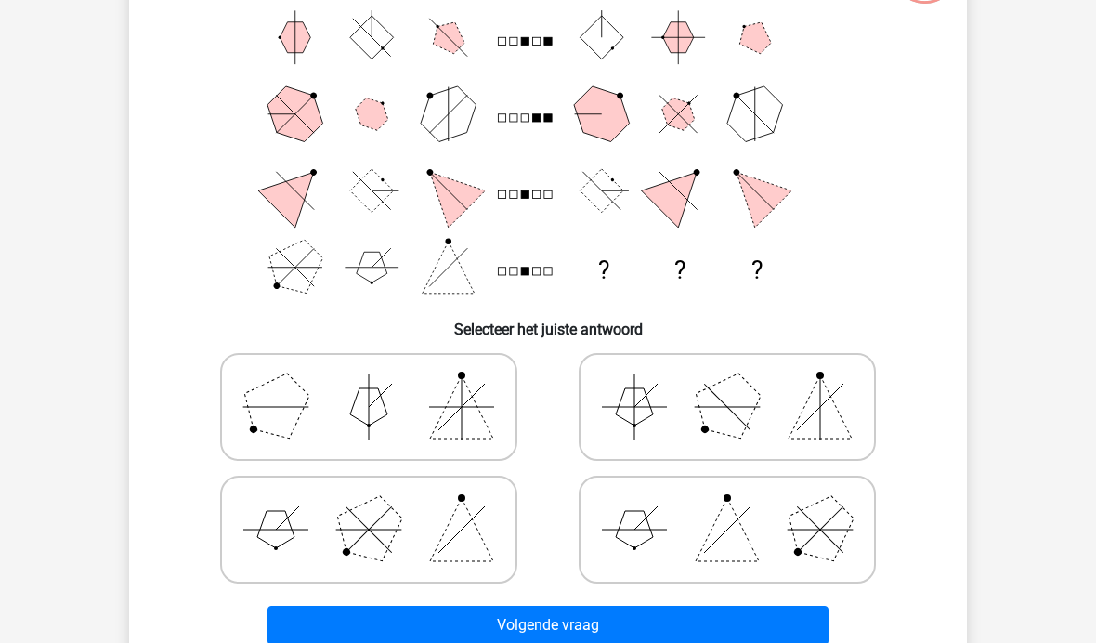
scroll to position [85, 0]
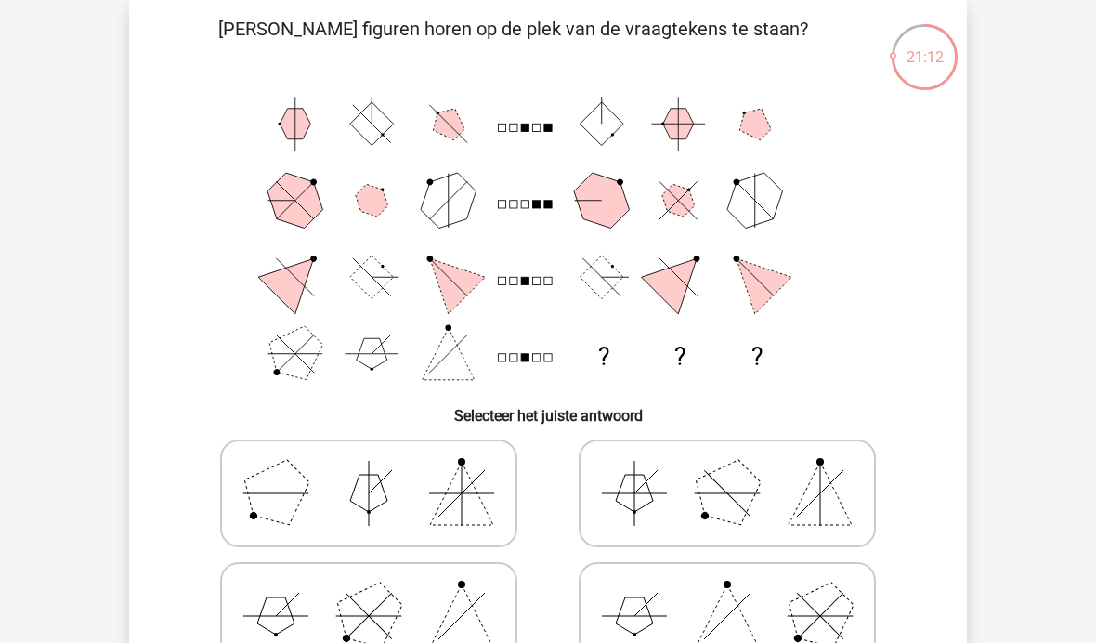
click at [445, 500] on polygon at bounding box center [461, 492] width 63 height 63
click at [381, 470] on input "radio" at bounding box center [375, 464] width 12 height 12
radio input "true"
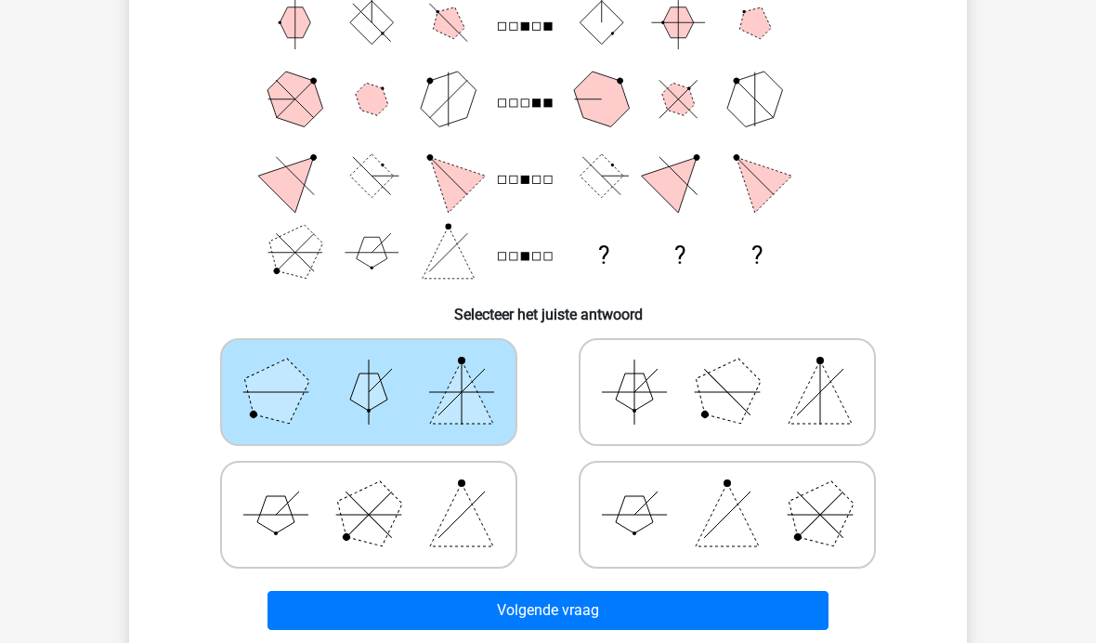
scroll to position [229, 0]
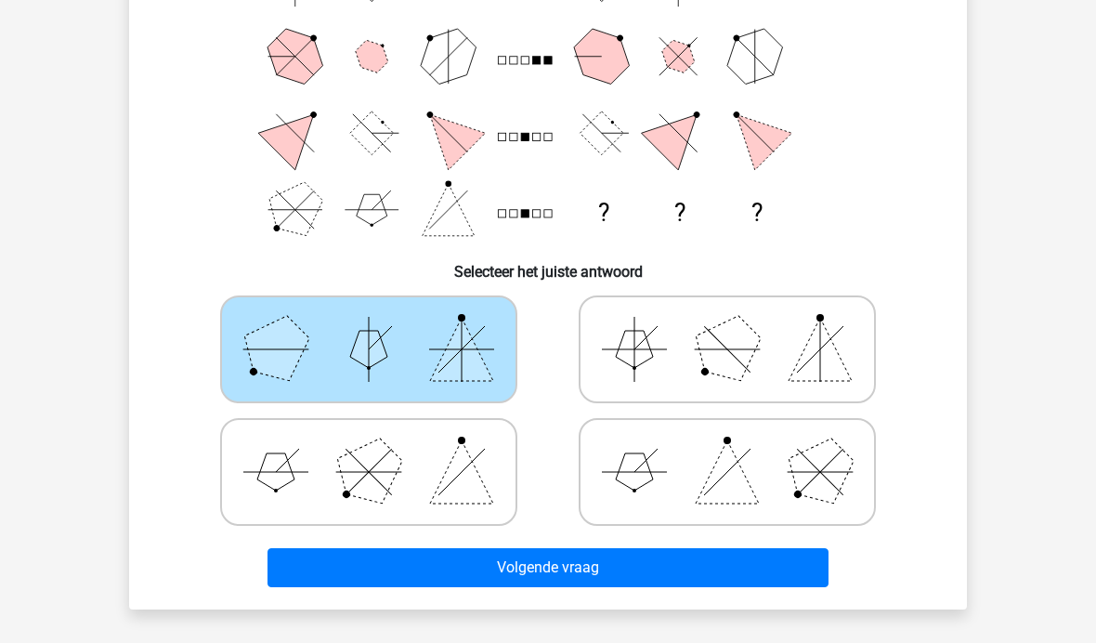
click at [583, 562] on button "Volgende vraag" at bounding box center [548, 567] width 562 height 39
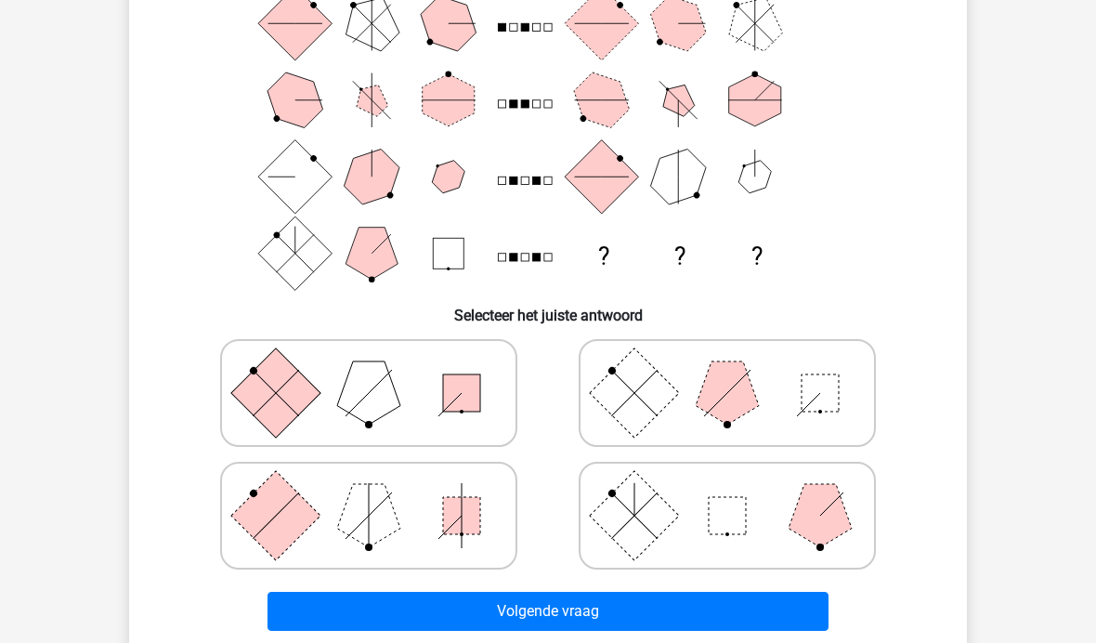
scroll to position [187, 0]
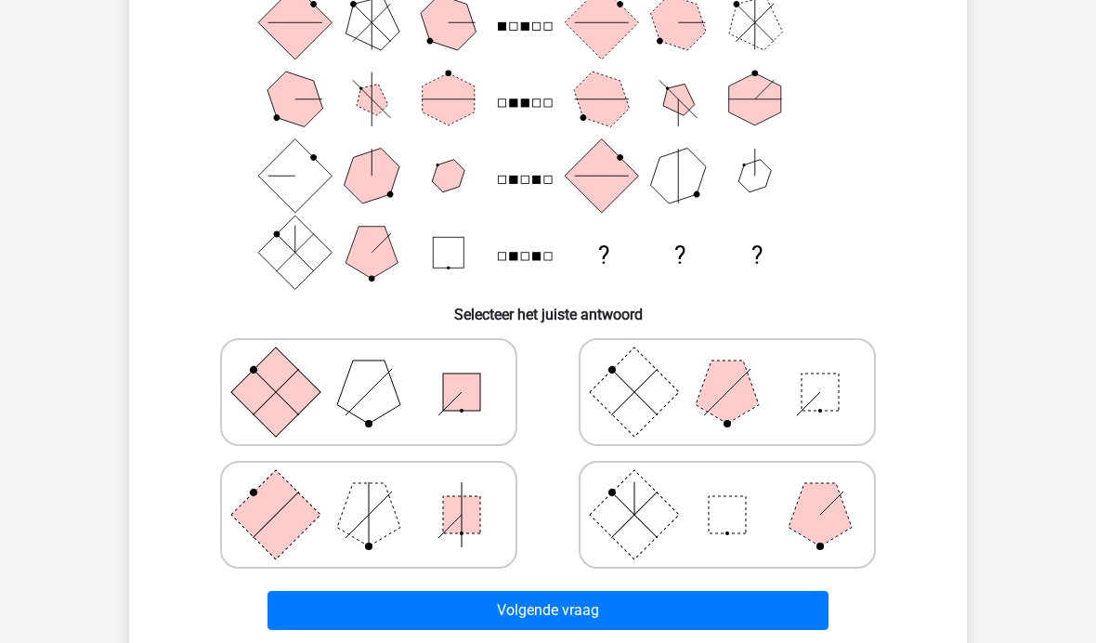
click at [794, 393] on icon at bounding box center [727, 391] width 279 height 93
click at [739, 369] on input "radio" at bounding box center [733, 363] width 12 height 12
radio input "true"
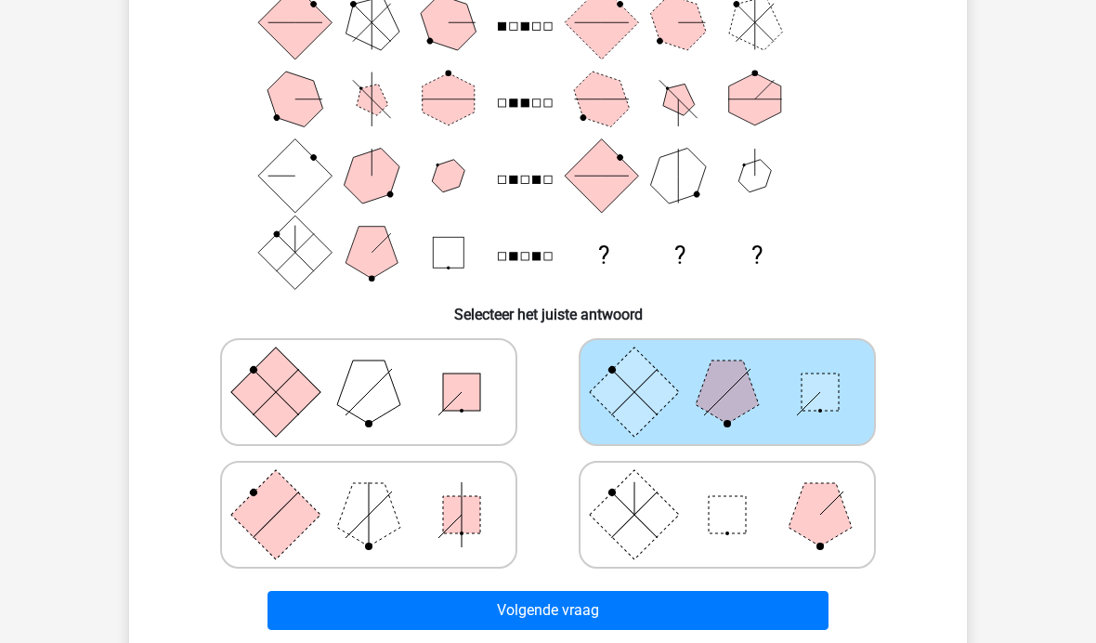
click at [587, 607] on button "Volgende vraag" at bounding box center [548, 610] width 562 height 39
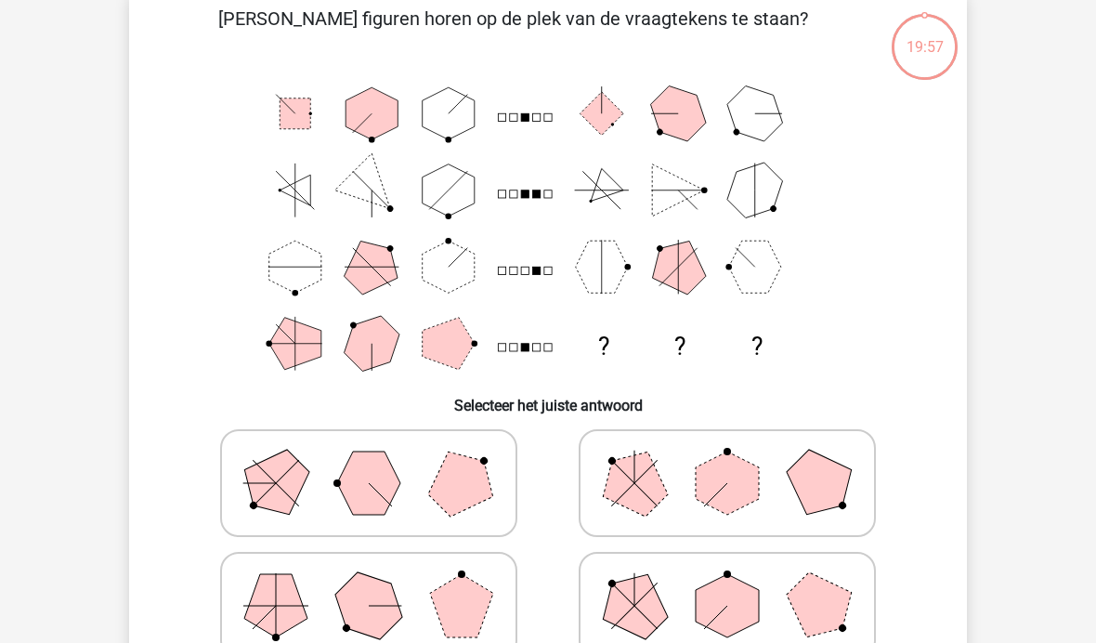
scroll to position [85, 0]
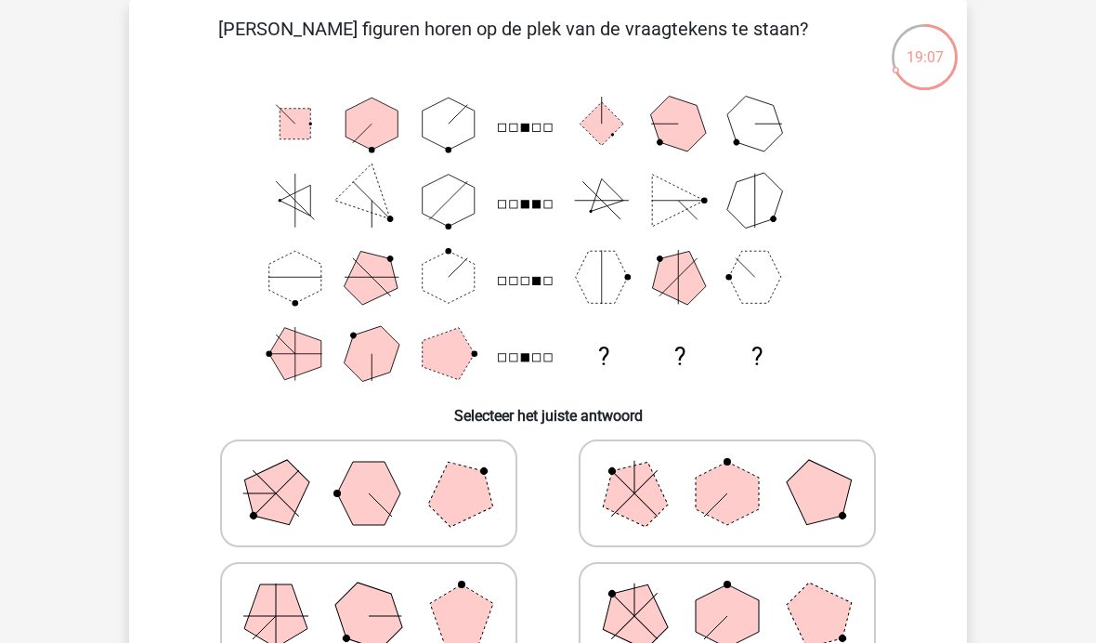
click at [402, 617] on icon at bounding box center [368, 615] width 279 height 93
click at [381, 592] on input "radio" at bounding box center [375, 586] width 12 height 12
radio input "true"
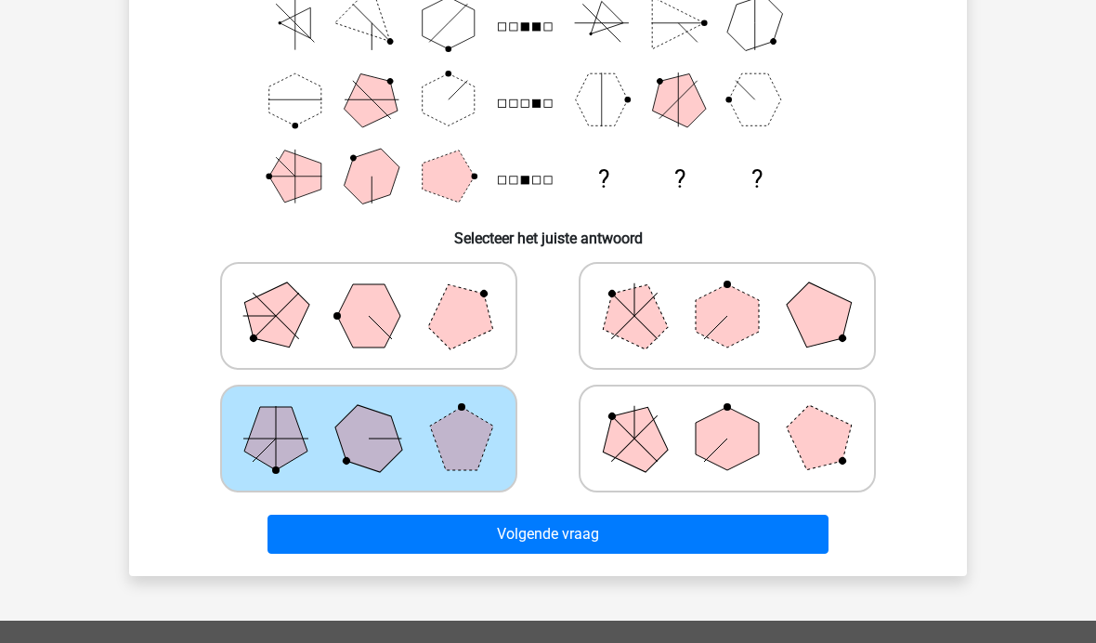
click at [573, 536] on button "Volgende vraag" at bounding box center [548, 533] width 562 height 39
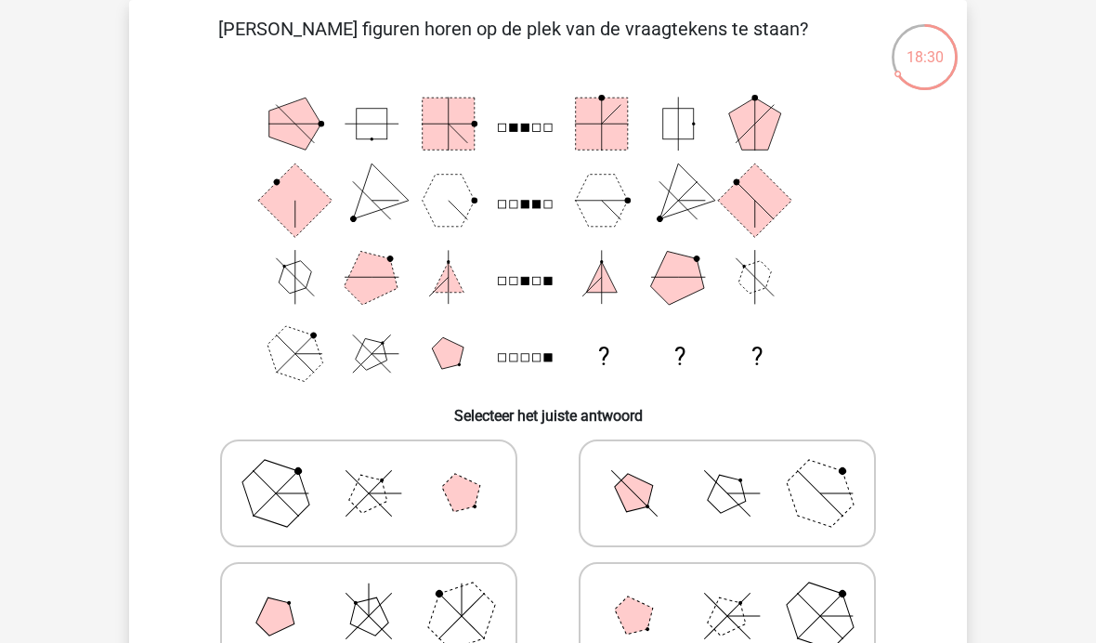
click at [412, 498] on icon at bounding box center [368, 493] width 279 height 93
click at [381, 470] on input "radio" at bounding box center [375, 464] width 12 height 12
radio input "true"
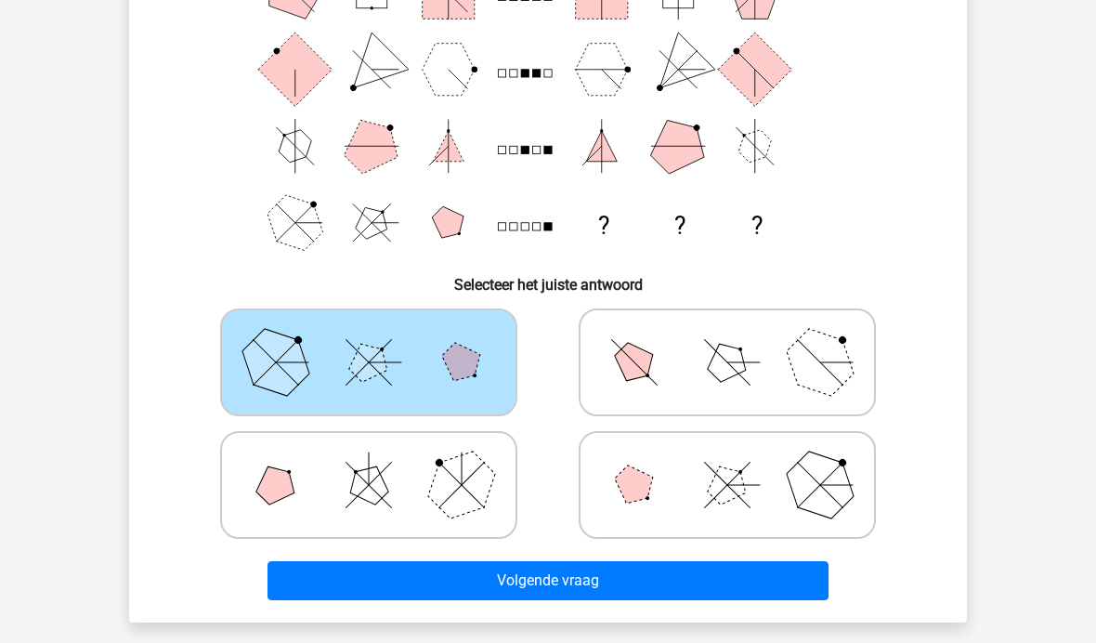
click at [571, 578] on button "Volgende vraag" at bounding box center [548, 580] width 562 height 39
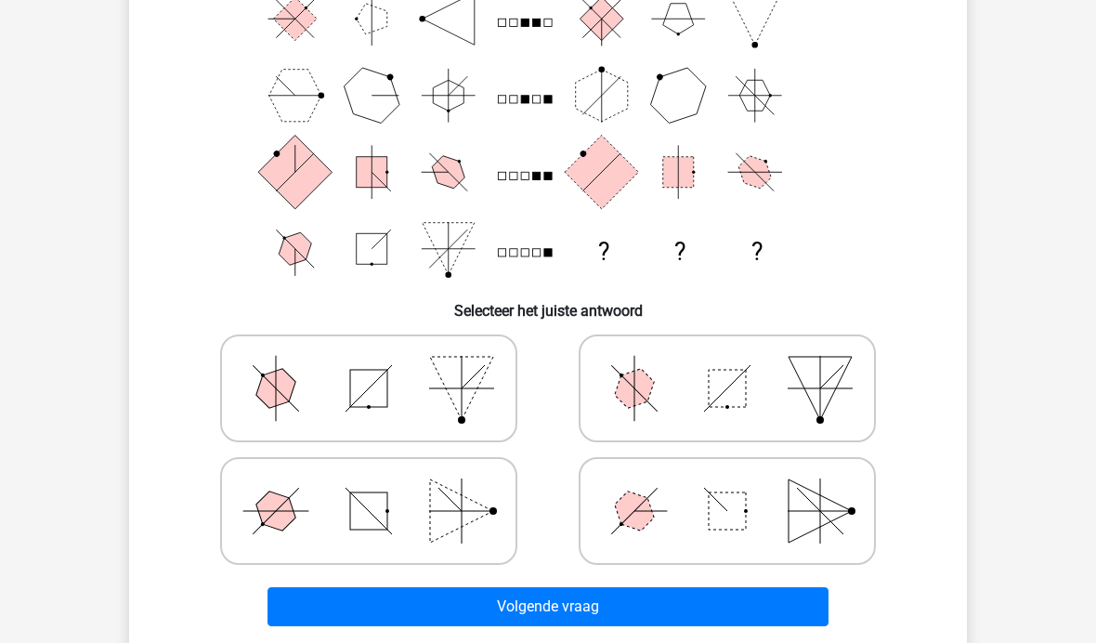
scroll to position [190, 0]
click at [636, 509] on line at bounding box center [633, 510] width 45 height 45
click at [727, 487] on input "radio" at bounding box center [733, 481] width 12 height 12
radio input "true"
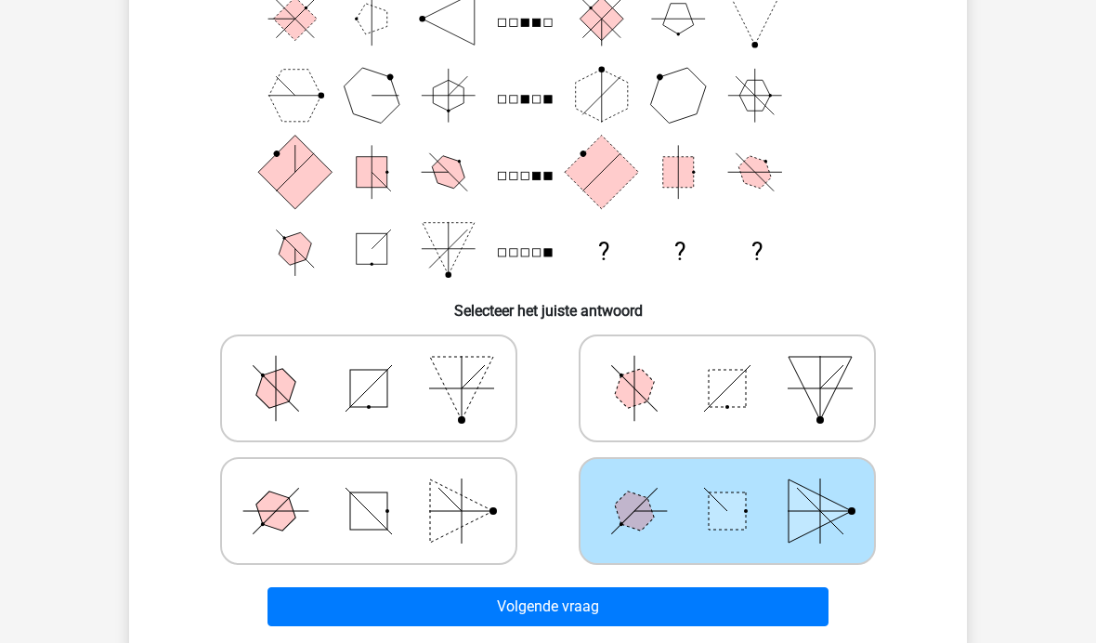
click at [550, 612] on button "Volgende vraag" at bounding box center [548, 606] width 562 height 39
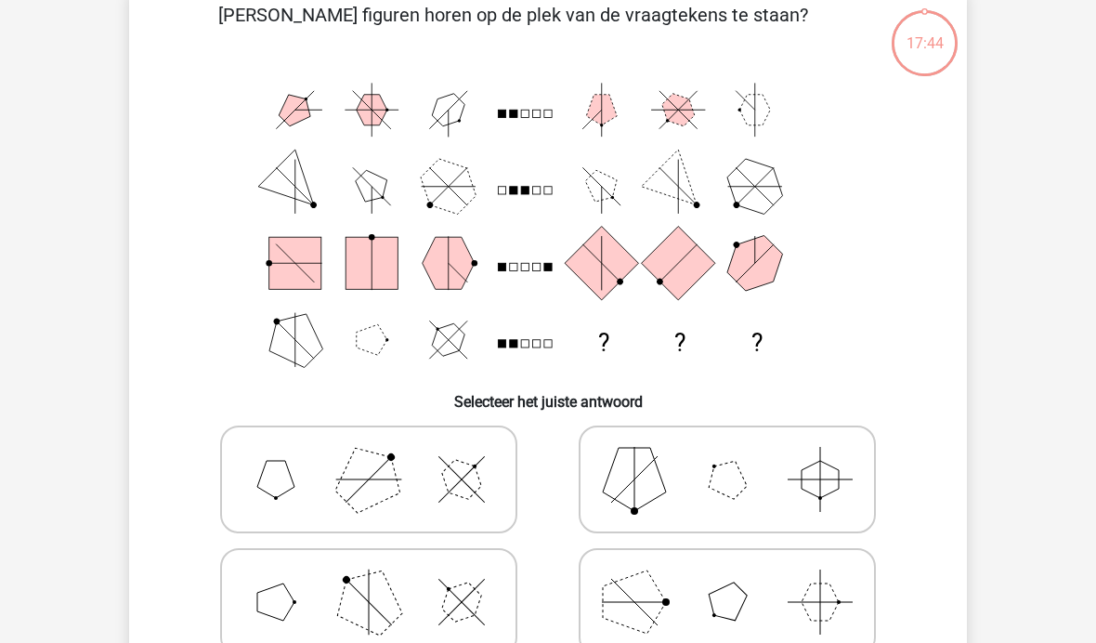
scroll to position [85, 0]
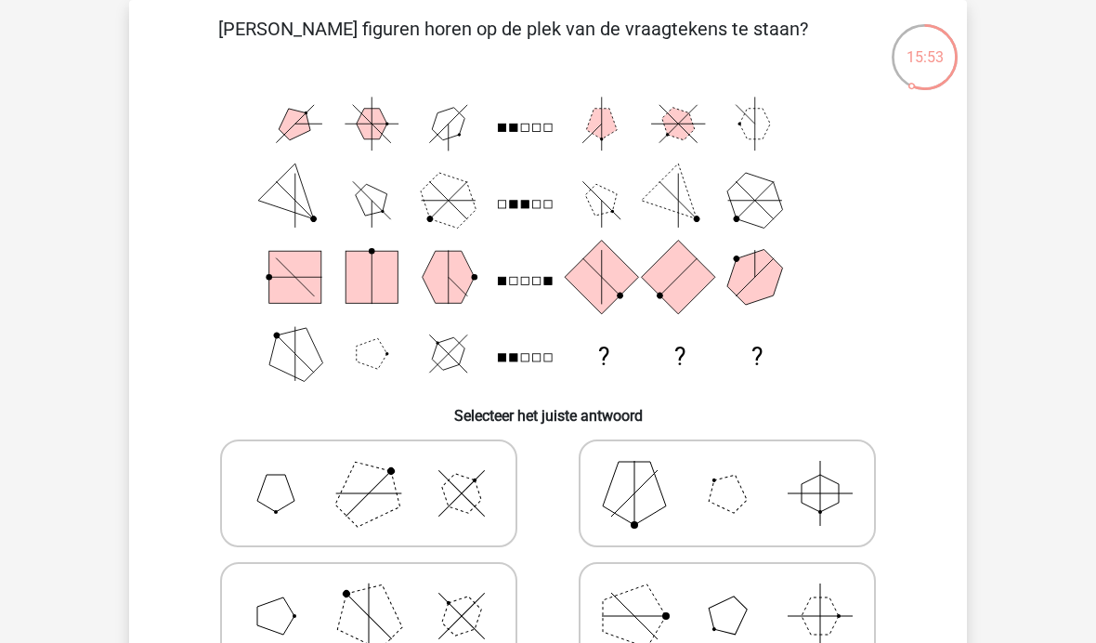
click at [634, 619] on polygon at bounding box center [634, 615] width 63 height 63
click at [727, 592] on input "radio" at bounding box center [733, 586] width 12 height 12
radio input "true"
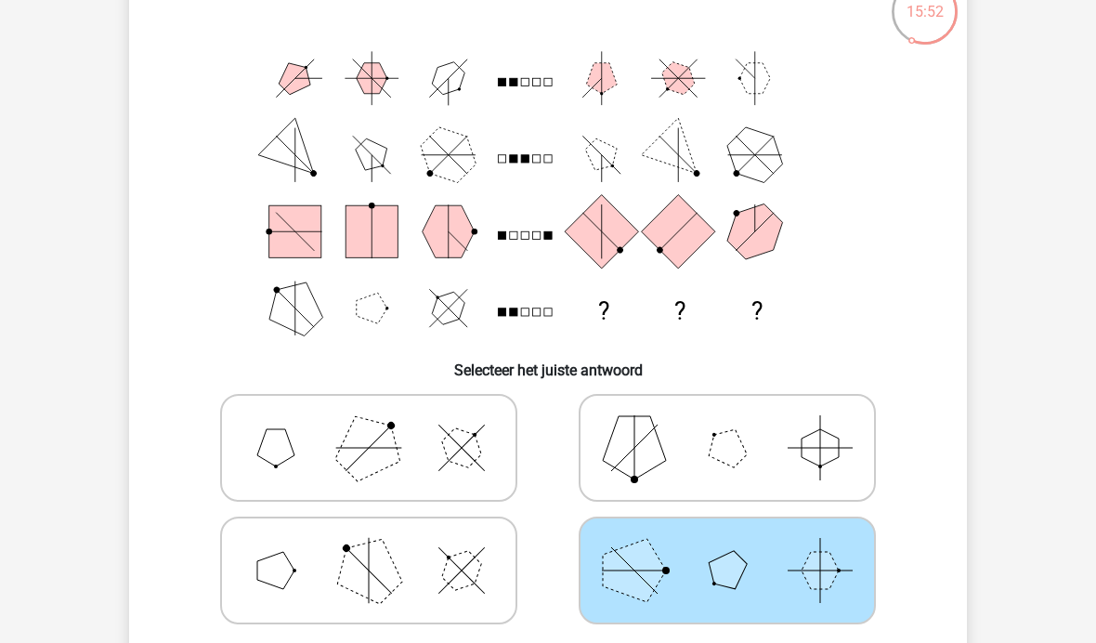
scroll to position [230, 0]
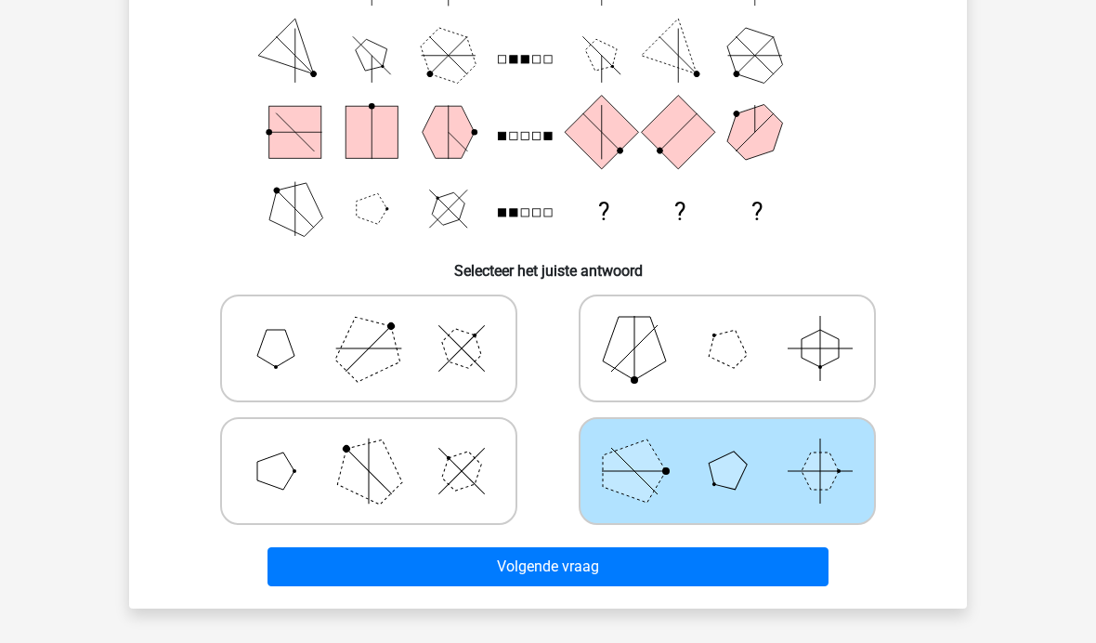
click at [566, 564] on button "Volgende vraag" at bounding box center [548, 566] width 562 height 39
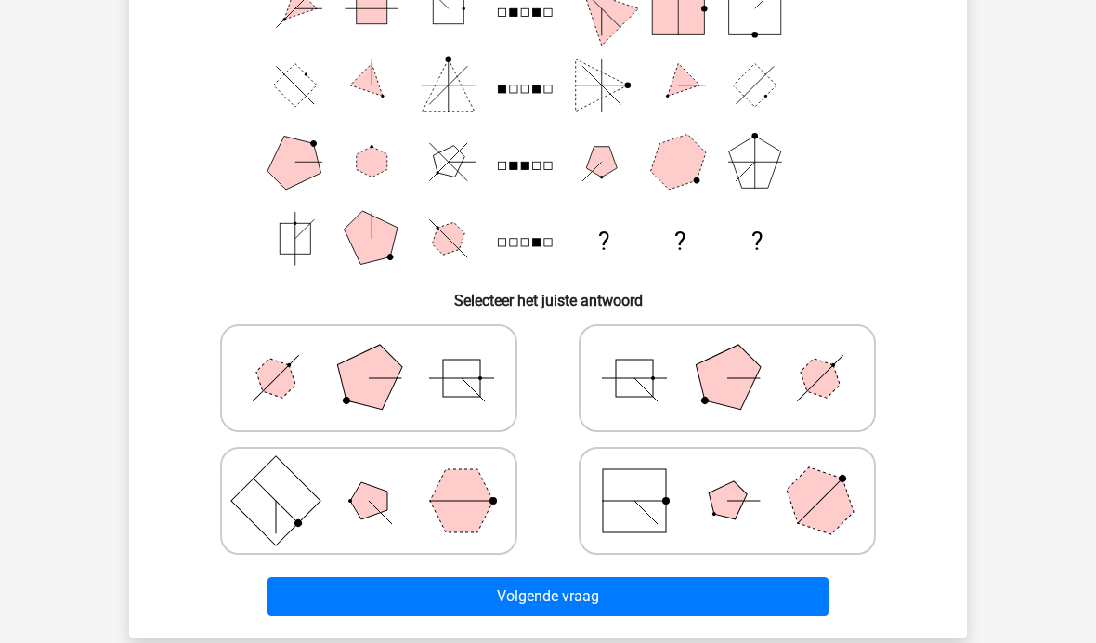
scroll to position [272, 0]
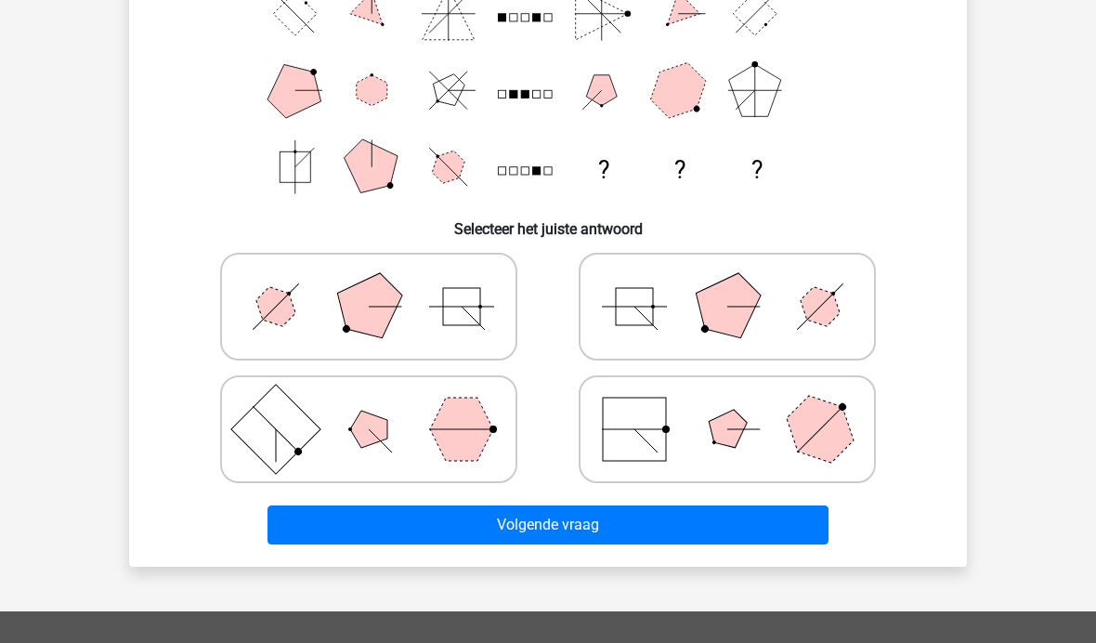
click at [427, 421] on icon at bounding box center [368, 429] width 279 height 93
click at [381, 406] on input "radio" at bounding box center [375, 400] width 12 height 12
radio input "true"
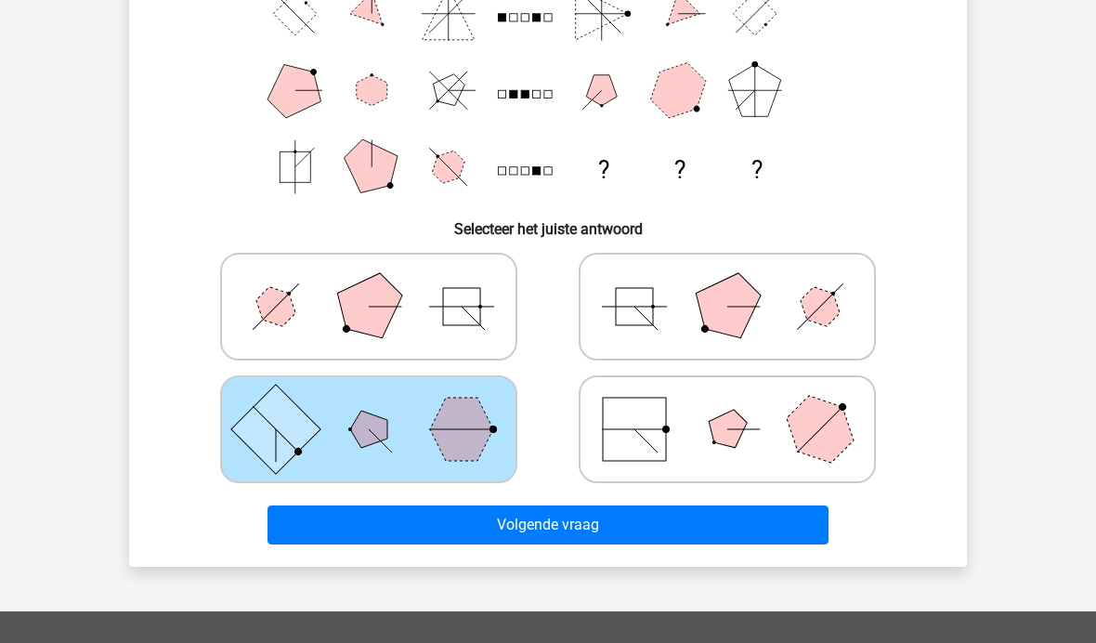
click at [571, 518] on button "Volgende vraag" at bounding box center [548, 524] width 562 height 39
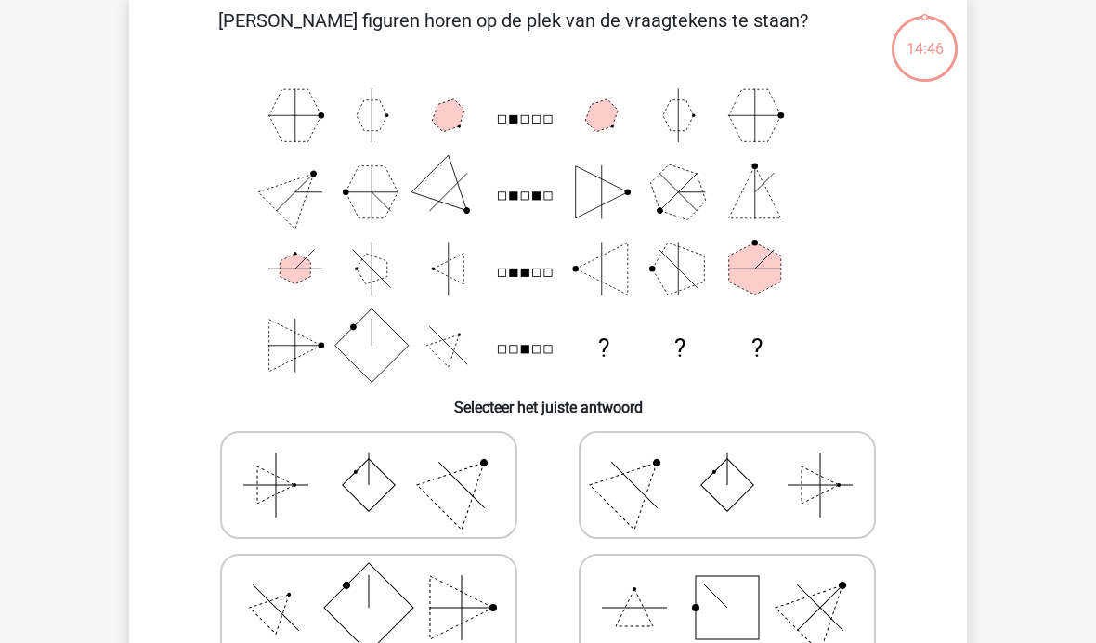
scroll to position [85, 0]
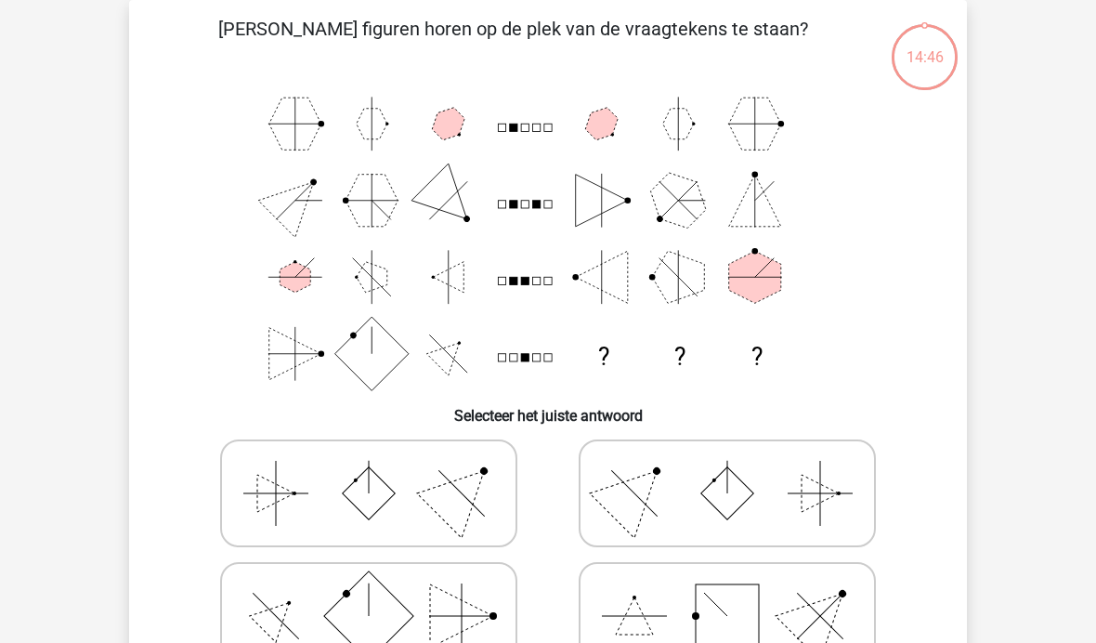
click at [481, 597] on icon at bounding box center [368, 615] width 279 height 93
click at [381, 592] on input "radio" at bounding box center [375, 586] width 12 height 12
radio input "true"
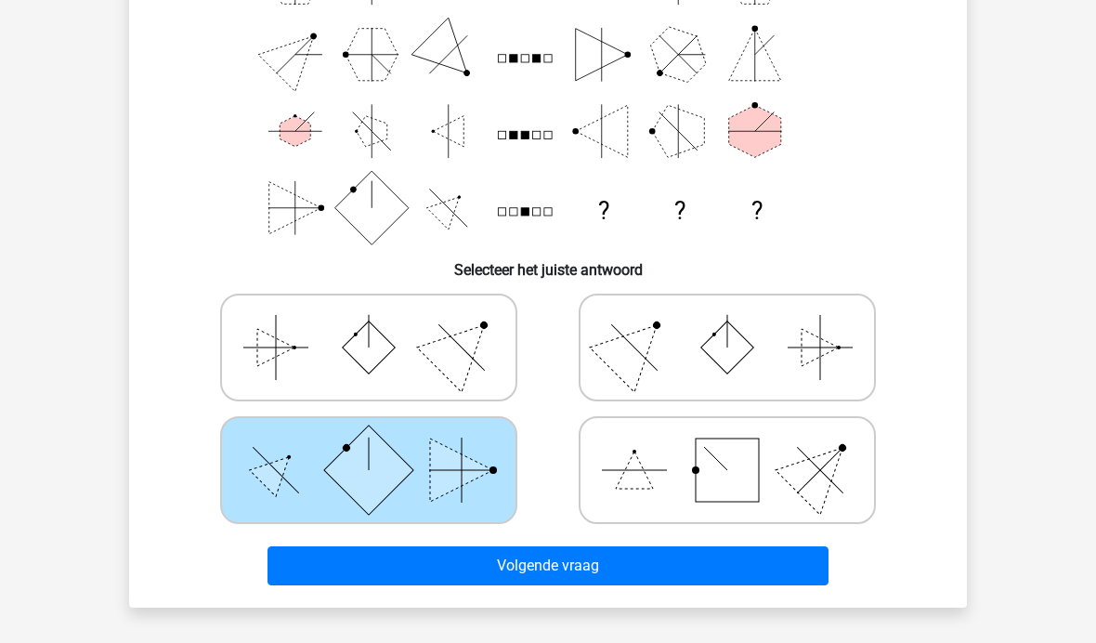
click at [564, 574] on button "Volgende vraag" at bounding box center [548, 565] width 562 height 39
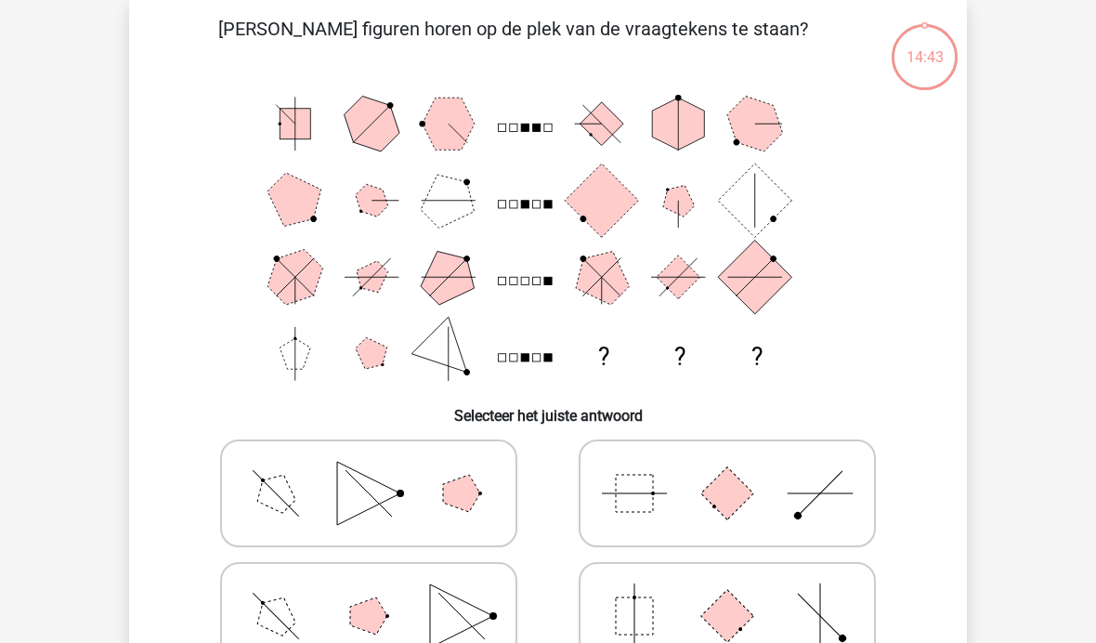
click at [675, 521] on icon at bounding box center [727, 493] width 279 height 93
click at [727, 470] on input "radio" at bounding box center [733, 464] width 12 height 12
radio input "true"
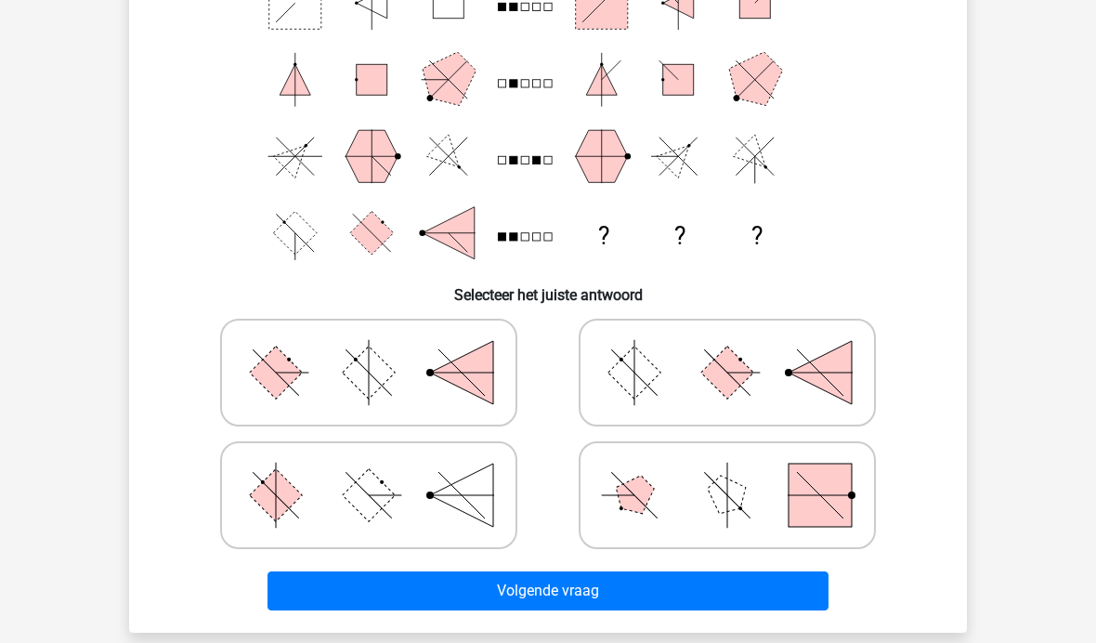
scroll to position [222, 0]
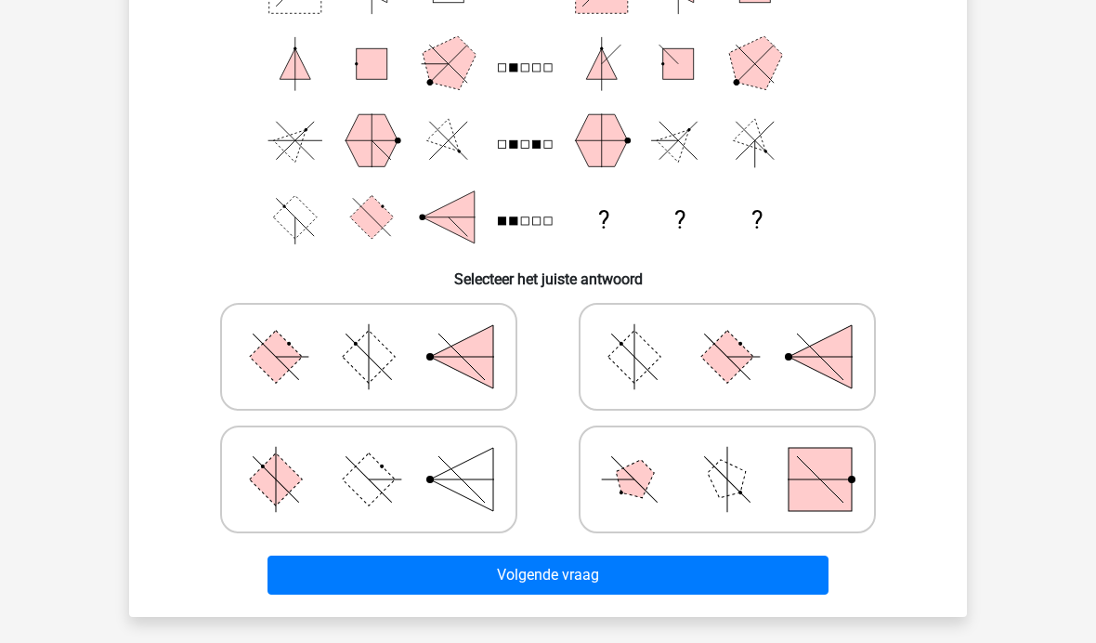
click at [683, 474] on icon at bounding box center [727, 479] width 279 height 93
click at [727, 456] on input "radio" at bounding box center [733, 450] width 12 height 12
radio input "true"
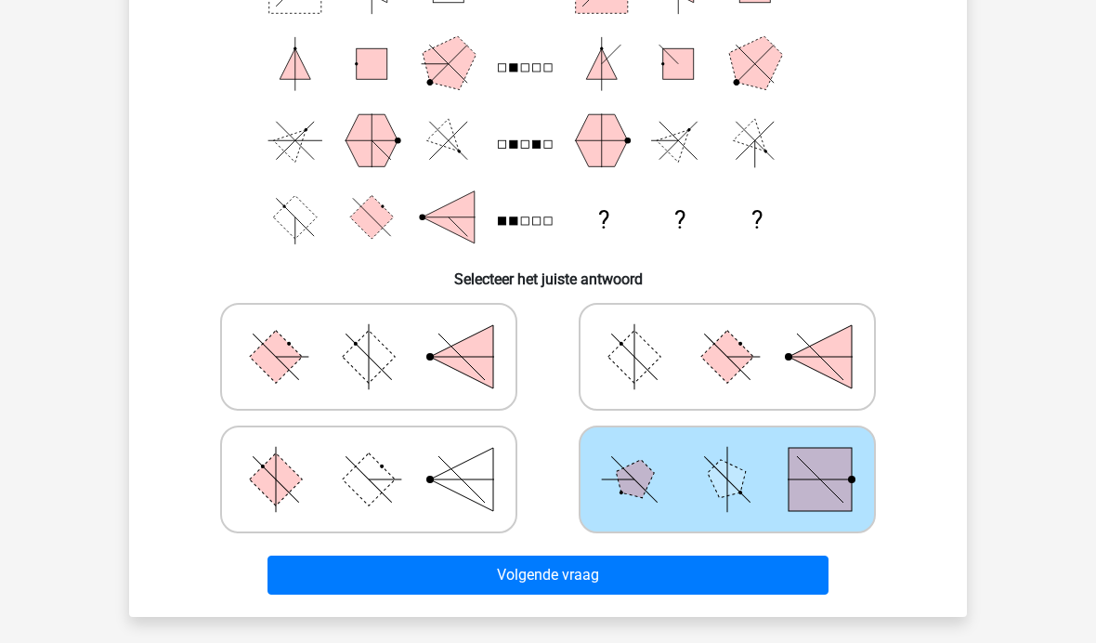
click at [589, 591] on button "Volgende vraag" at bounding box center [548, 574] width 562 height 39
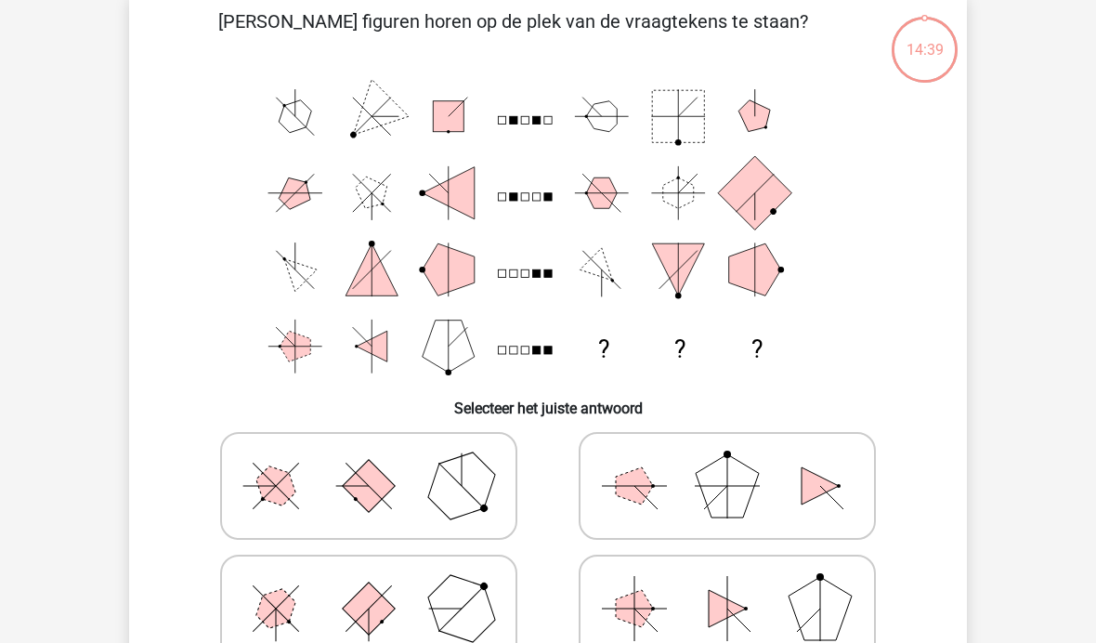
scroll to position [85, 0]
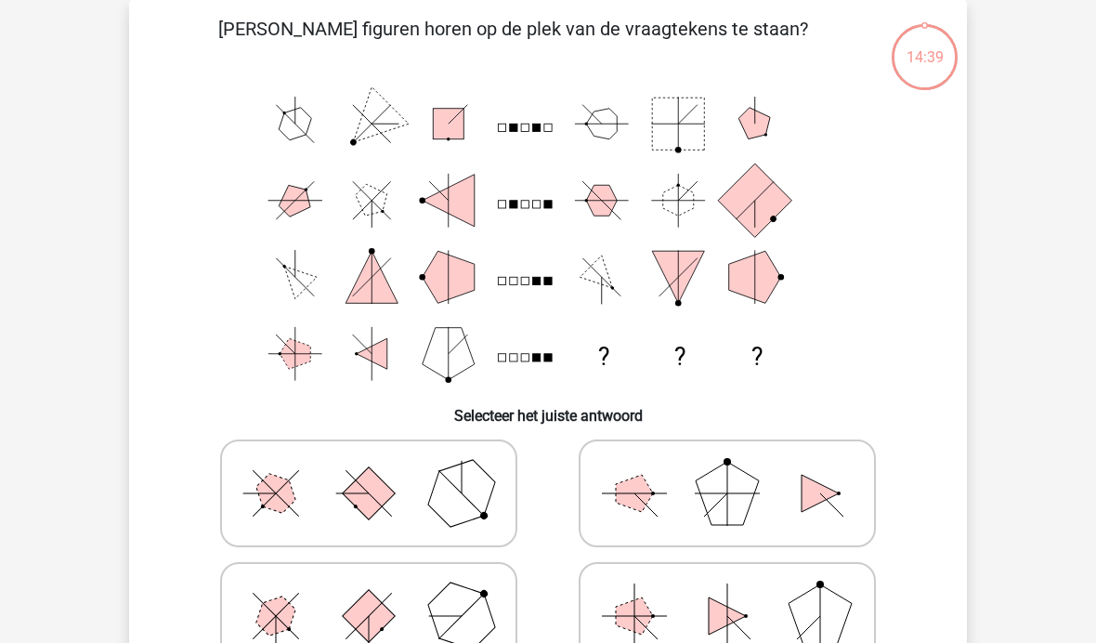
click at [422, 617] on icon at bounding box center [368, 615] width 279 height 93
click at [381, 592] on input "radio" at bounding box center [375, 586] width 12 height 12
radio input "true"
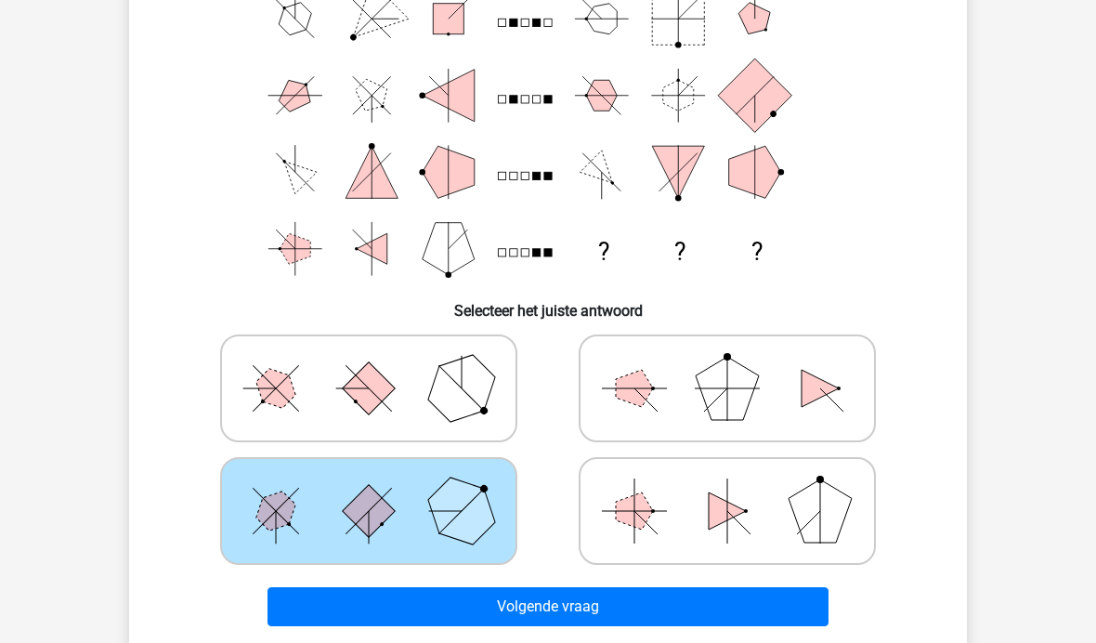
scroll to position [249, 0]
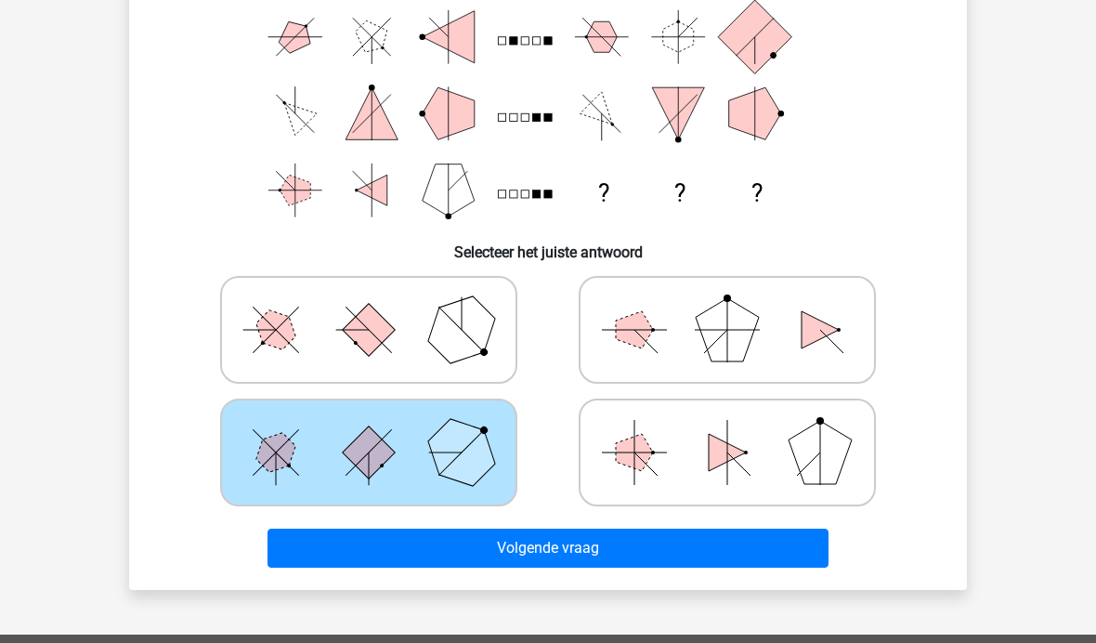
click at [551, 556] on button "Volgende vraag" at bounding box center [548, 547] width 562 height 39
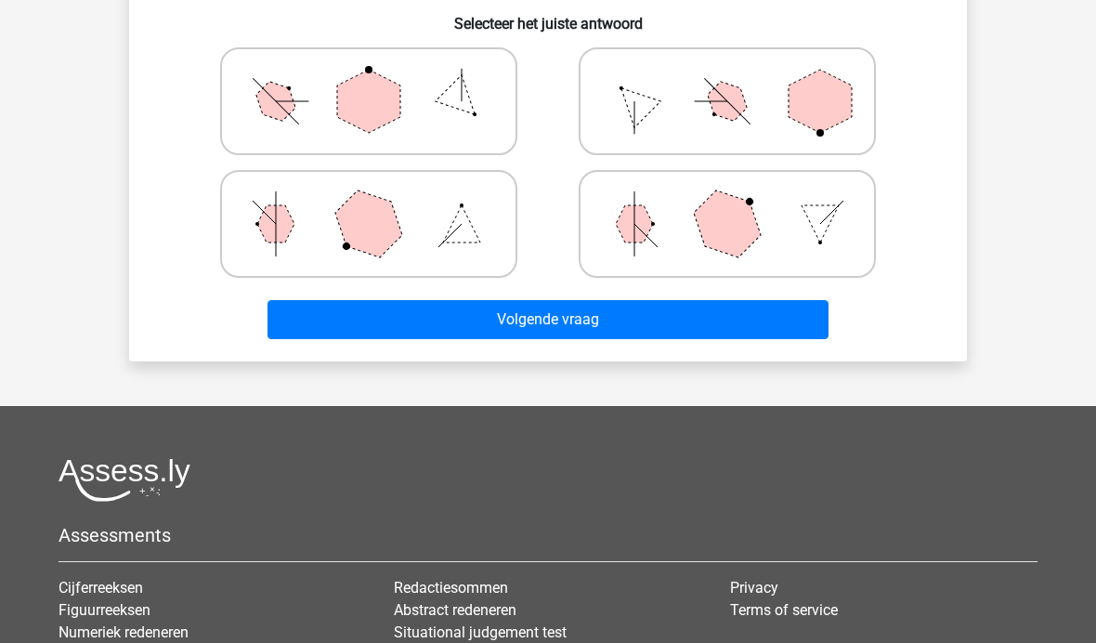
scroll to position [476, 0]
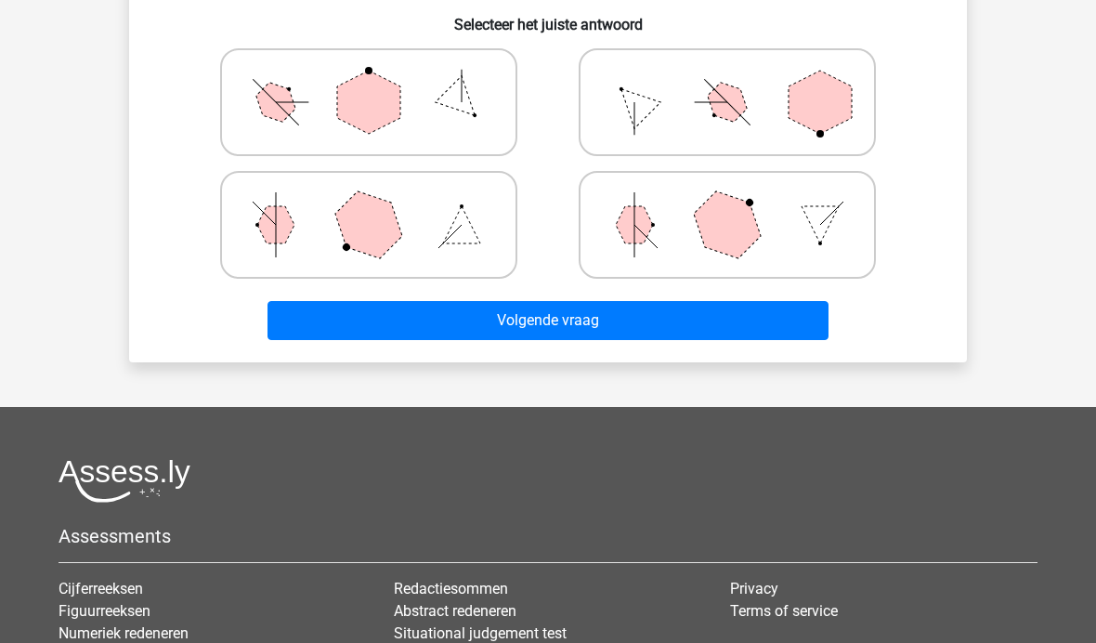
click at [466, 228] on polygon at bounding box center [461, 224] width 37 height 37
click at [381, 201] on input "radio" at bounding box center [375, 195] width 12 height 12
radio input "true"
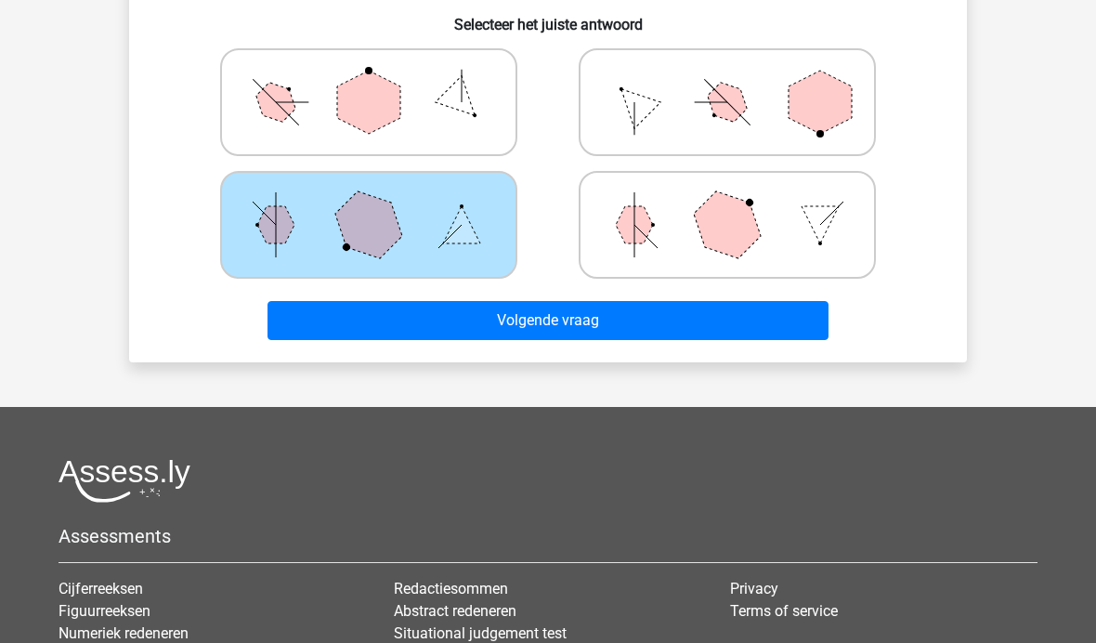
click at [577, 319] on button "Volgende vraag" at bounding box center [548, 320] width 562 height 39
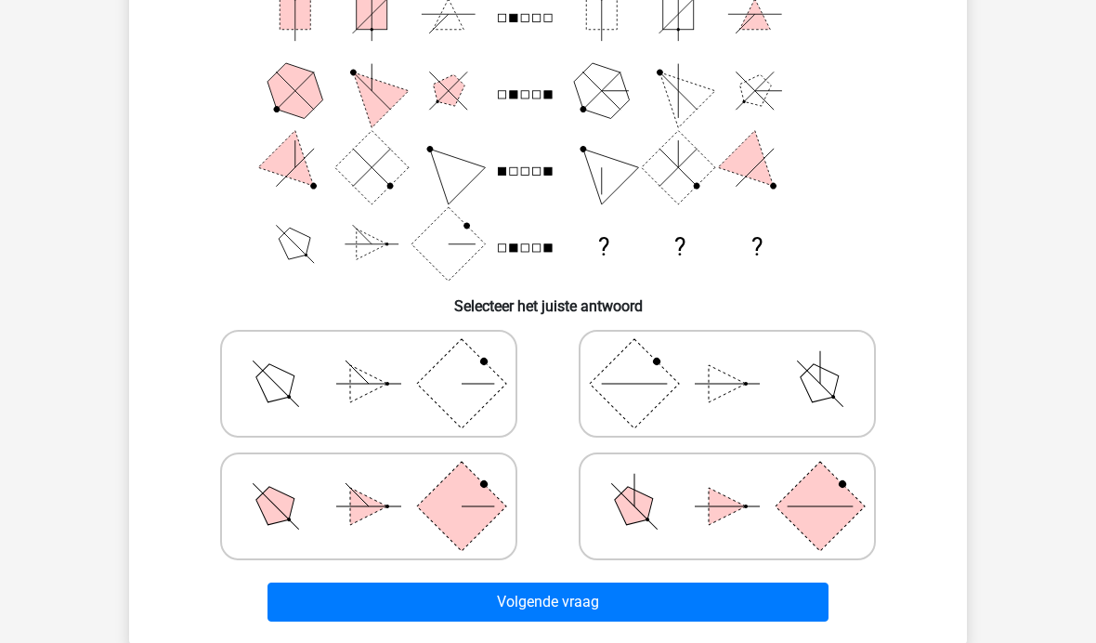
scroll to position [85, 0]
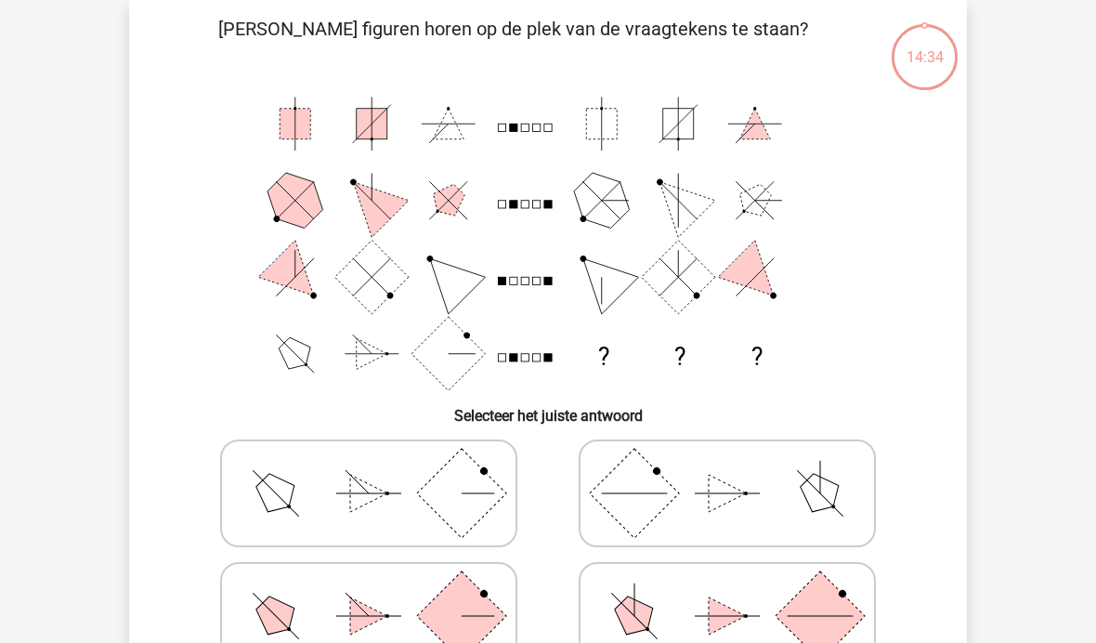
click at [730, 491] on polygon at bounding box center [726, 492] width 37 height 37
click at [730, 470] on input "radio" at bounding box center [733, 464] width 12 height 12
radio input "true"
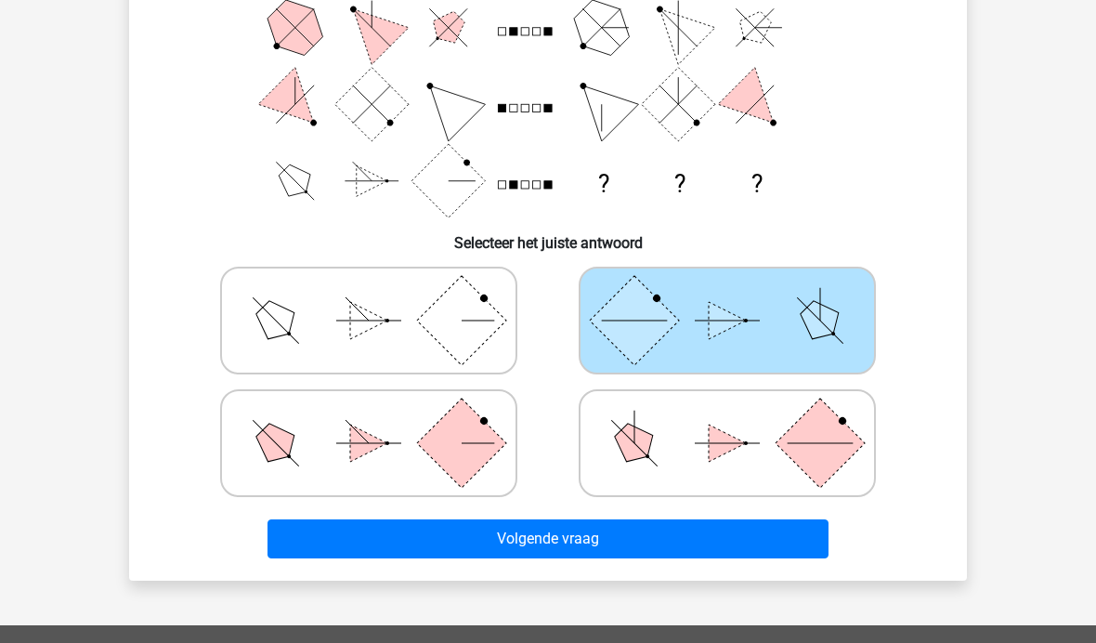
click at [574, 539] on button "Volgende vraag" at bounding box center [548, 538] width 562 height 39
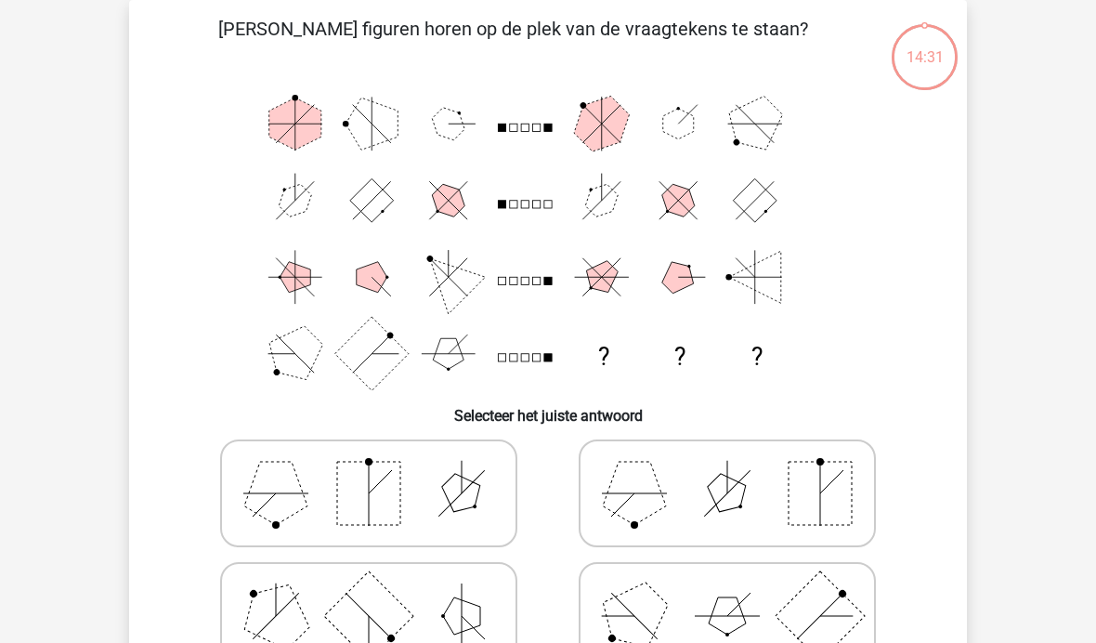
click at [705, 630] on icon at bounding box center [727, 615] width 279 height 93
click at [727, 592] on input "radio" at bounding box center [733, 586] width 12 height 12
radio input "true"
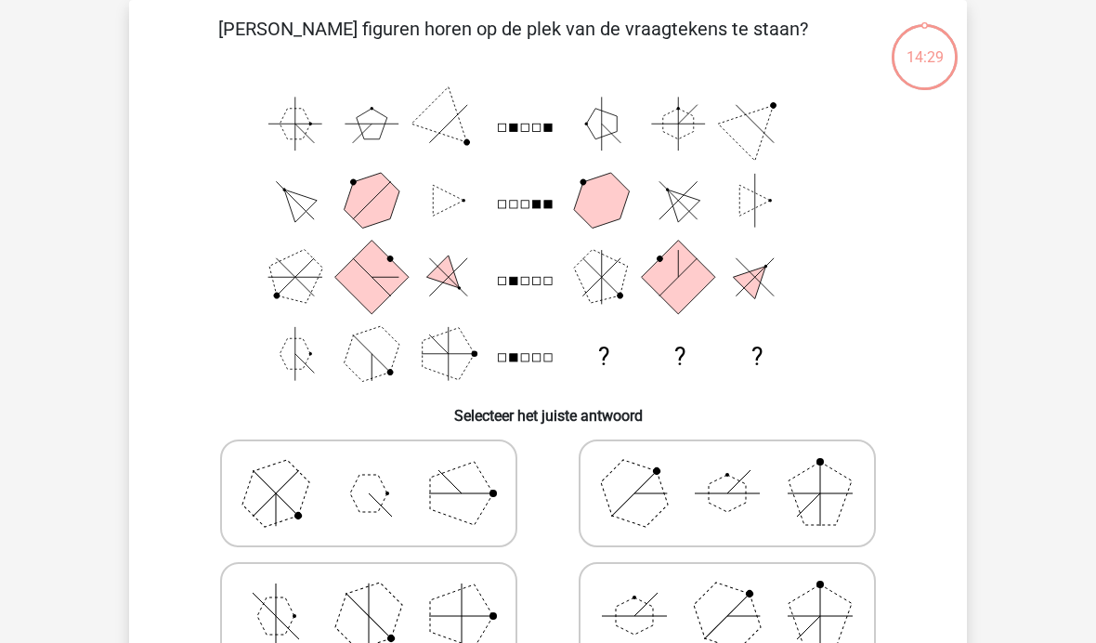
click at [455, 609] on polygon at bounding box center [461, 615] width 63 height 63
click at [381, 592] on input "radio" at bounding box center [375, 586] width 12 height 12
radio input "true"
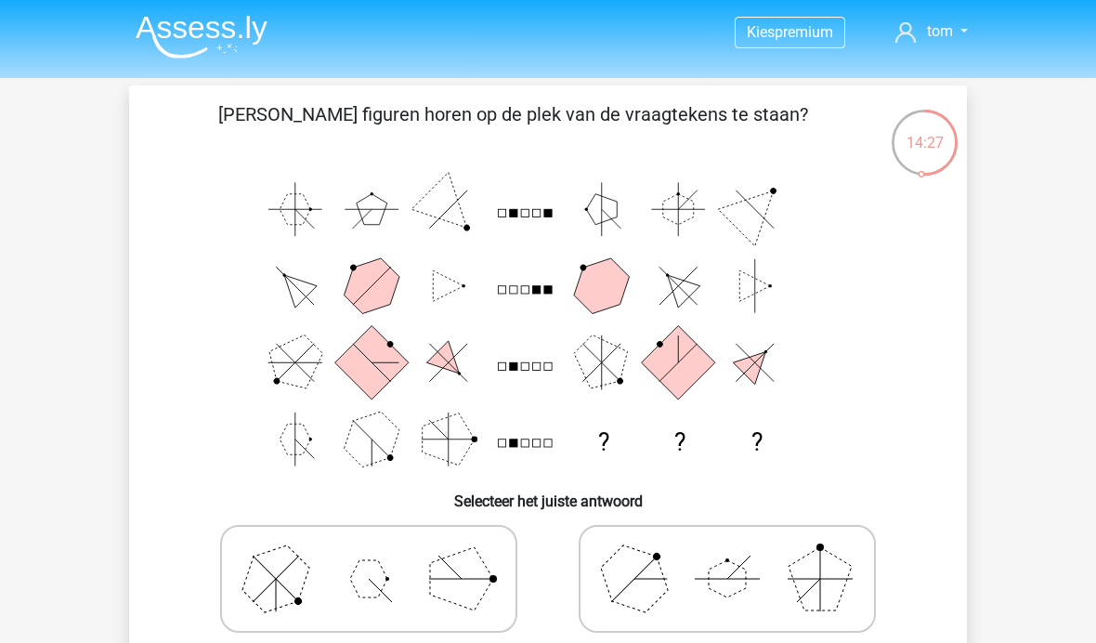
scroll to position [162, 0]
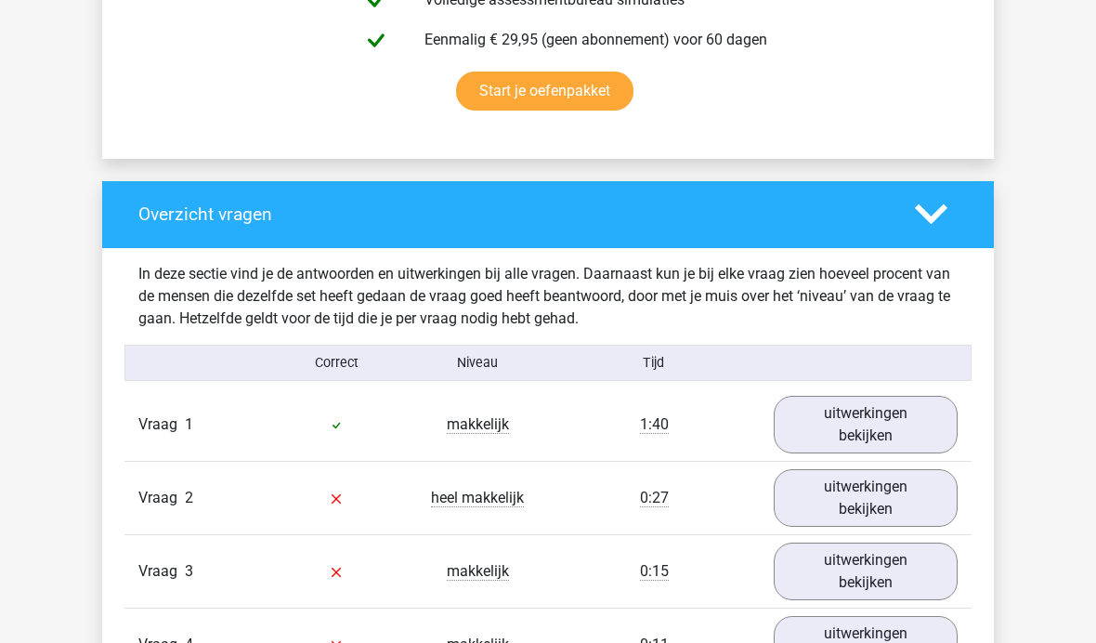
scroll to position [1205, 0]
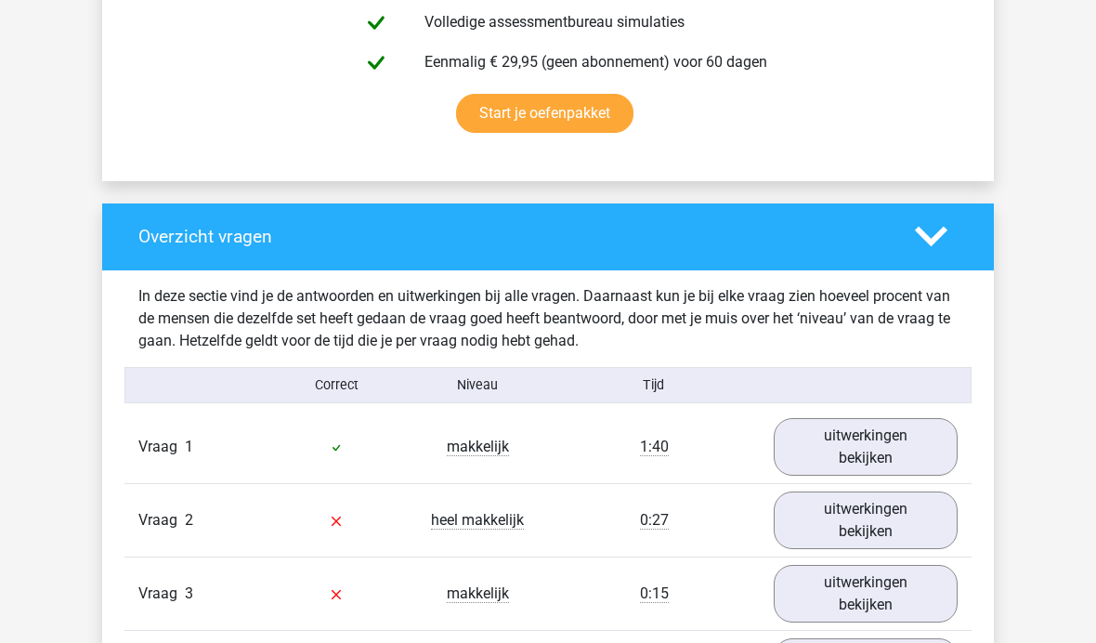
click at [891, 443] on link "uitwerkingen bekijken" at bounding box center [865, 447] width 184 height 58
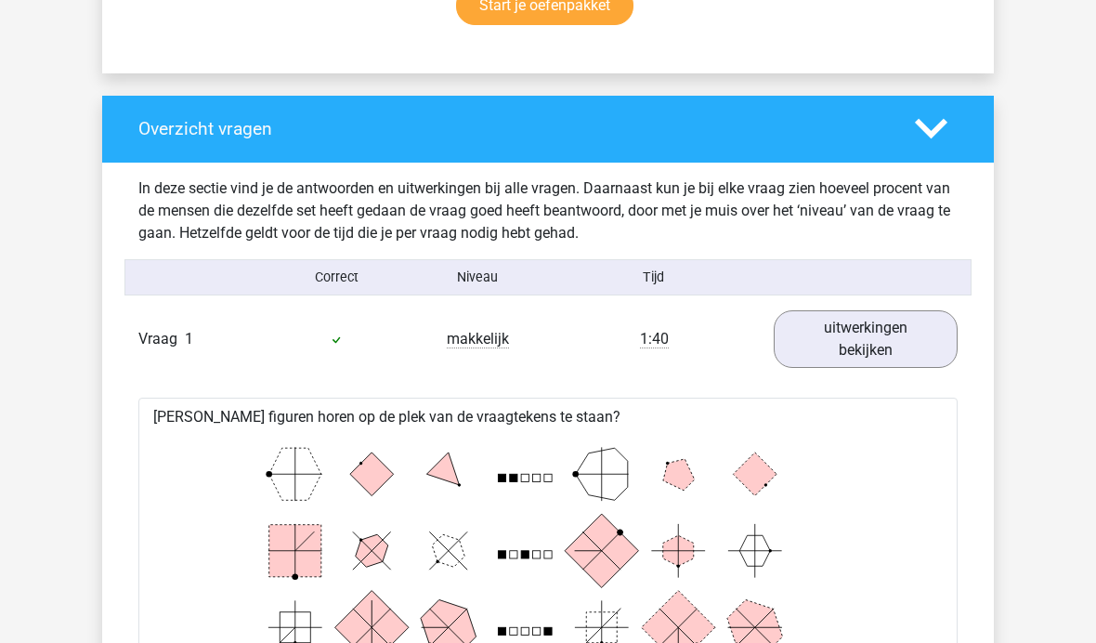
scroll to position [1309, 0]
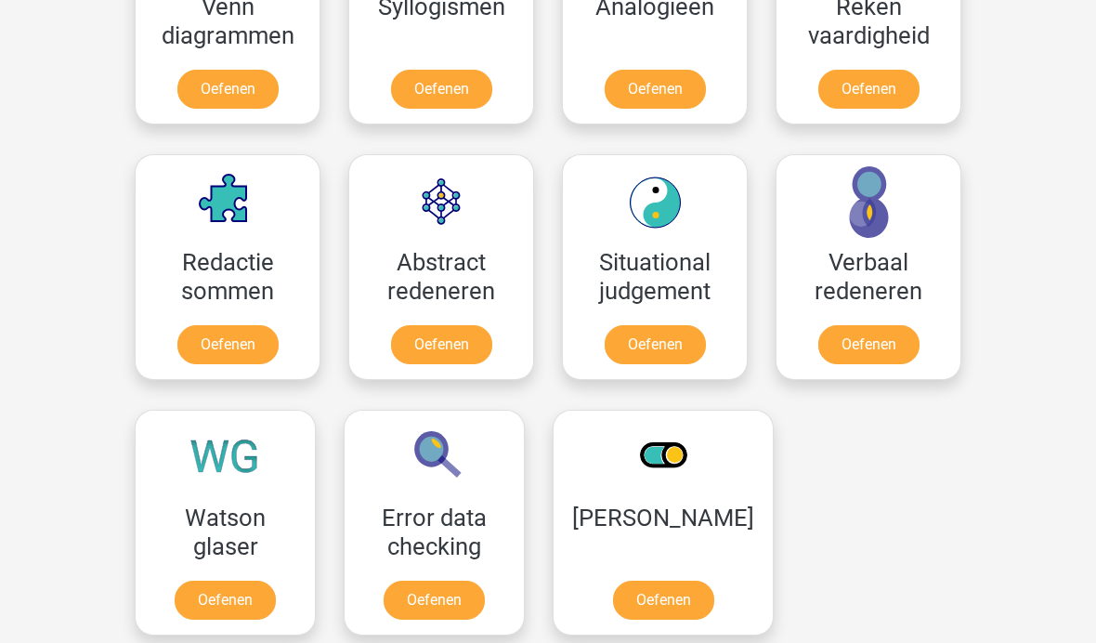
scroll to position [1228, 0]
click at [448, 580] on link "Oefenen" at bounding box center [433, 599] width 101 height 39
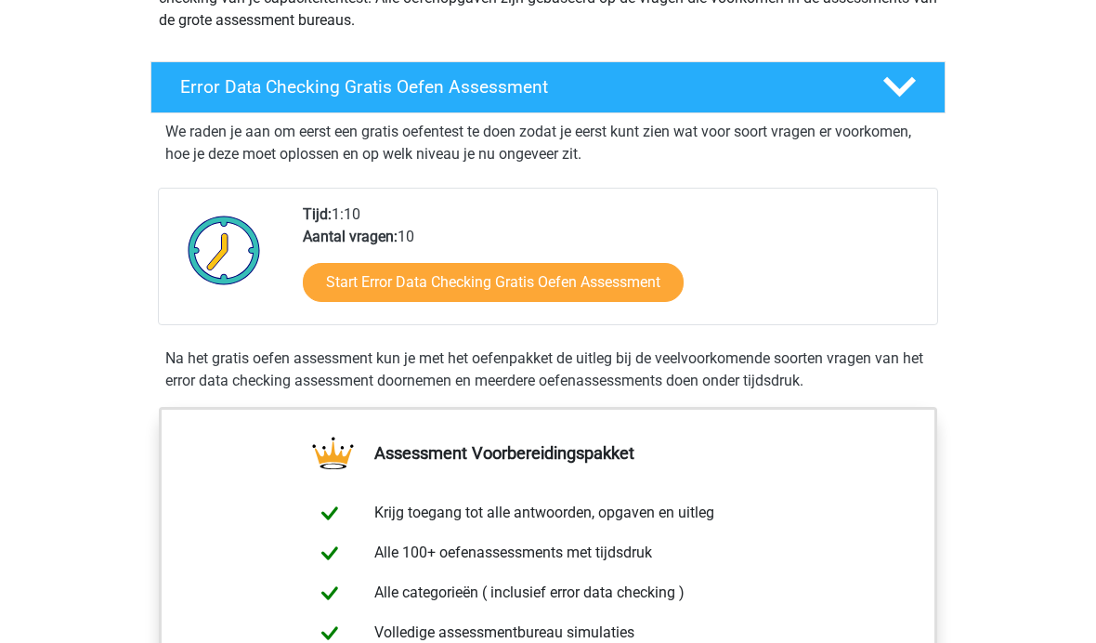
scroll to position [266, 0]
click at [611, 274] on link "Start Error Data Checking Gratis Oefen Assessment" at bounding box center [493, 282] width 381 height 39
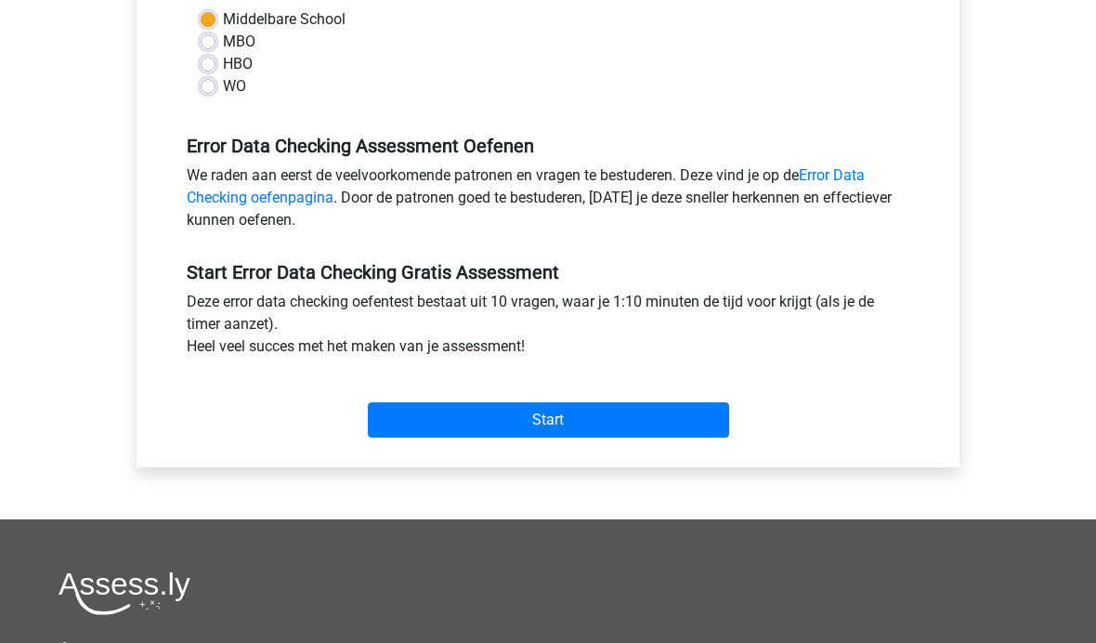
scroll to position [458, 0]
click at [585, 412] on input "Start" at bounding box center [548, 419] width 361 height 35
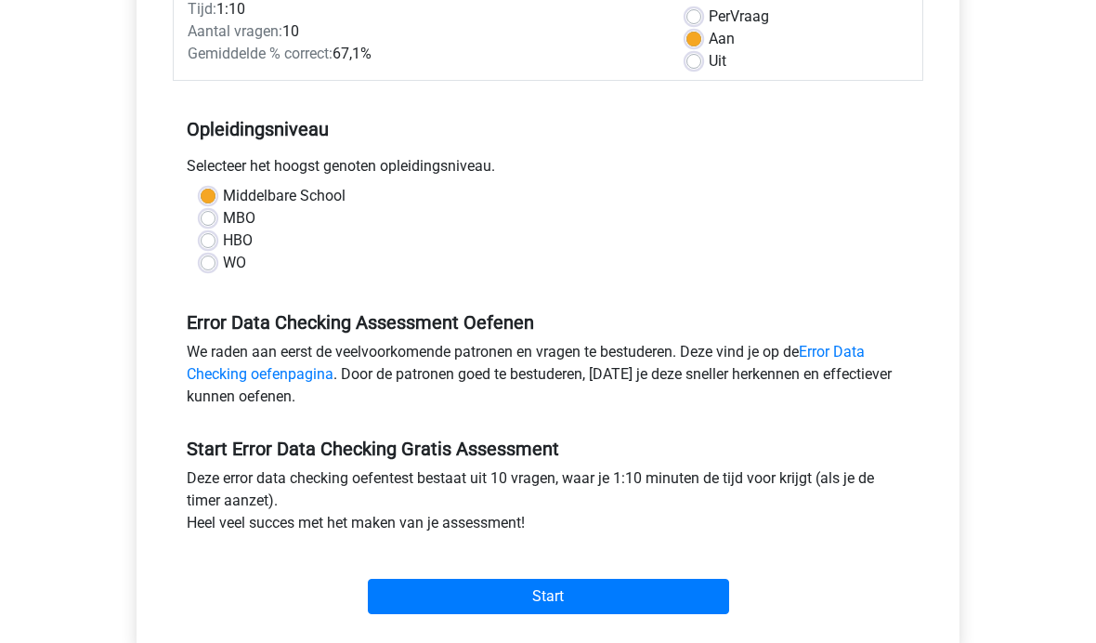
scroll to position [297, 0]
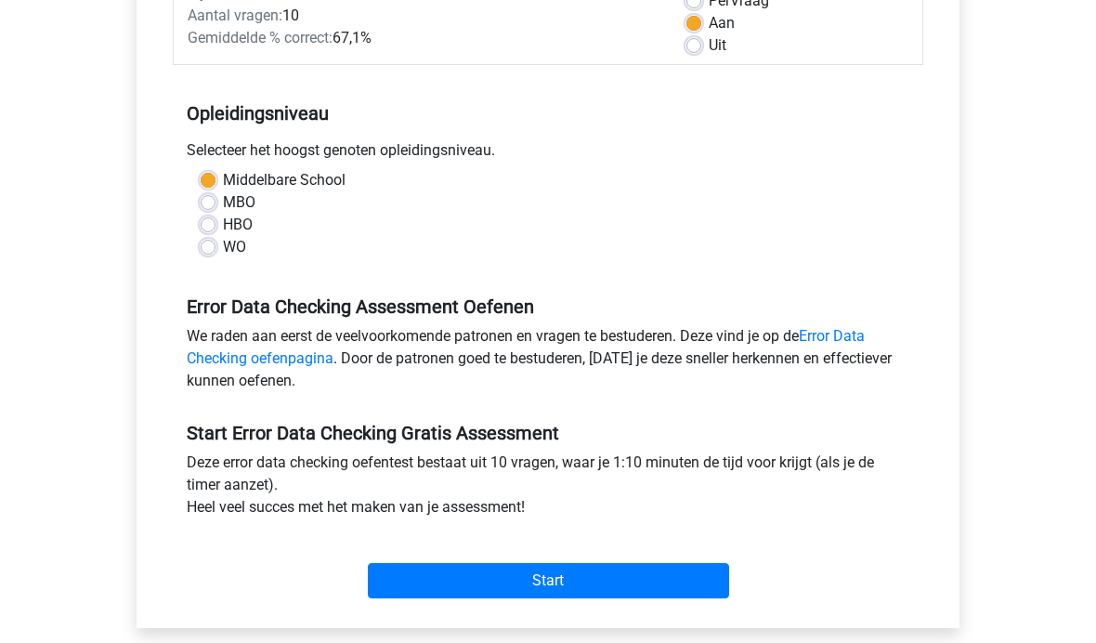
click at [566, 588] on input "Start" at bounding box center [548, 580] width 361 height 35
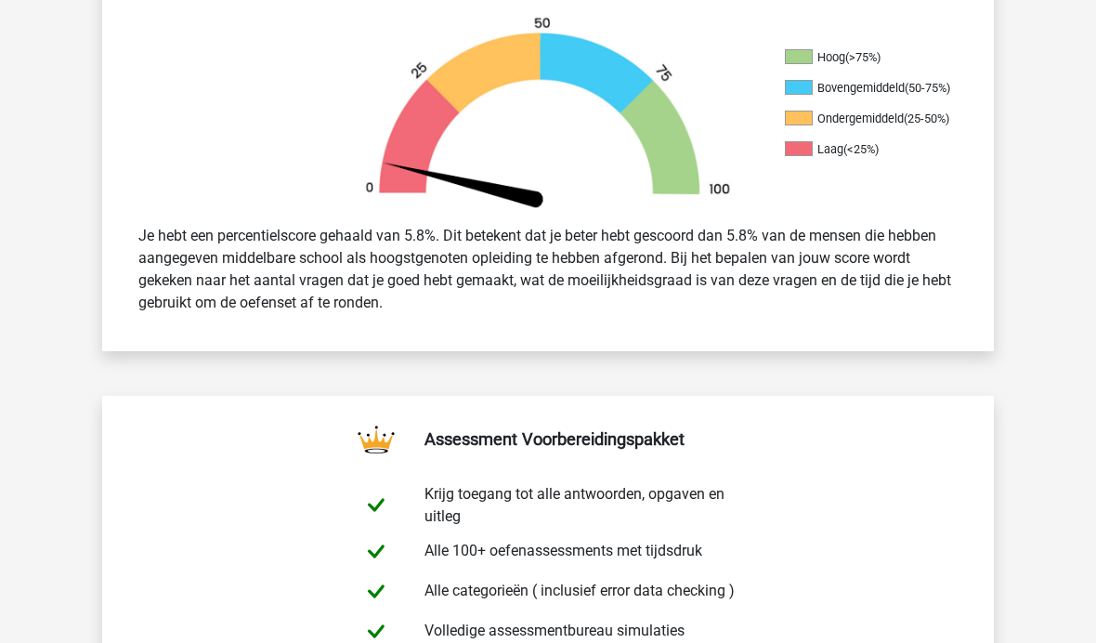
scroll to position [405, 0]
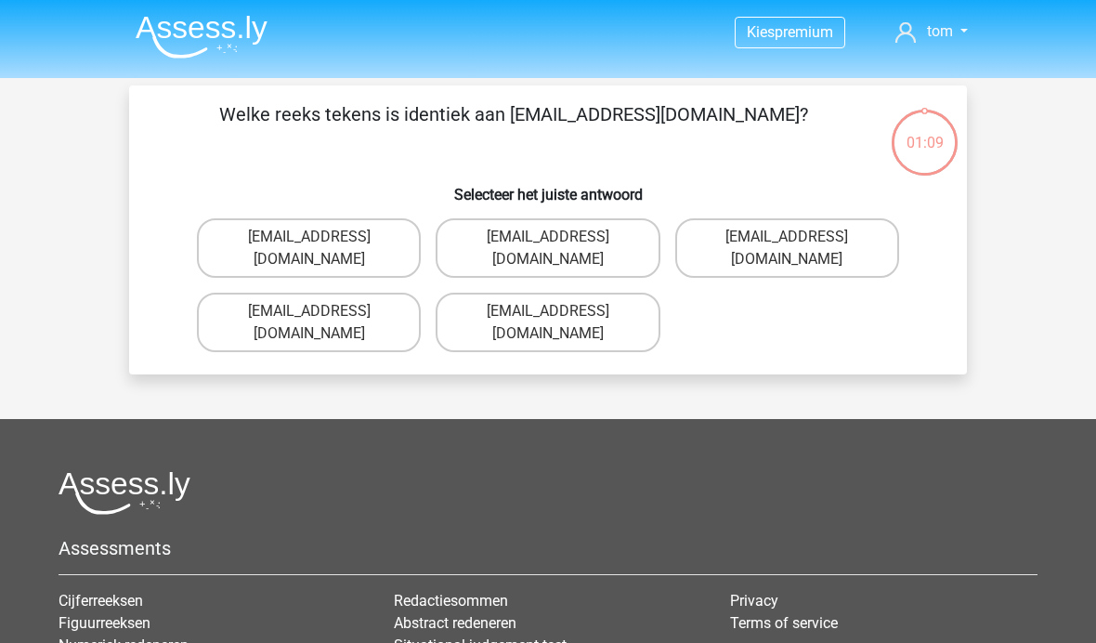
click at [384, 294] on label "[EMAIL_ADDRESS][DOMAIN_NAME]" at bounding box center [309, 321] width 224 height 59
click at [321, 311] on input "[EMAIL_ADDRESS][DOMAIN_NAME]" at bounding box center [315, 317] width 12 height 12
radio input "true"
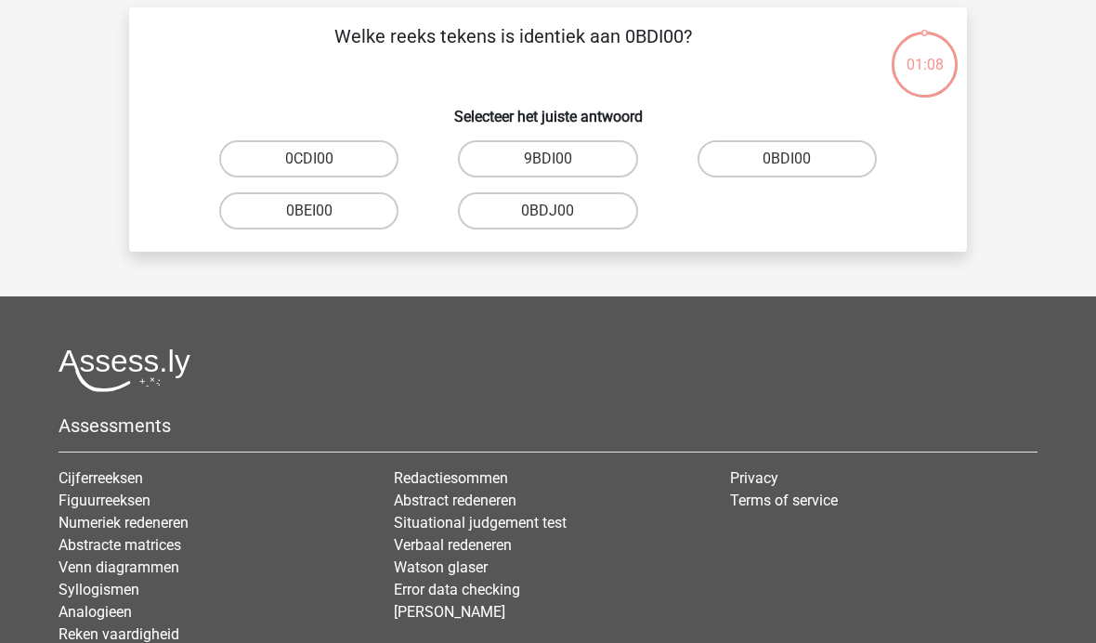
scroll to position [85, 0]
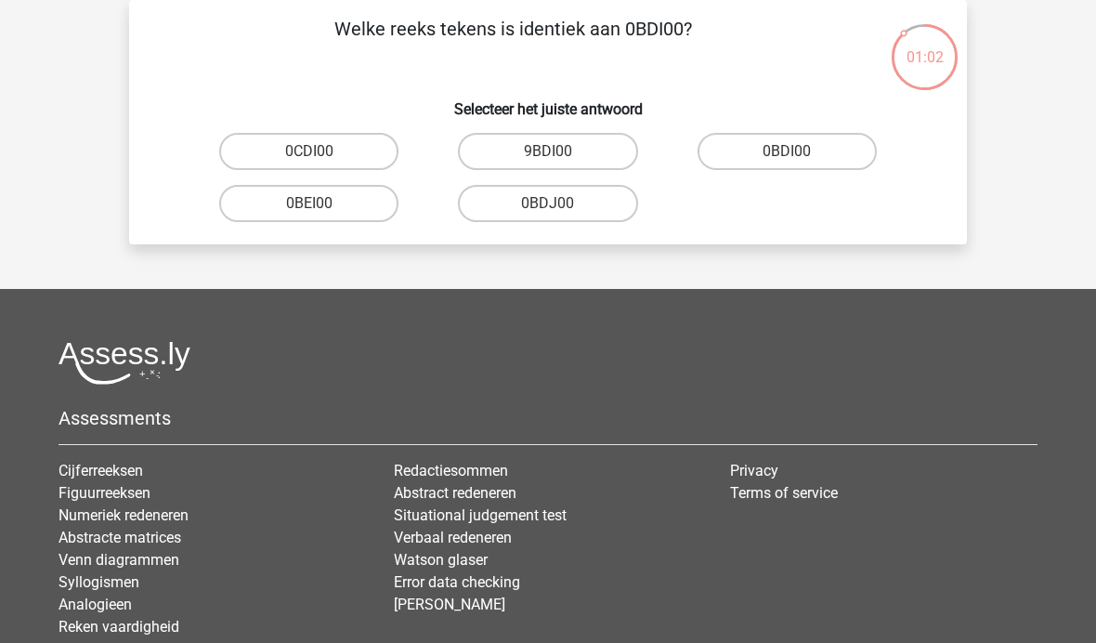
click at [807, 163] on label "0BDI00" at bounding box center [786, 151] width 179 height 37
click at [799, 163] on input "0BDI00" at bounding box center [792, 157] width 12 height 12
radio input "true"
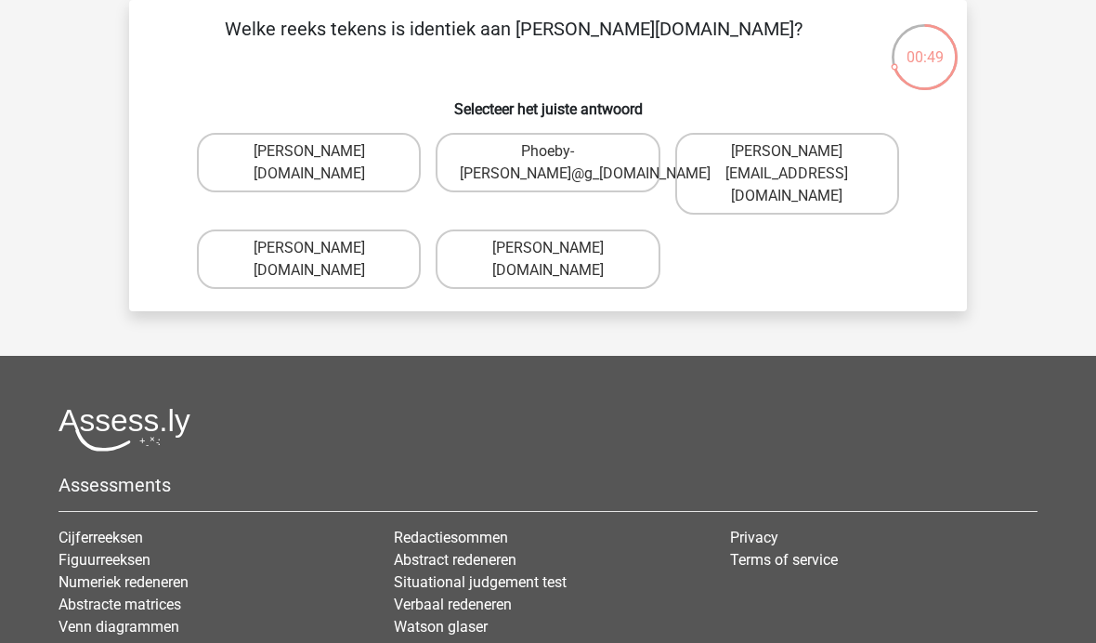
click at [350, 147] on label "[PERSON_NAME][DOMAIN_NAME]" at bounding box center [309, 162] width 224 height 59
click at [321, 151] on input "[PERSON_NAME][DOMAIN_NAME]" at bounding box center [315, 157] width 12 height 12
radio input "true"
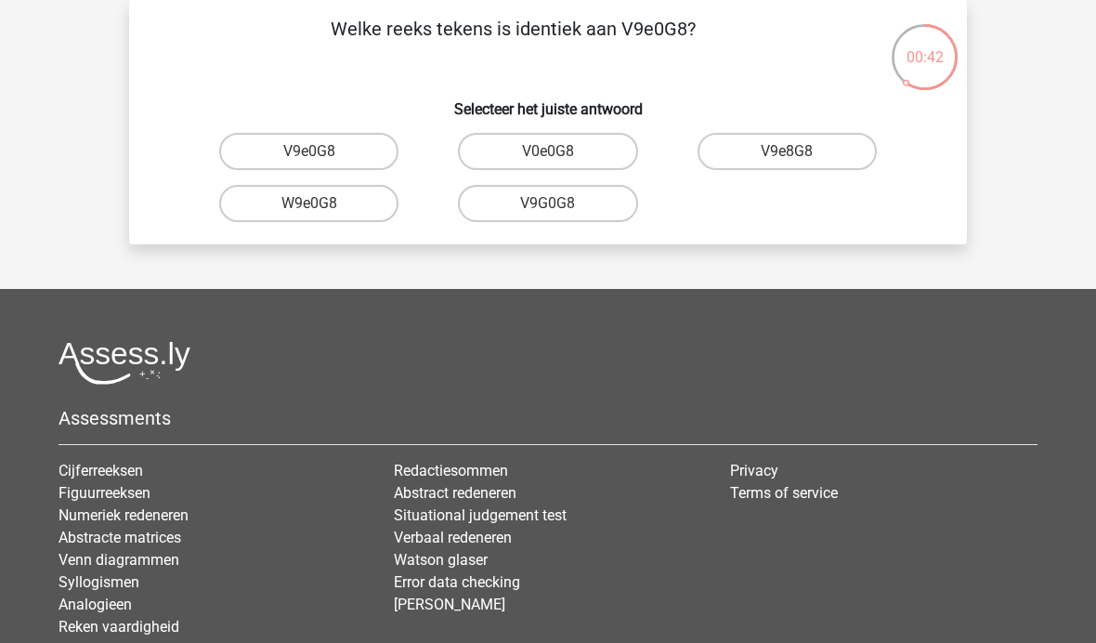
click at [346, 149] on label "V9e0G8" at bounding box center [308, 151] width 179 height 37
click at [321, 151] on input "V9e0G8" at bounding box center [315, 157] width 12 height 12
radio input "true"
click at [350, 213] on label "91051S" at bounding box center [308, 203] width 179 height 37
click at [321, 213] on input "91051S" at bounding box center [315, 209] width 12 height 12
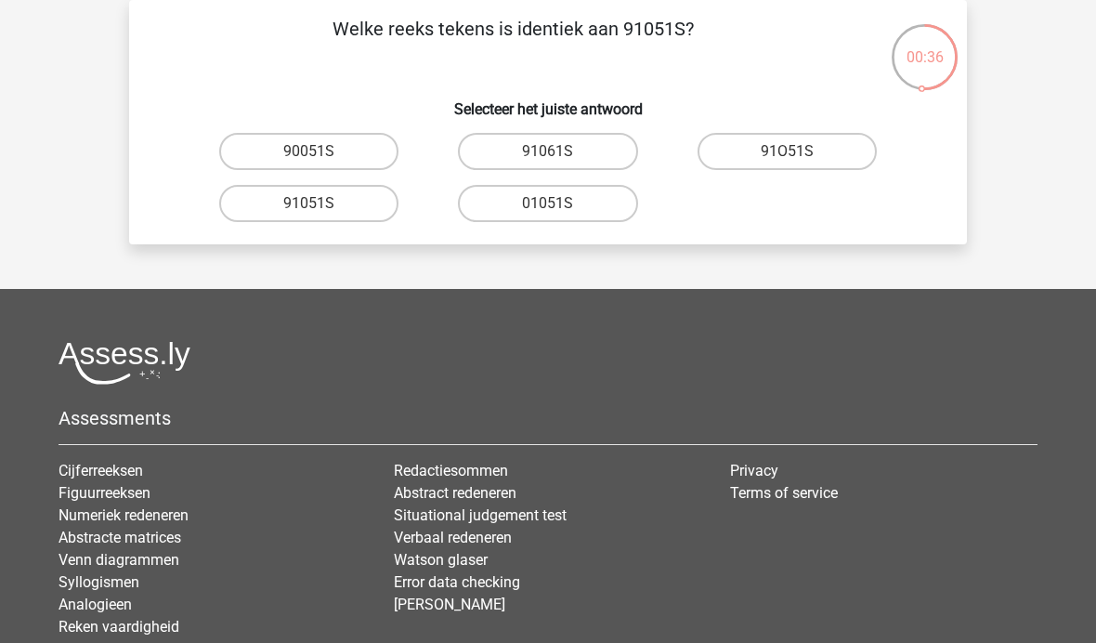
radio input "true"
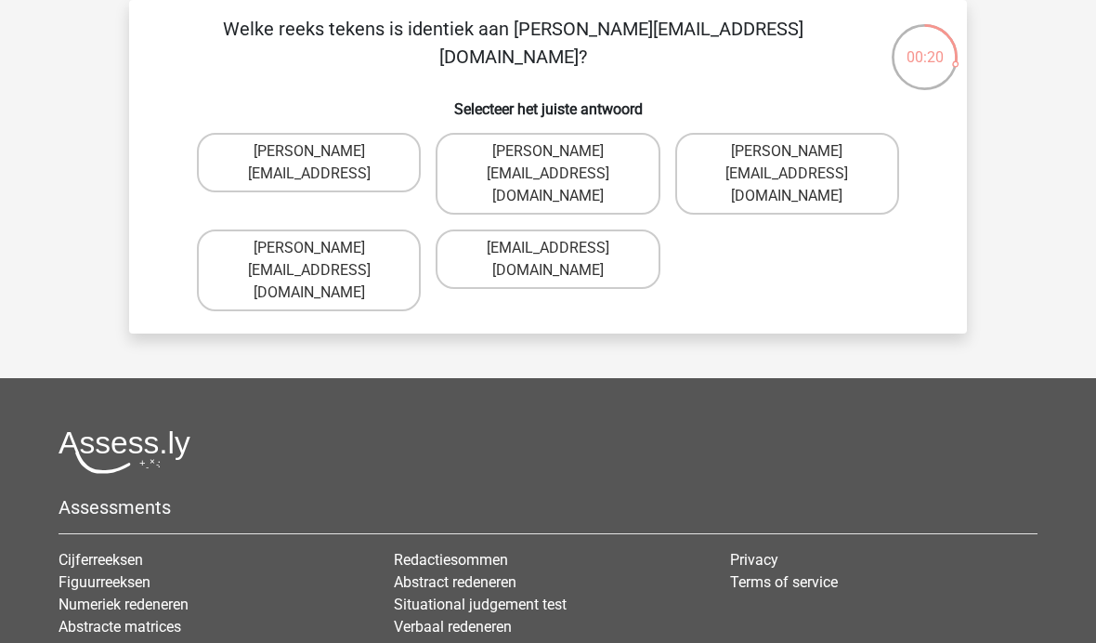
click at [611, 146] on label "[PERSON_NAME][EMAIL_ADDRESS][DOMAIN_NAME]" at bounding box center [547, 174] width 224 height 82
click at [560, 151] on input "[PERSON_NAME][EMAIL_ADDRESS][DOMAIN_NAME]" at bounding box center [554, 157] width 12 height 12
radio input "true"
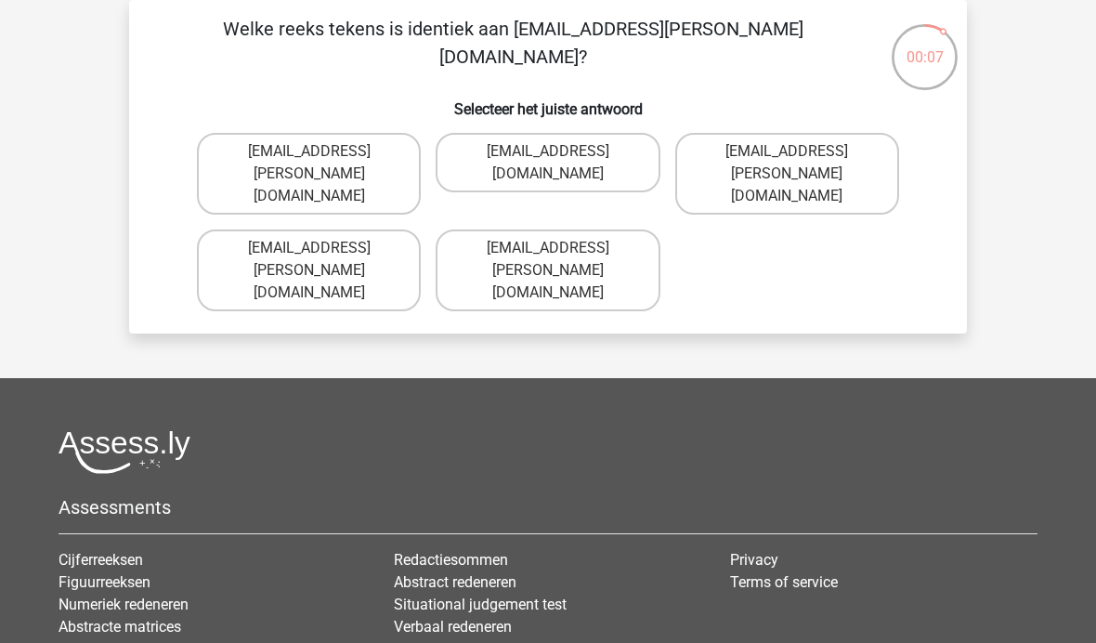
click at [366, 244] on label "[EMAIL_ADDRESS][PERSON_NAME][DOMAIN_NAME]" at bounding box center [309, 270] width 224 height 82
click at [321, 248] on input "[EMAIL_ADDRESS][PERSON_NAME][DOMAIN_NAME]" at bounding box center [315, 254] width 12 height 12
radio input "true"
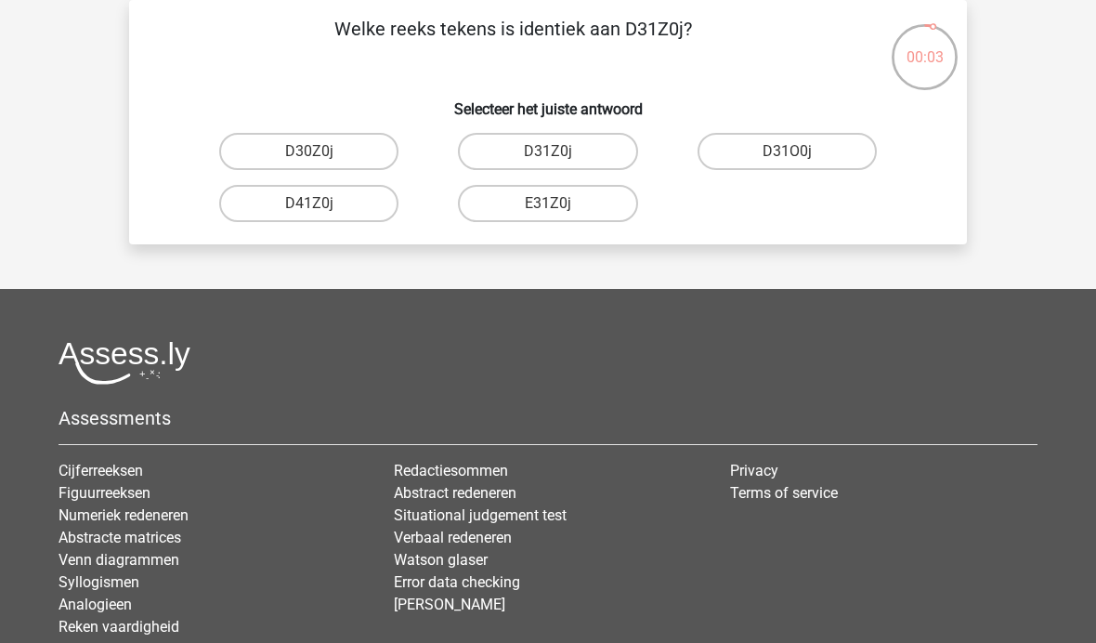
click at [586, 157] on label "D31Z0j" at bounding box center [547, 151] width 179 height 37
click at [560, 157] on input "D31Z0j" at bounding box center [554, 157] width 12 height 12
radio input "true"
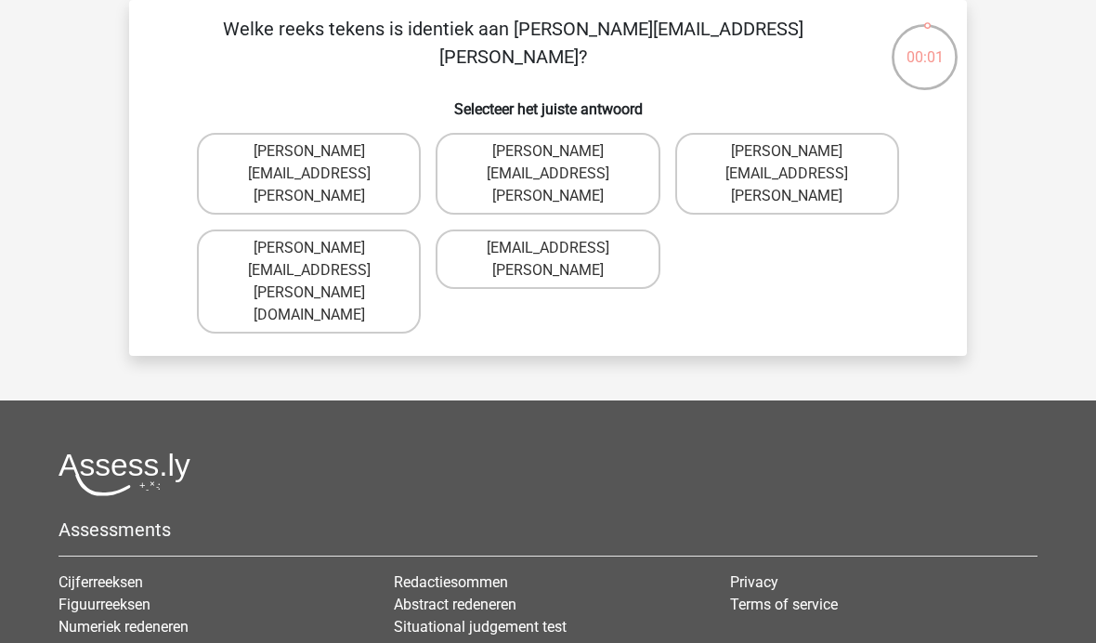
click at [617, 152] on label "[PERSON_NAME][EMAIL_ADDRESS][PERSON_NAME]" at bounding box center [547, 174] width 224 height 82
click at [560, 152] on input "[PERSON_NAME][EMAIL_ADDRESS][PERSON_NAME]" at bounding box center [554, 157] width 12 height 12
radio input "true"
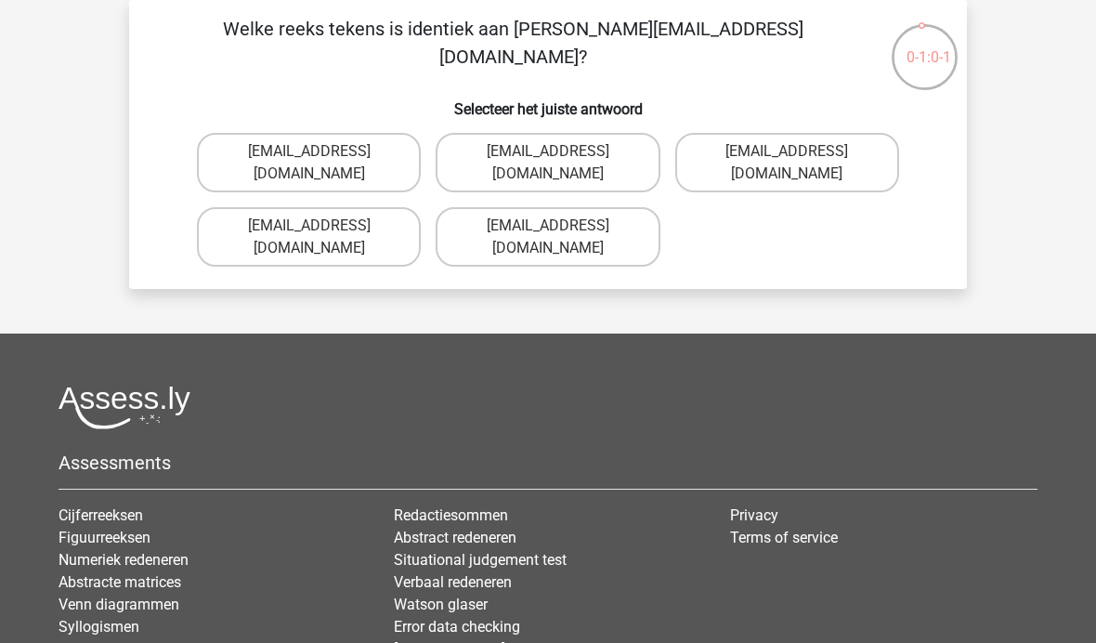
click at [611, 212] on label "Theo+Sadler@Gmail.uk.com" at bounding box center [547, 236] width 224 height 59
click at [560, 226] on input "Theo+Sadler@Gmail.uk.com" at bounding box center [554, 232] width 12 height 12
radio input "true"
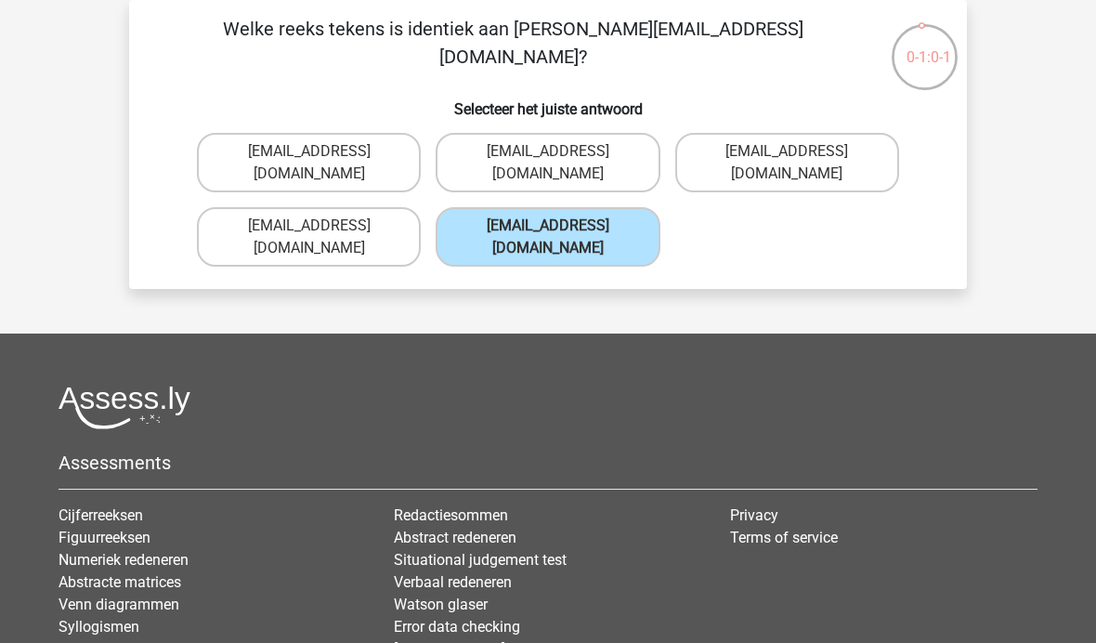
click at [591, 207] on label "Theo+Sadler@Gmail.uk.com" at bounding box center [547, 236] width 224 height 59
click at [560, 226] on input "Theo+Sadler@Gmail.uk.com" at bounding box center [554, 232] width 12 height 12
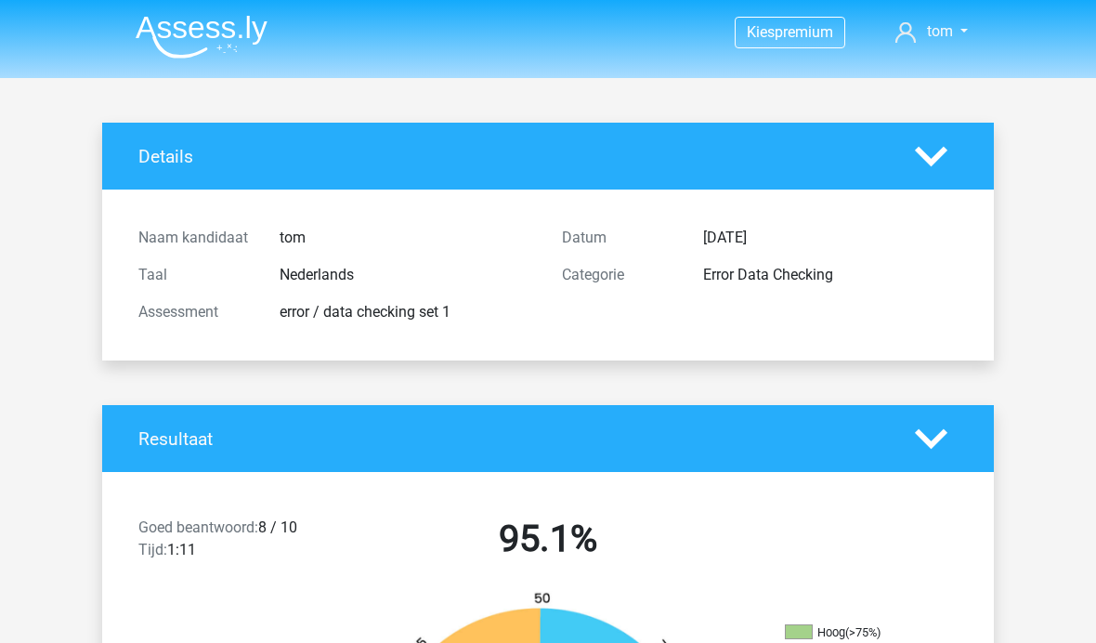
click at [194, 40] on img at bounding box center [202, 37] width 132 height 44
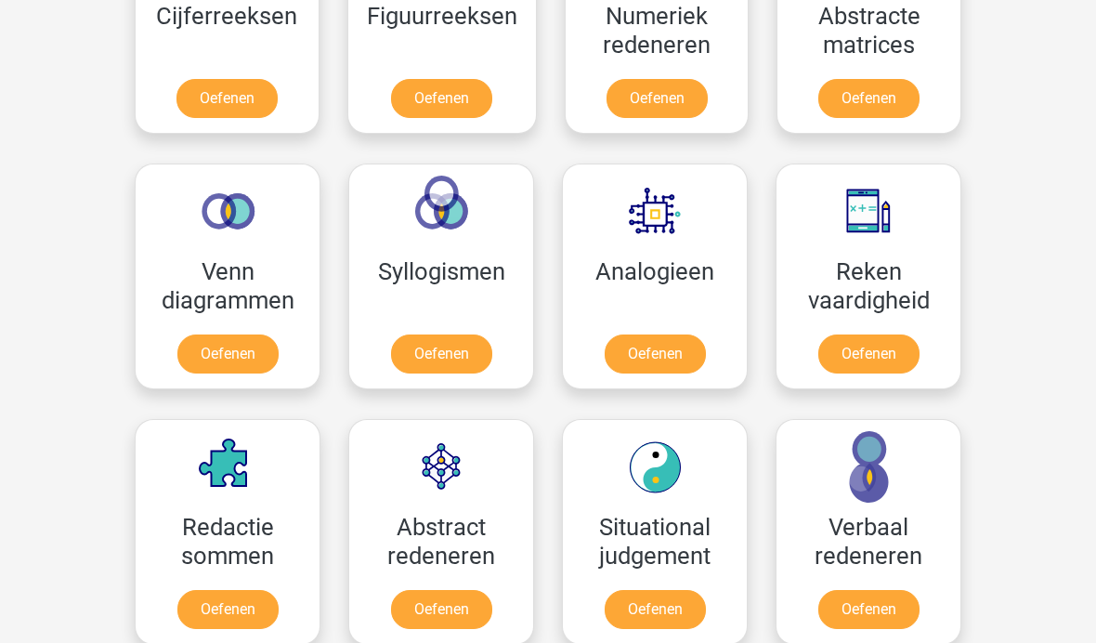
scroll to position [963, 0]
click at [881, 347] on link "Oefenen" at bounding box center [868, 353] width 101 height 39
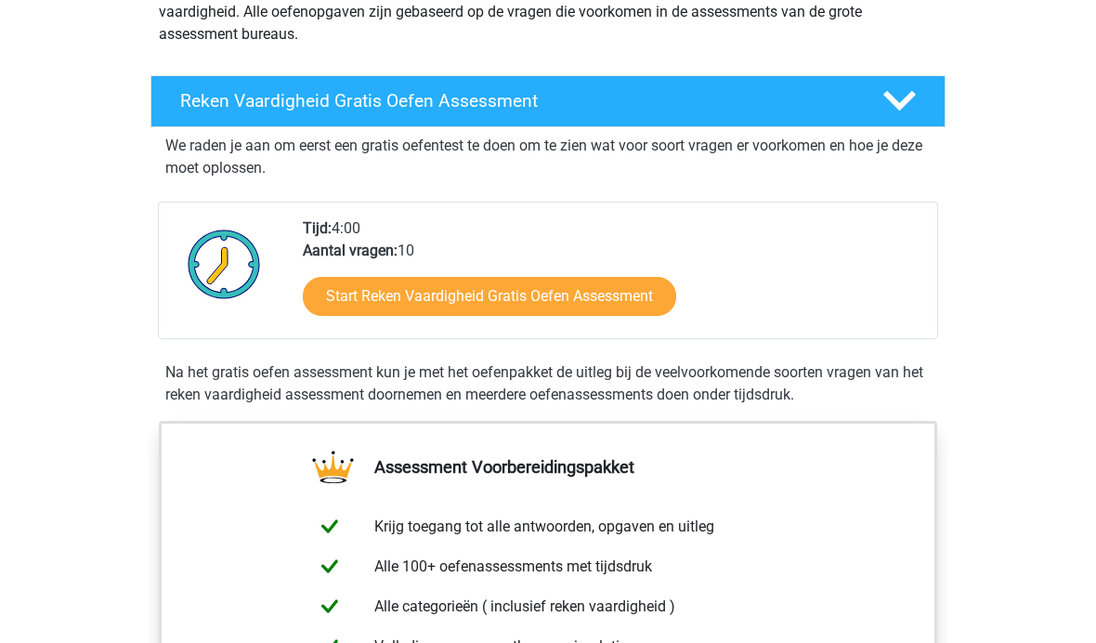
scroll to position [254, 0]
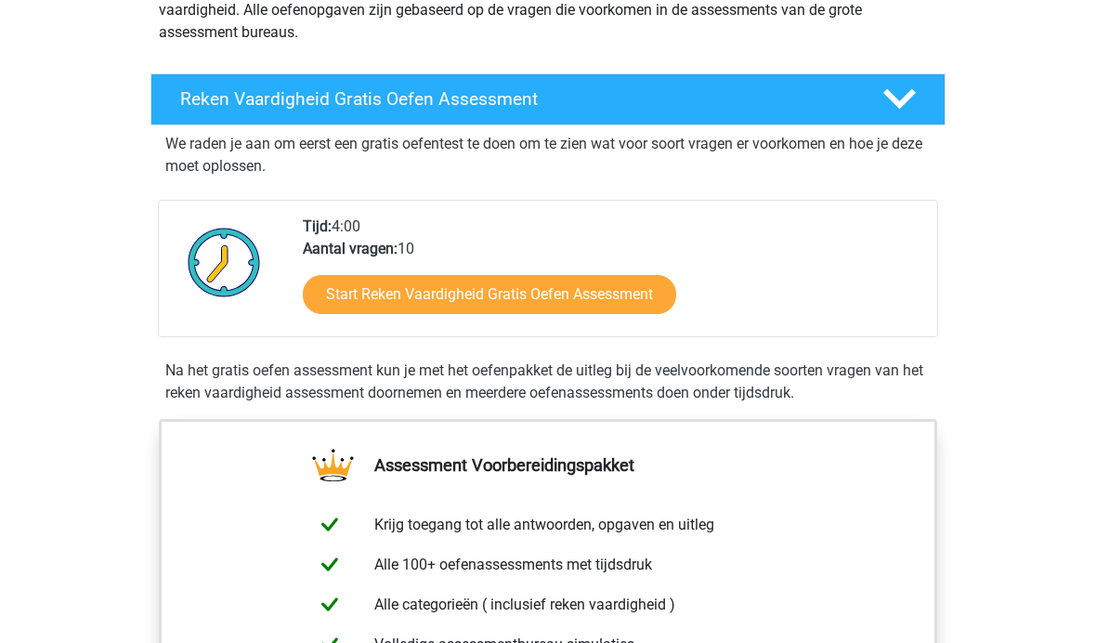
click at [568, 291] on link "Start Reken Vaardigheid Gratis Oefen Assessment" at bounding box center [489, 295] width 373 height 39
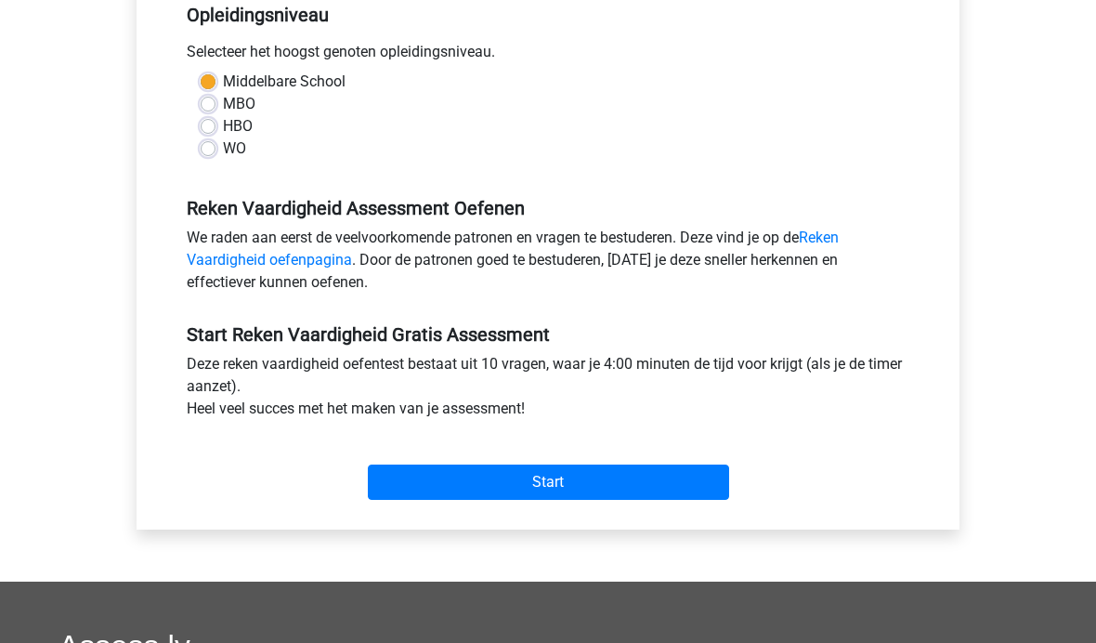
scroll to position [396, 0]
click at [582, 491] on input "Start" at bounding box center [548, 481] width 361 height 35
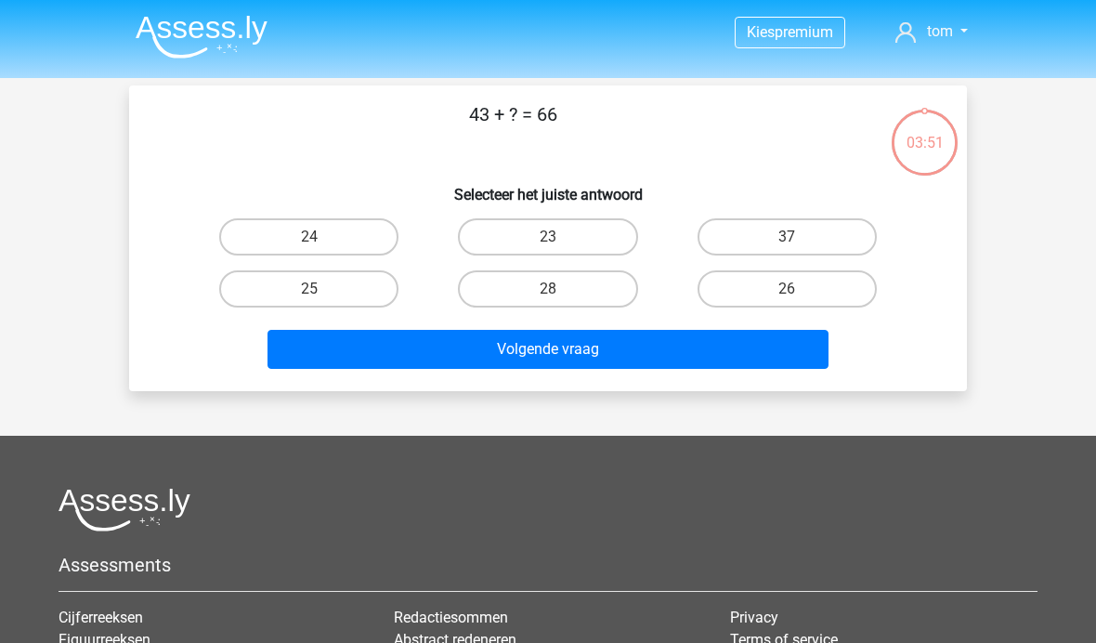
click at [550, 235] on label "23" at bounding box center [547, 236] width 179 height 37
click at [550, 237] on input "23" at bounding box center [554, 243] width 12 height 12
radio input "true"
click at [575, 352] on button "Volgende vraag" at bounding box center [548, 349] width 562 height 39
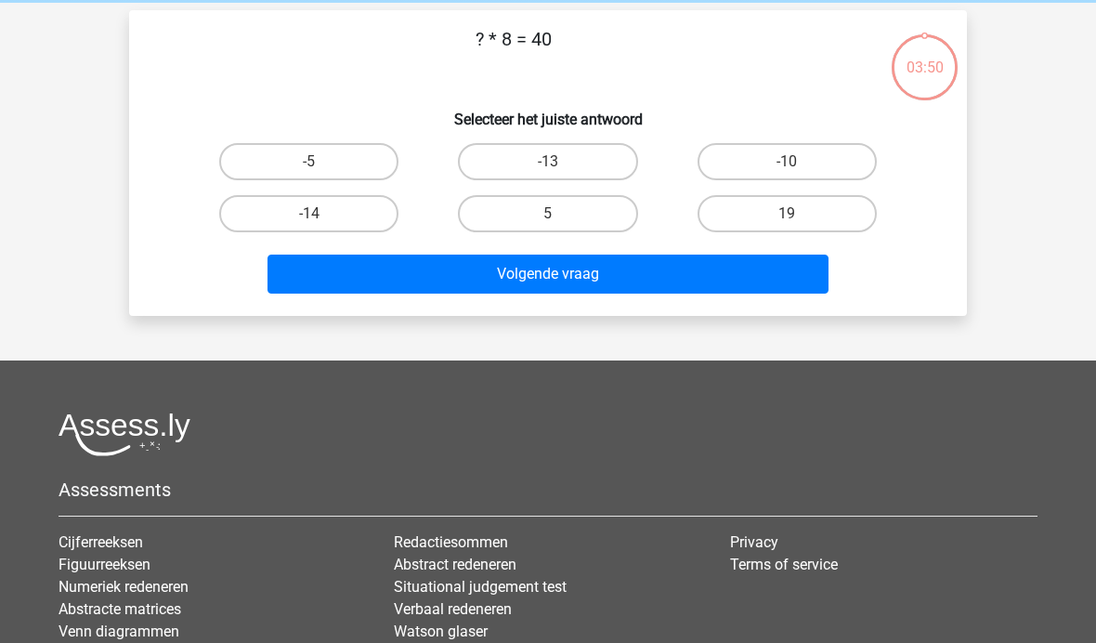
scroll to position [85, 0]
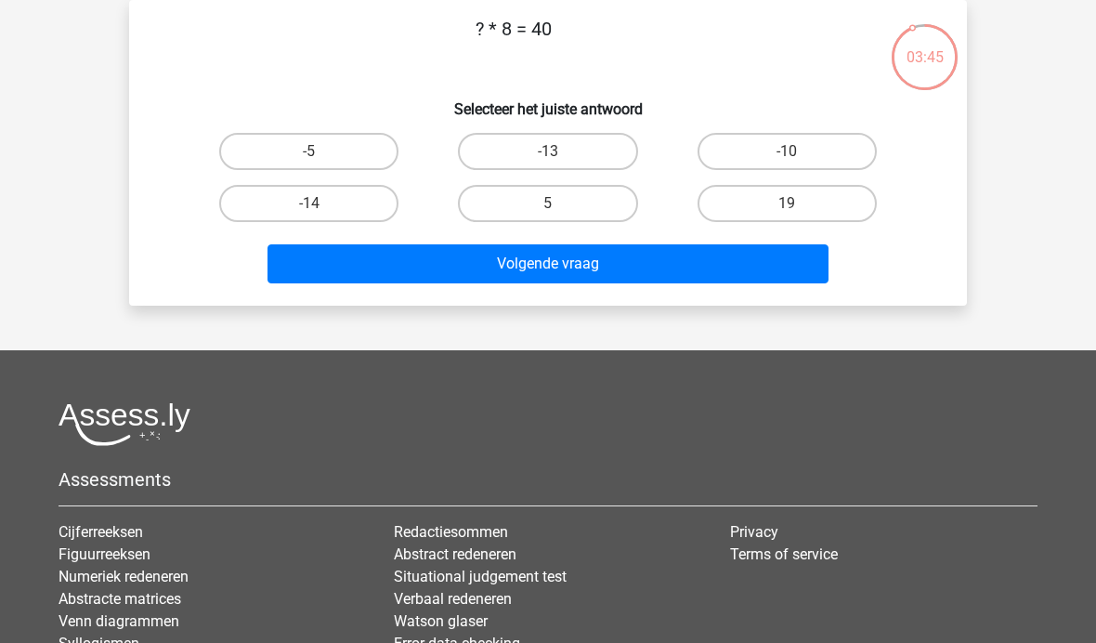
click at [565, 203] on label "5" at bounding box center [547, 203] width 179 height 37
click at [560, 203] on input "5" at bounding box center [554, 209] width 12 height 12
radio input "true"
click at [583, 259] on button "Volgende vraag" at bounding box center [548, 263] width 562 height 39
click at [577, 199] on label "24" at bounding box center [547, 203] width 179 height 37
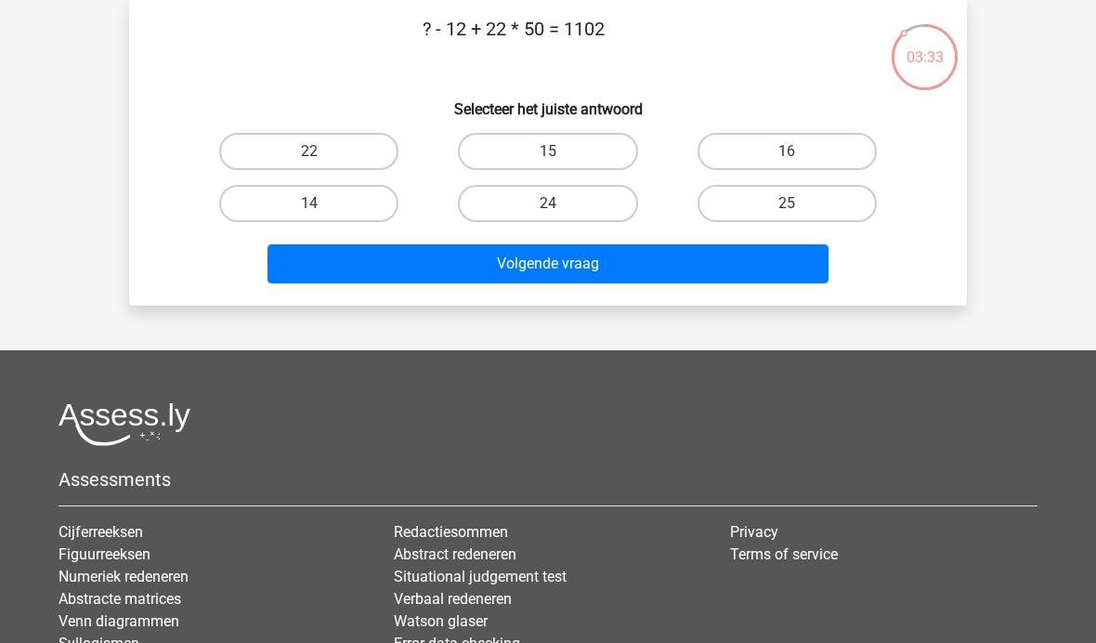
click at [560, 203] on input "24" at bounding box center [554, 209] width 12 height 12
radio input "true"
click at [591, 256] on button "Volgende vraag" at bounding box center [548, 263] width 562 height 39
click at [570, 204] on label "23" at bounding box center [547, 203] width 179 height 37
click at [560, 204] on input "23" at bounding box center [554, 209] width 12 height 12
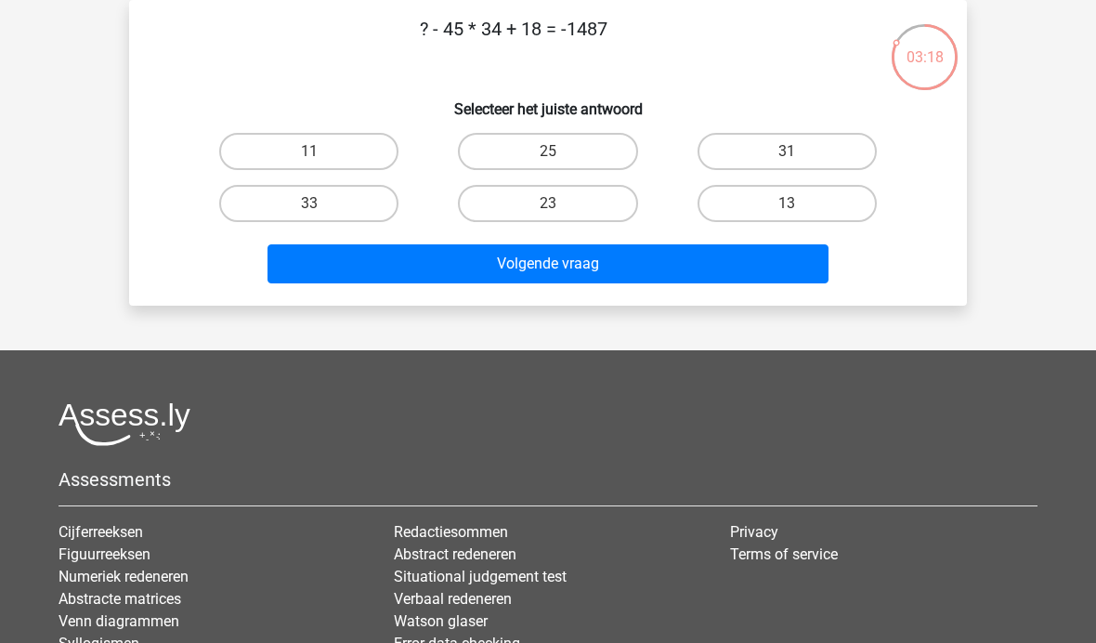
radio input "true"
click at [580, 260] on button "Volgende vraag" at bounding box center [548, 263] width 562 height 39
click at [810, 143] on label "23" at bounding box center [786, 151] width 179 height 37
click at [799, 151] on input "23" at bounding box center [792, 157] width 12 height 12
radio input "true"
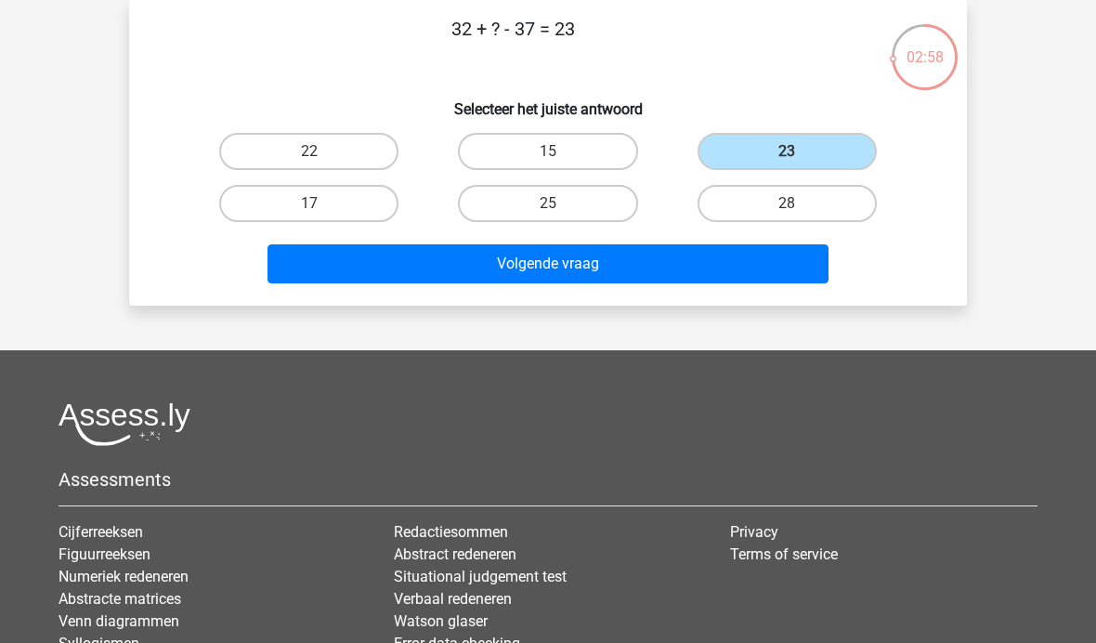
click at [638, 258] on button "Volgende vraag" at bounding box center [548, 263] width 562 height 39
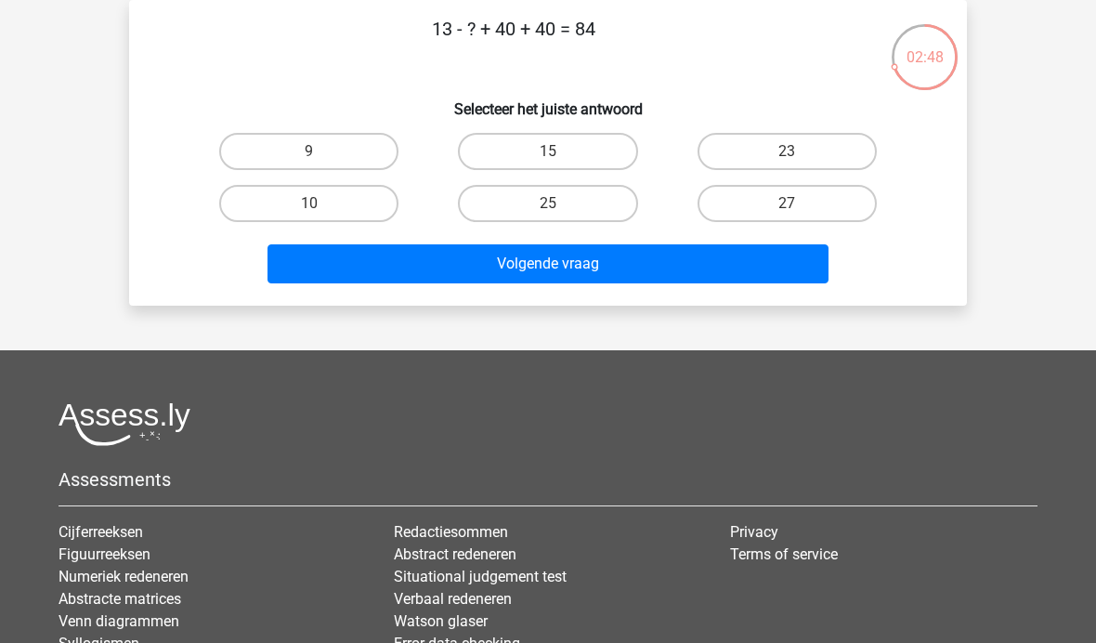
click at [342, 142] on label "9" at bounding box center [308, 151] width 179 height 37
click at [321, 151] on input "9" at bounding box center [315, 157] width 12 height 12
radio input "true"
click at [586, 266] on button "Volgende vraag" at bounding box center [548, 263] width 562 height 39
click at [577, 154] on label "3" at bounding box center [547, 151] width 179 height 37
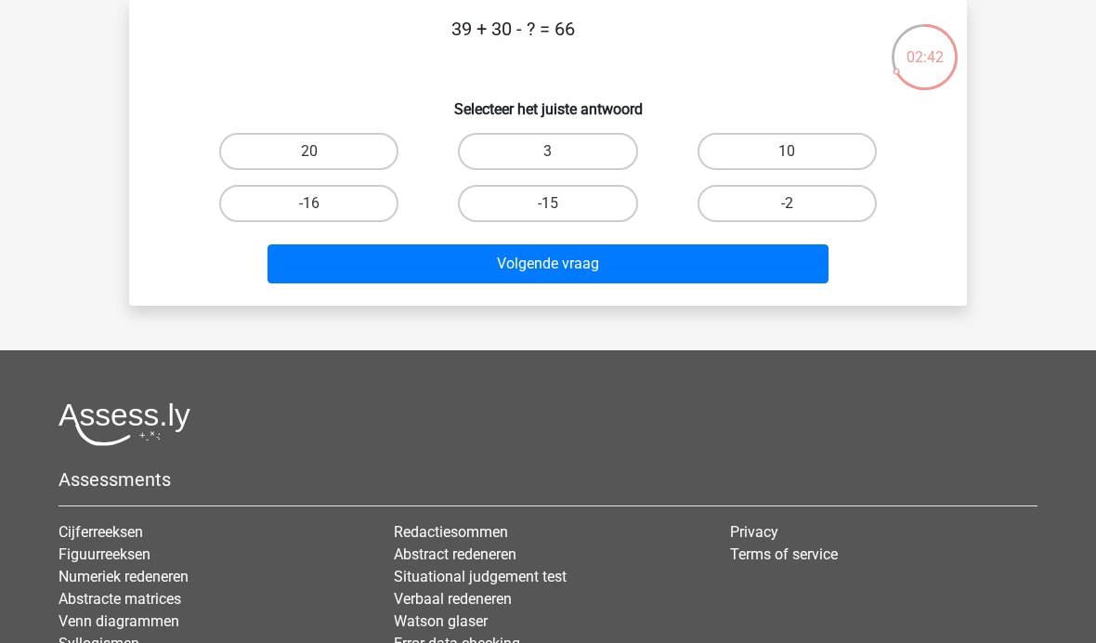
click at [560, 154] on input "3" at bounding box center [554, 157] width 12 height 12
radio input "true"
click at [593, 253] on button "Volgende vraag" at bounding box center [548, 263] width 562 height 39
click at [575, 204] on label "-26" at bounding box center [547, 203] width 179 height 37
click at [560, 204] on input "-26" at bounding box center [554, 209] width 12 height 12
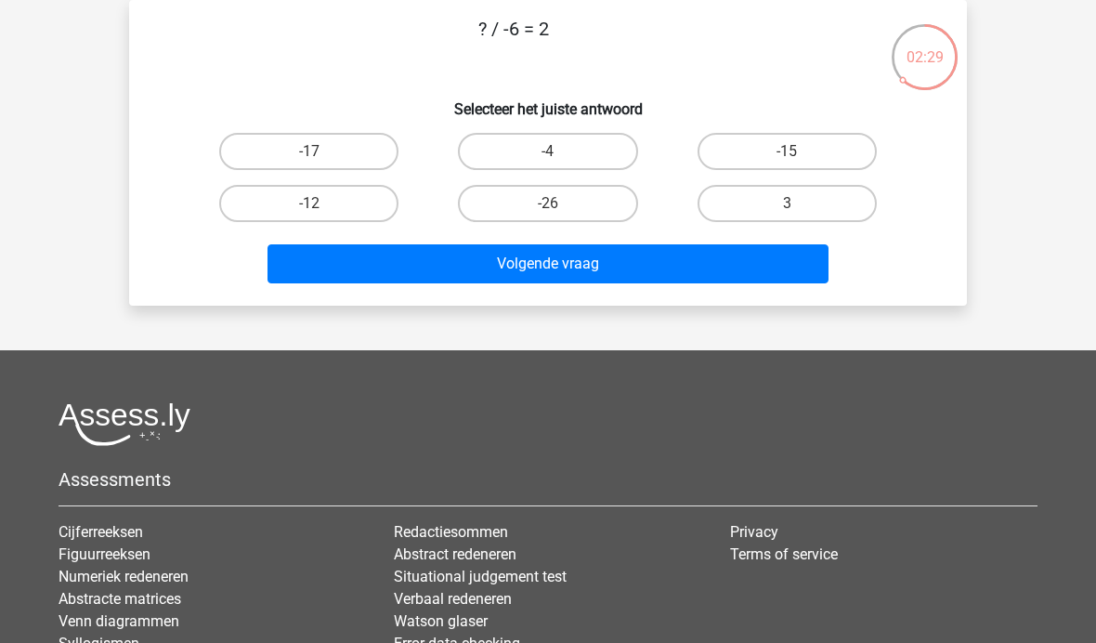
radio input "true"
click at [591, 260] on button "Volgende vraag" at bounding box center [548, 263] width 562 height 39
click at [810, 204] on label "22" at bounding box center [786, 203] width 179 height 37
click at [799, 204] on input "22" at bounding box center [792, 209] width 12 height 12
radio input "true"
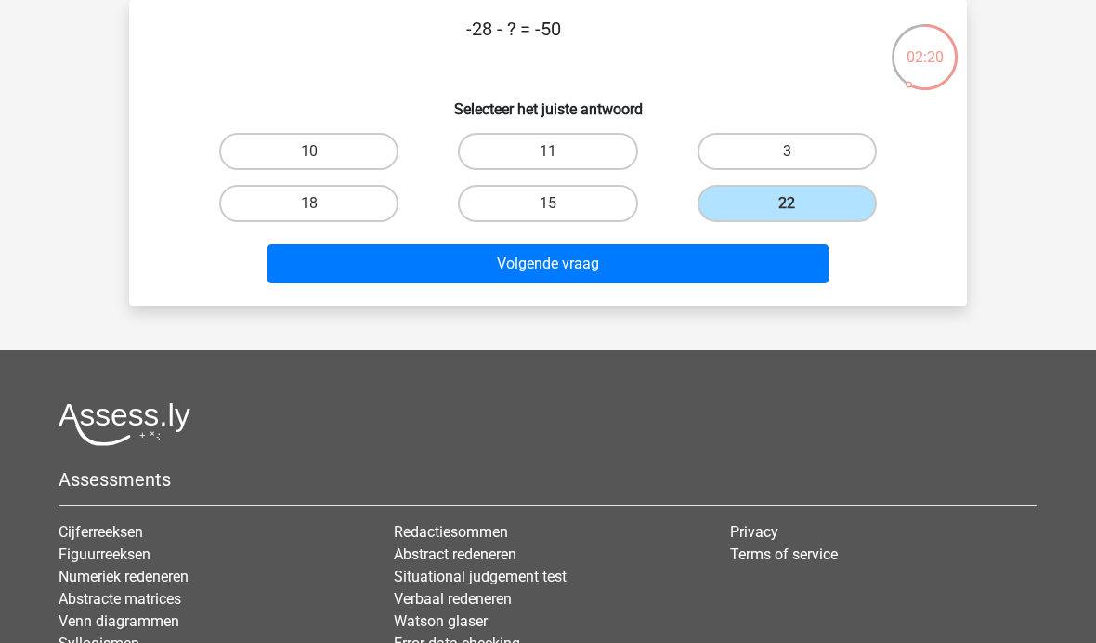
click at [661, 264] on button "Volgende vraag" at bounding box center [548, 263] width 562 height 39
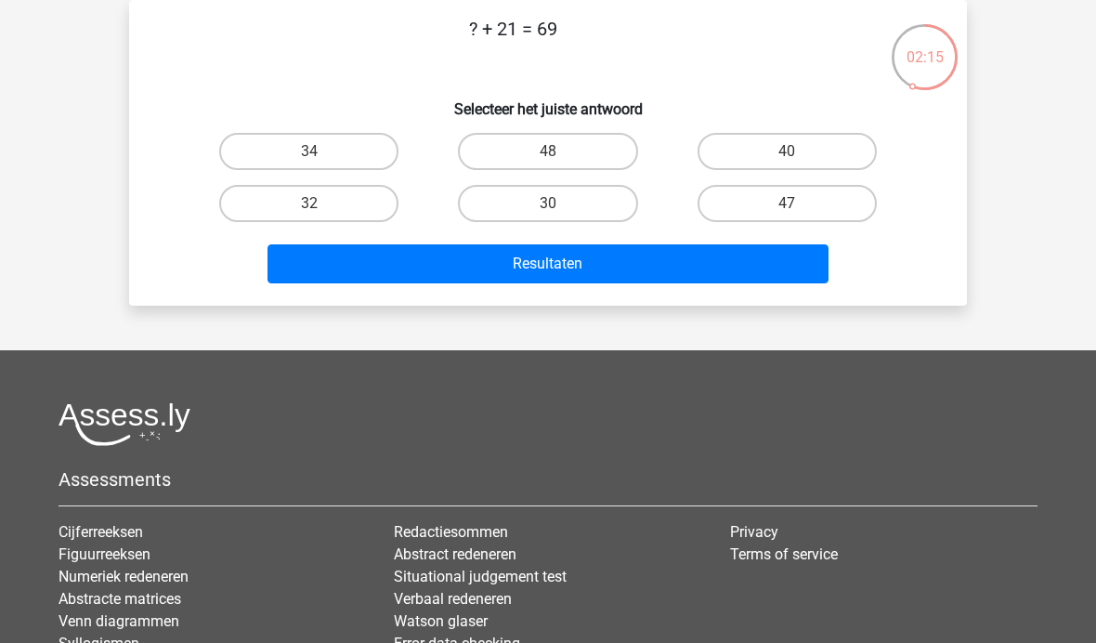
click at [579, 147] on label "48" at bounding box center [547, 151] width 179 height 37
click at [560, 151] on input "48" at bounding box center [554, 157] width 12 height 12
radio input "true"
click at [583, 266] on button "Resultaten" at bounding box center [548, 263] width 562 height 39
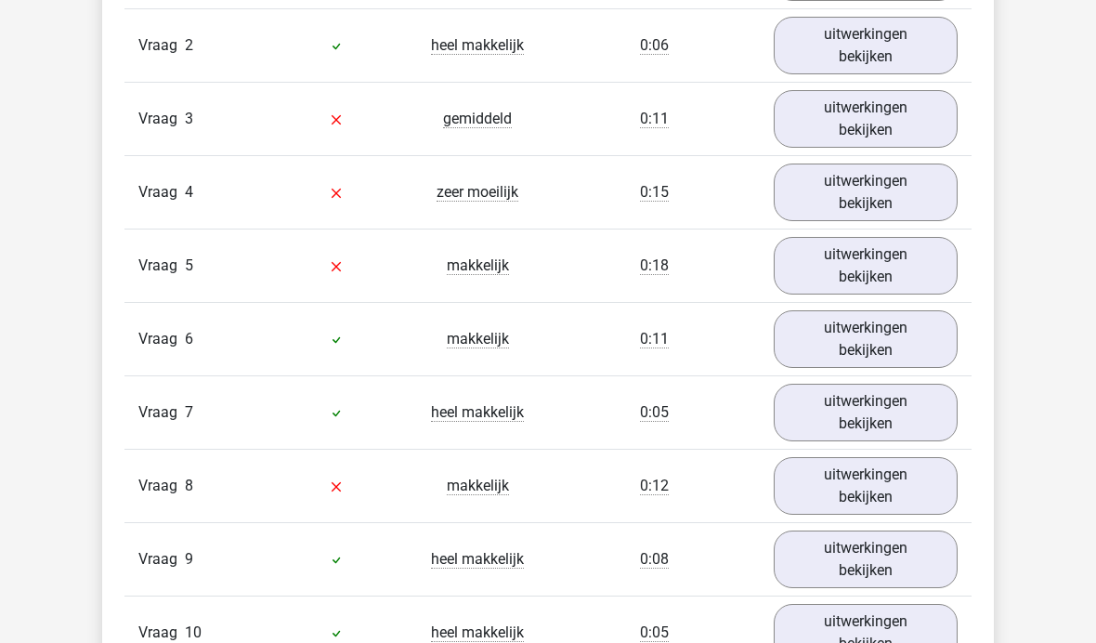
scroll to position [1657, 0]
click at [880, 489] on link "uitwerkingen bekijken" at bounding box center [865, 486] width 184 height 58
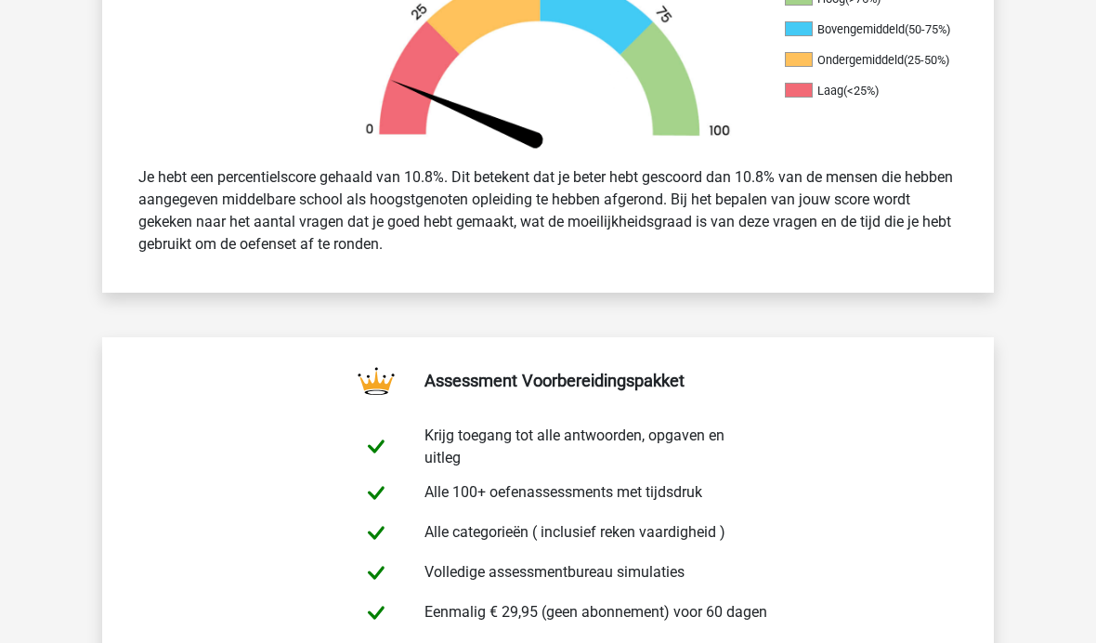
scroll to position [631, 0]
